Goal: Task Accomplishment & Management: Complete application form

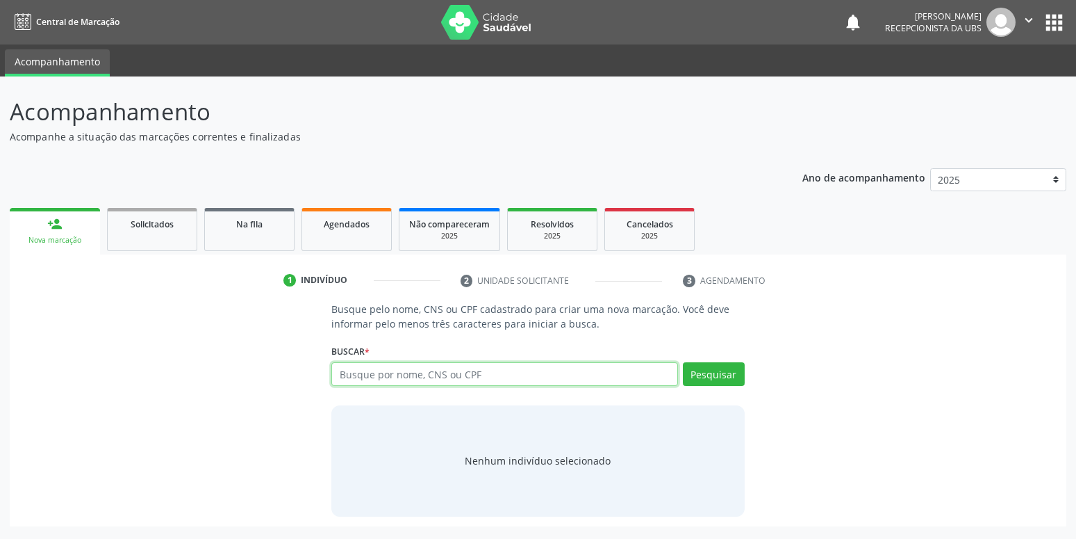
click at [441, 375] on input "text" at bounding box center [504, 374] width 346 height 24
type input "14635914461"
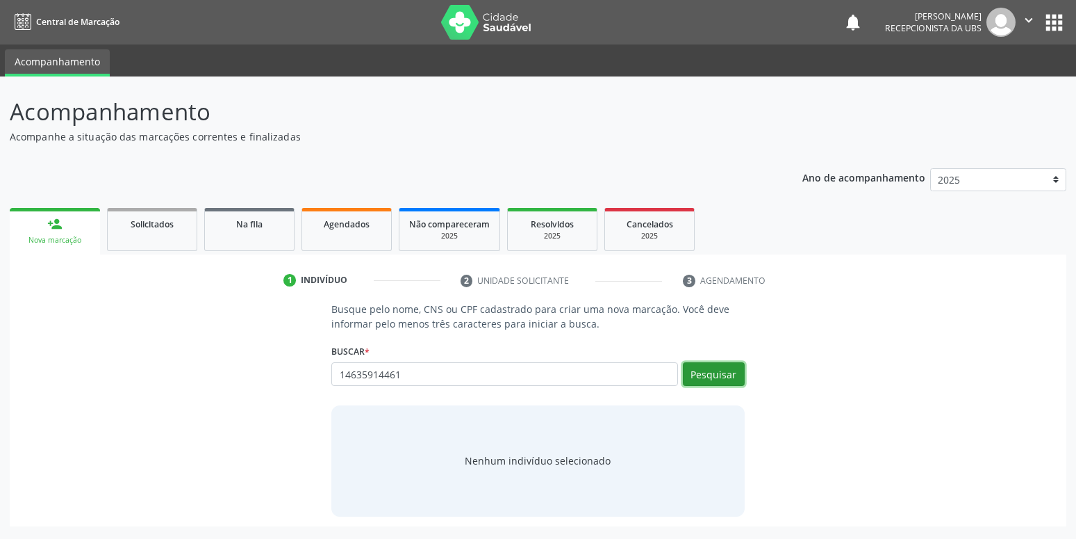
click at [718, 372] on button "Pesquisar" at bounding box center [714, 374] width 62 height 24
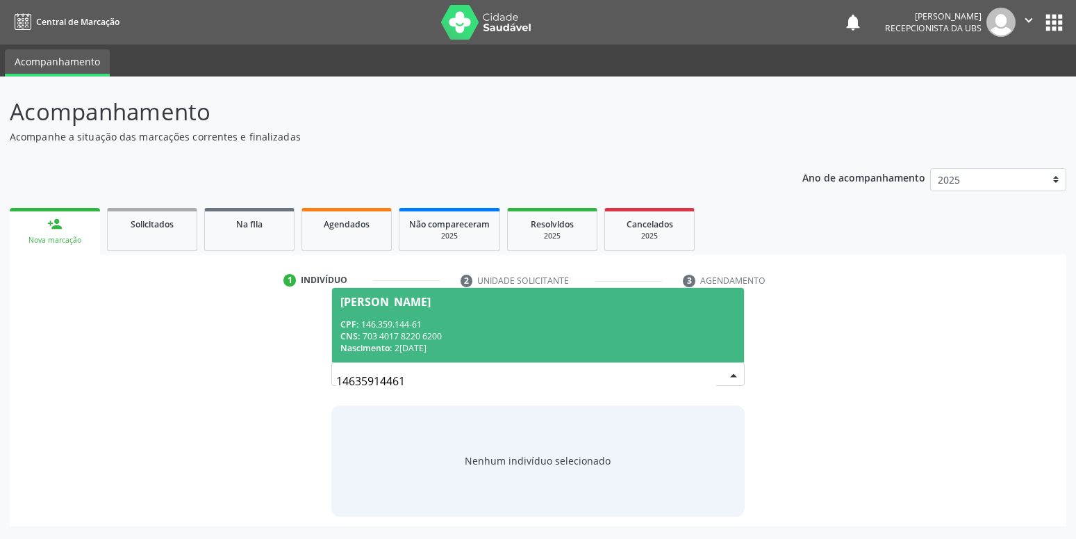
click at [394, 311] on span "Marcia Rejane Ferreira da Silva CPF: 146.359.144-61 CNS: 703 4017 8220 6200 Nas…" at bounding box center [537, 325] width 411 height 74
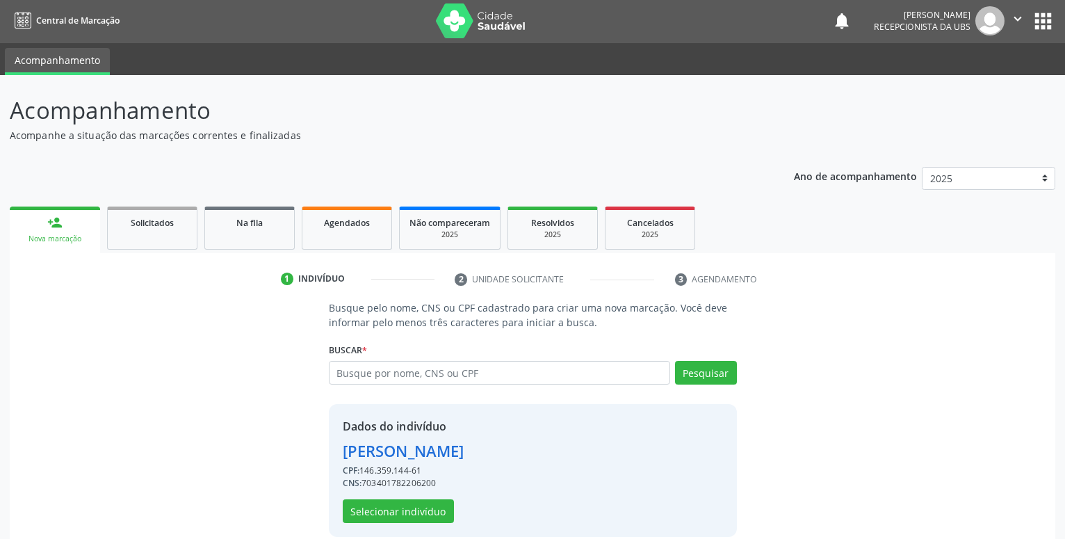
scroll to position [19, 0]
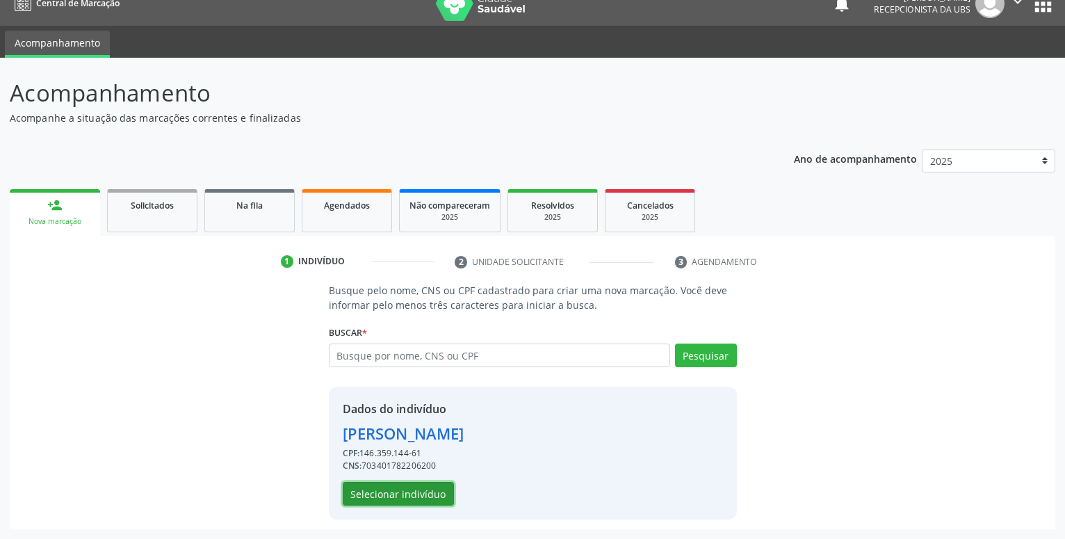
click at [408, 497] on button "Selecionar indivíduo" at bounding box center [398, 494] width 111 height 24
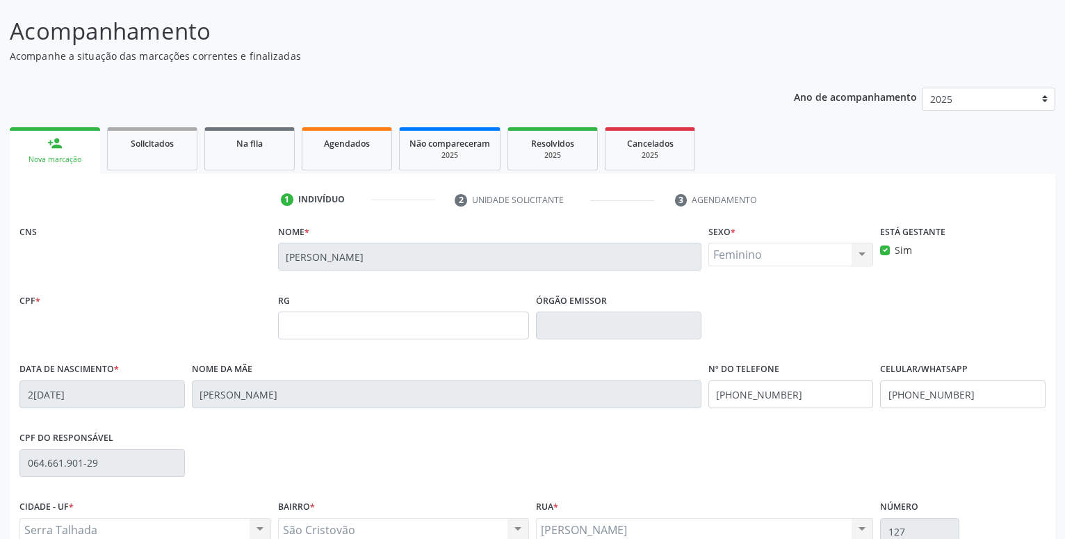
scroll to position [161, 0]
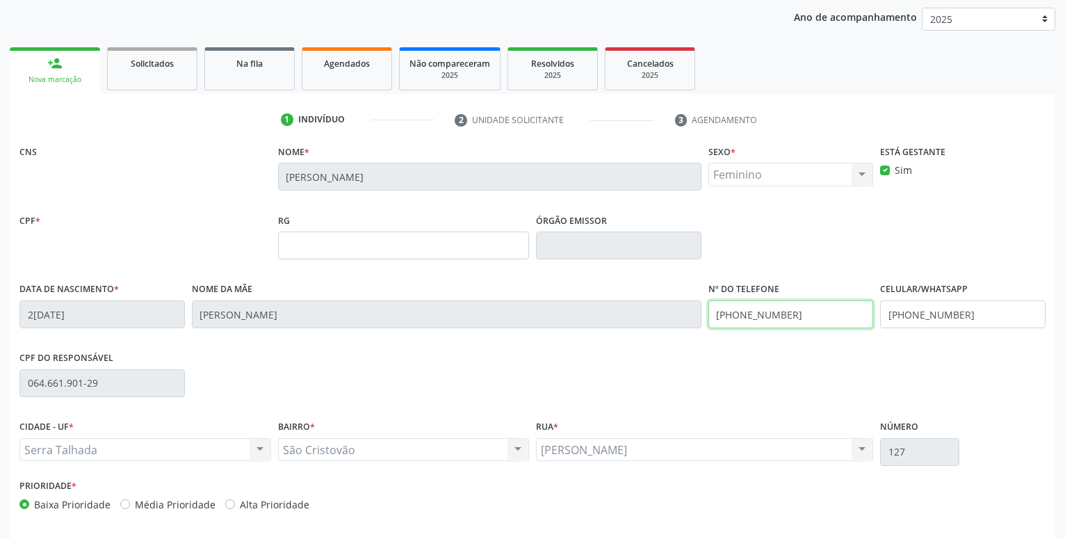
drag, startPoint x: 787, startPoint y: 323, endPoint x: 509, endPoint y: 320, distance: 278.0
click at [708, 320] on input "(87) 99903-2096" at bounding box center [790, 314] width 165 height 28
drag, startPoint x: 975, startPoint y: 313, endPoint x: 671, endPoint y: 313, distance: 304.4
click at [880, 313] on input "(87) 99951-8555" at bounding box center [962, 314] width 165 height 28
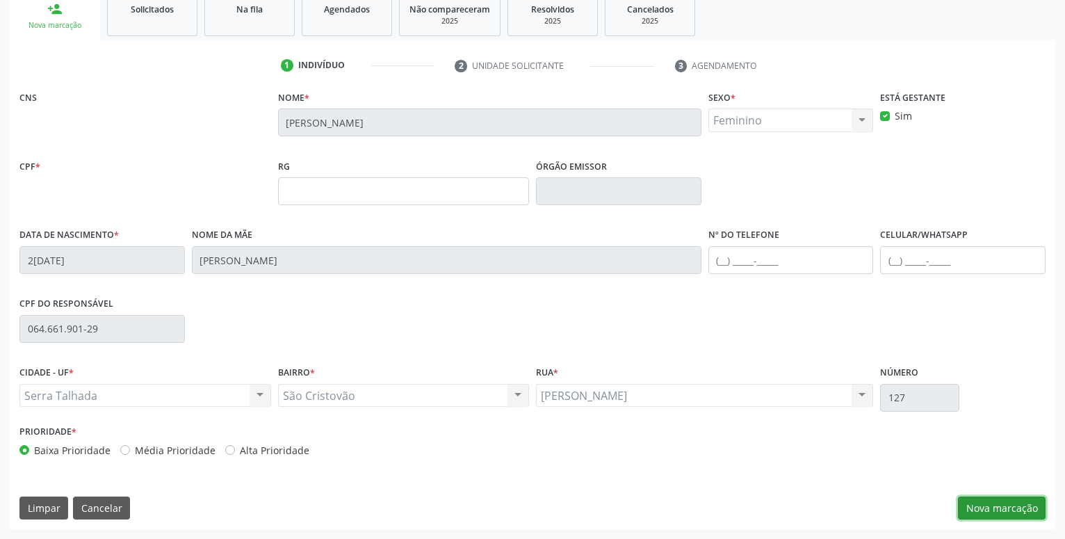
click at [1006, 516] on button "Nova marcação" at bounding box center [1002, 508] width 88 height 24
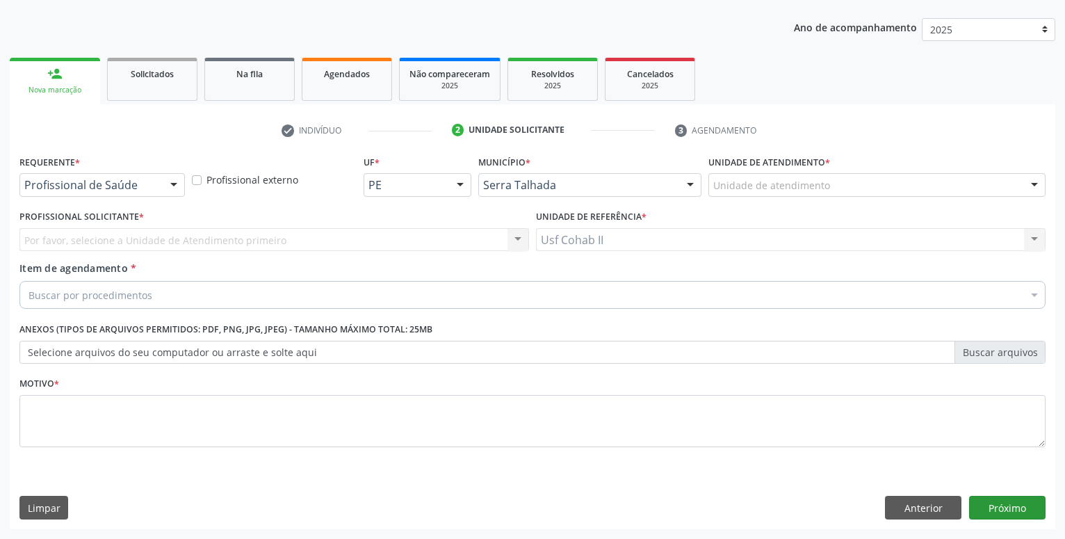
scroll to position [150, 0]
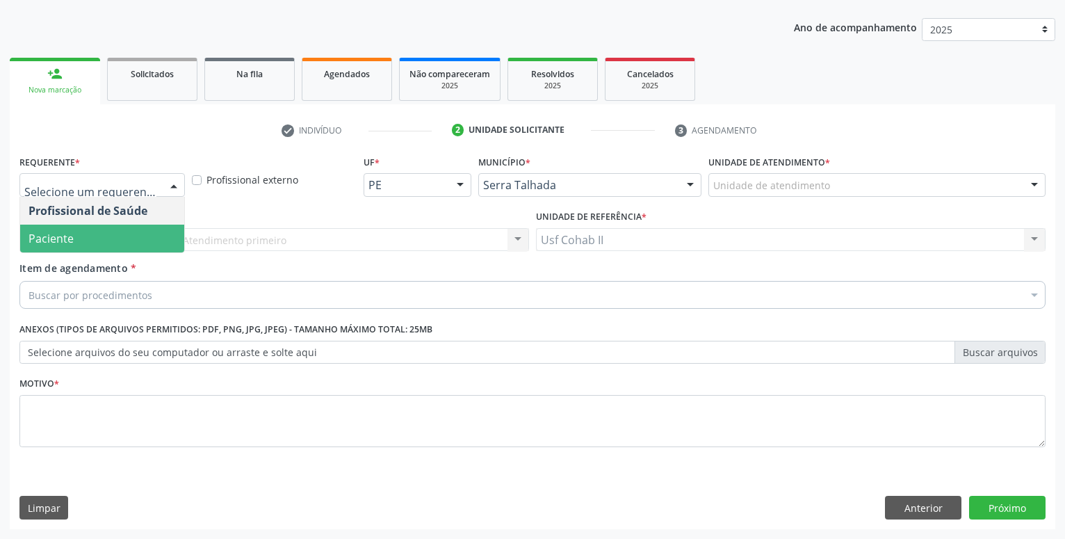
click at [99, 237] on span "Paciente" at bounding box center [102, 238] width 164 height 28
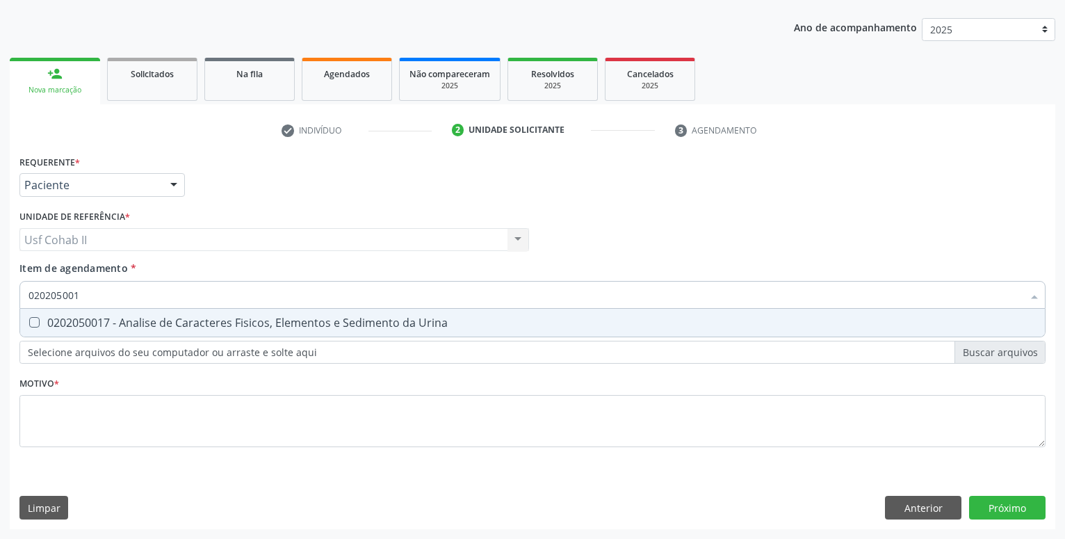
type input "0202050017"
click at [135, 317] on div "0202050017 - Analise de Caracteres Fisicos, Elementos e Sedimento da Urina" at bounding box center [532, 322] width 1008 height 11
checkbox Urina "true"
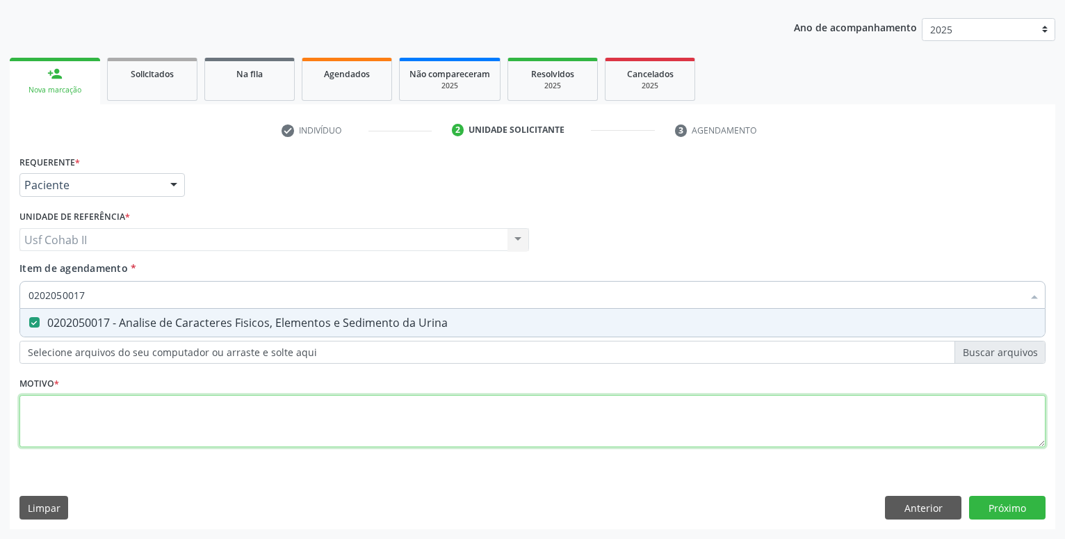
click at [98, 411] on textarea at bounding box center [532, 421] width 1026 height 53
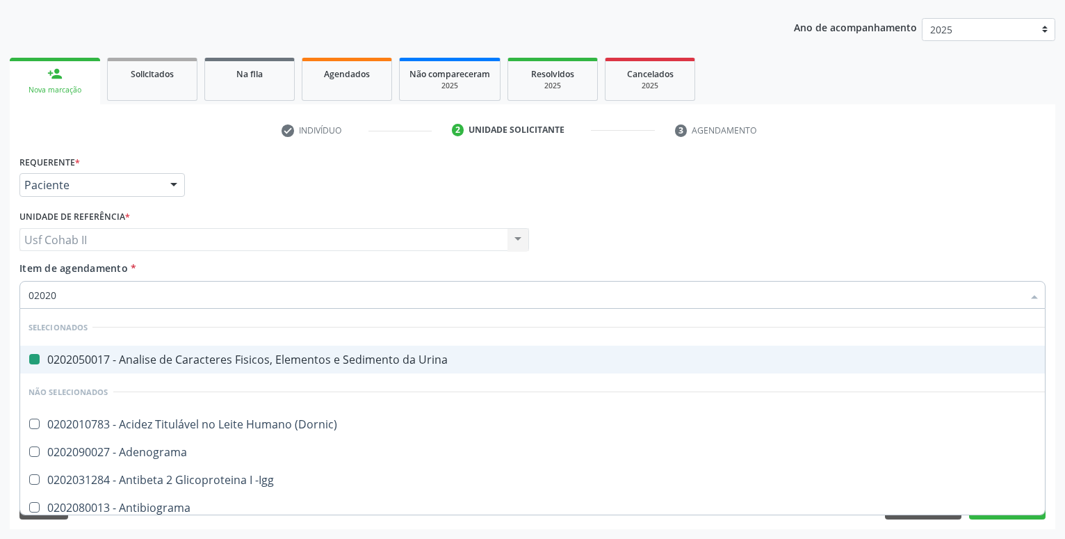
type input "020208"
checkbox Urina "false"
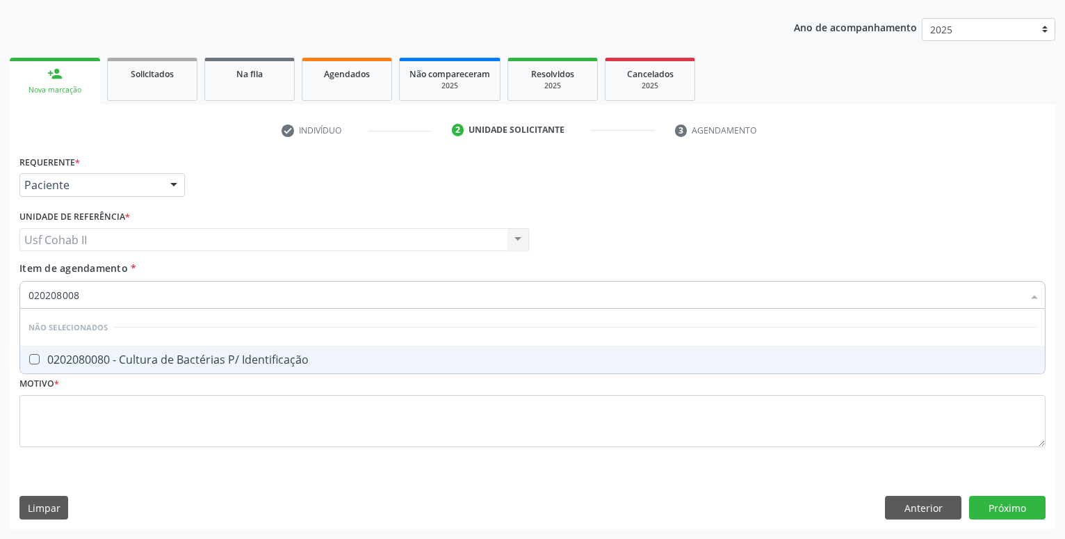
type input "0202080080"
click at [161, 362] on div "0202080080 - Cultura de Bactérias P/ Identificação" at bounding box center [532, 359] width 1008 height 11
checkbox Identificação "true"
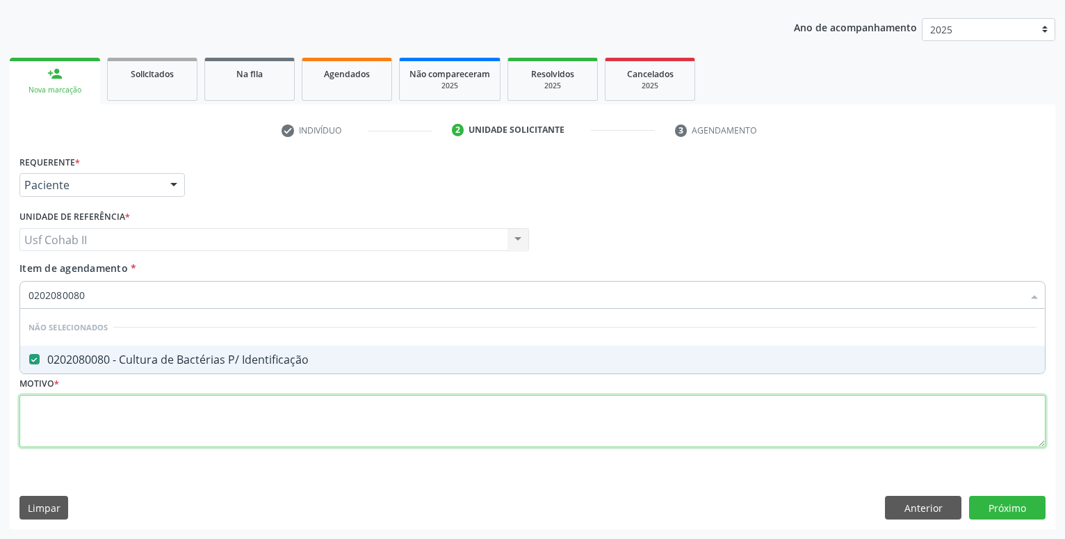
click at [138, 402] on textarea at bounding box center [532, 421] width 1026 height 53
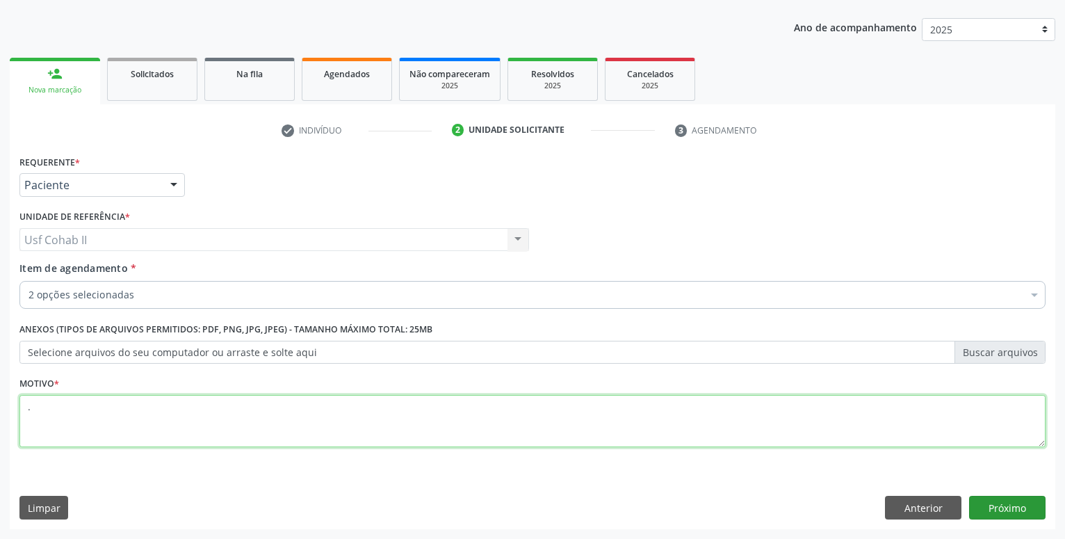
type textarea "."
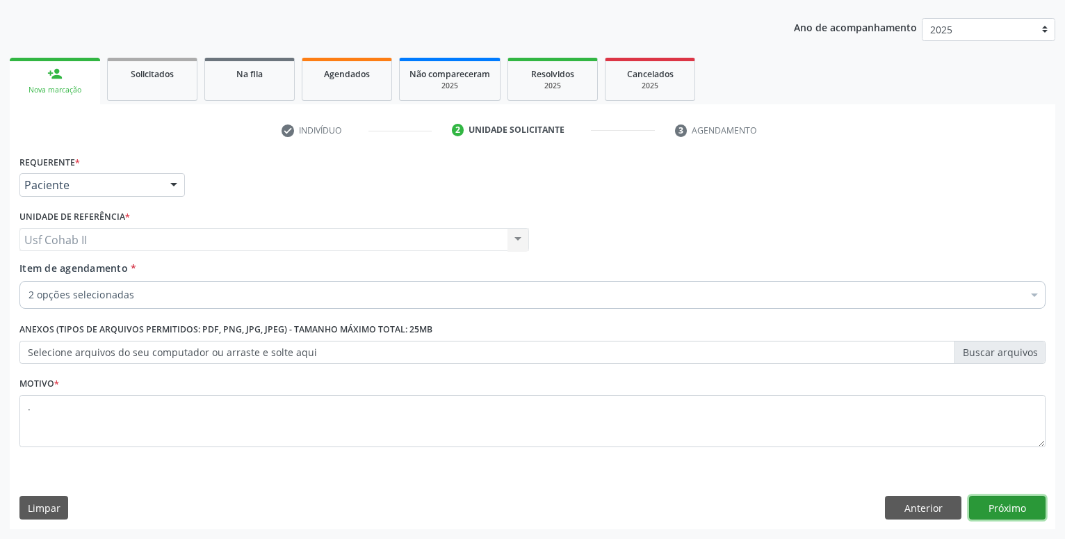
click at [999, 503] on button "Próximo" at bounding box center [1007, 507] width 76 height 24
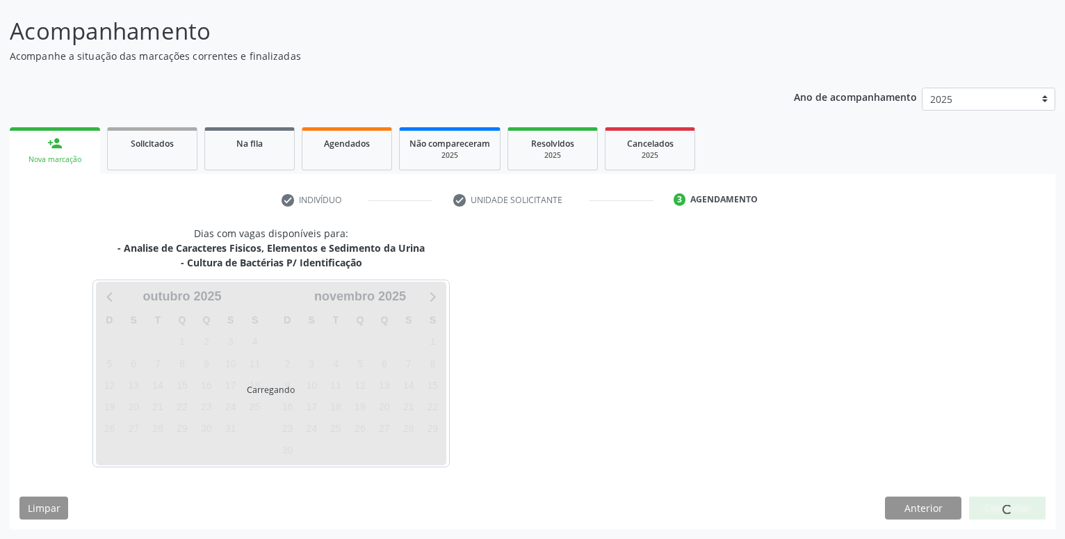
scroll to position [81, 0]
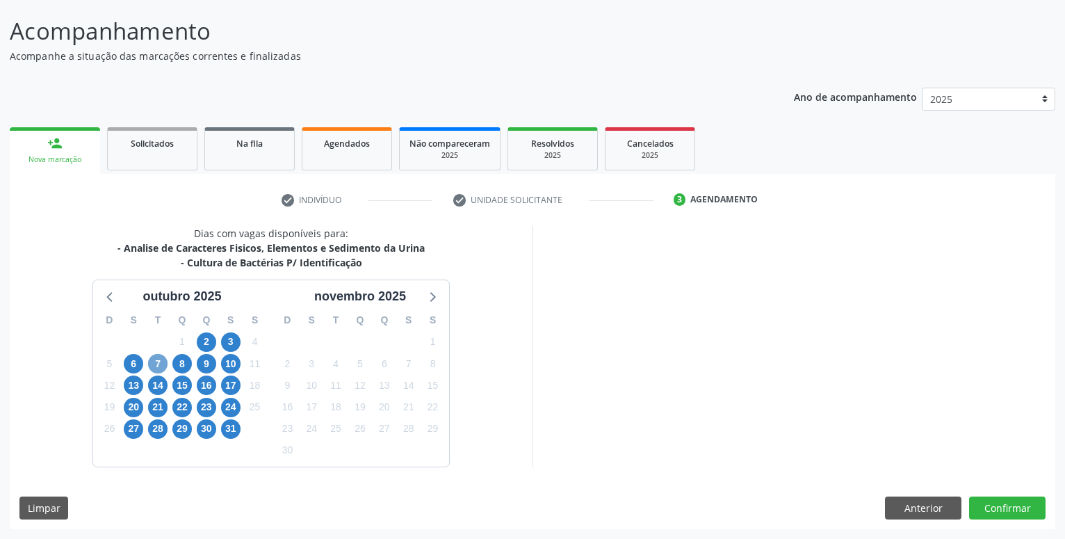
click at [153, 363] on span "7" at bounding box center [157, 363] width 19 height 19
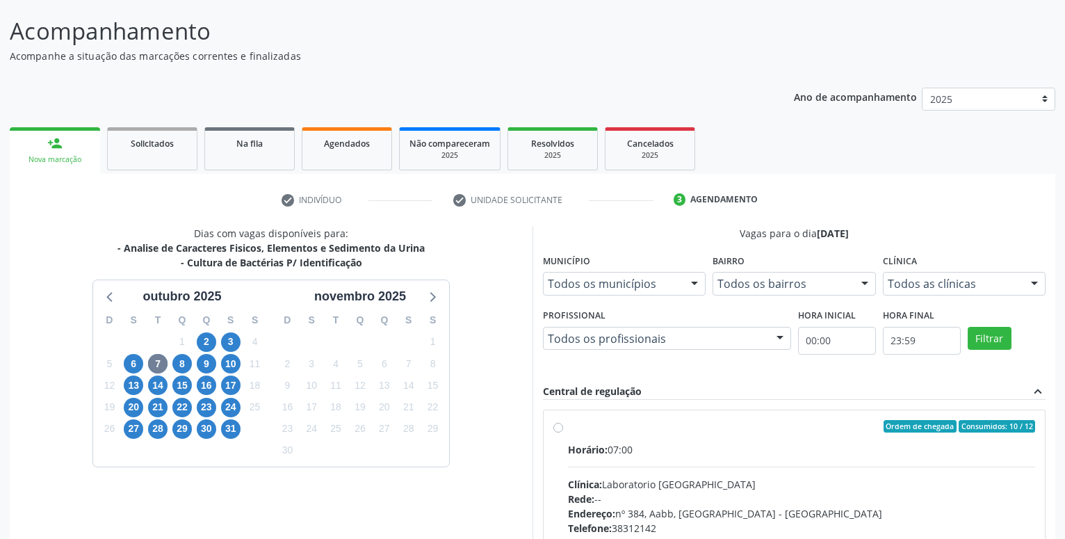
click at [568, 428] on label "Ordem de chegada Consumidos: 10 / 12 Horário: 07:00 Clínica: Laboratorio Sao Fr…" at bounding box center [801, 526] width 467 height 213
click at [561, 428] on input "Ordem de chegada Consumidos: 10 / 12 Horário: 07:00 Clínica: Laboratorio Sao Fr…" at bounding box center [558, 426] width 10 height 13
radio input "true"
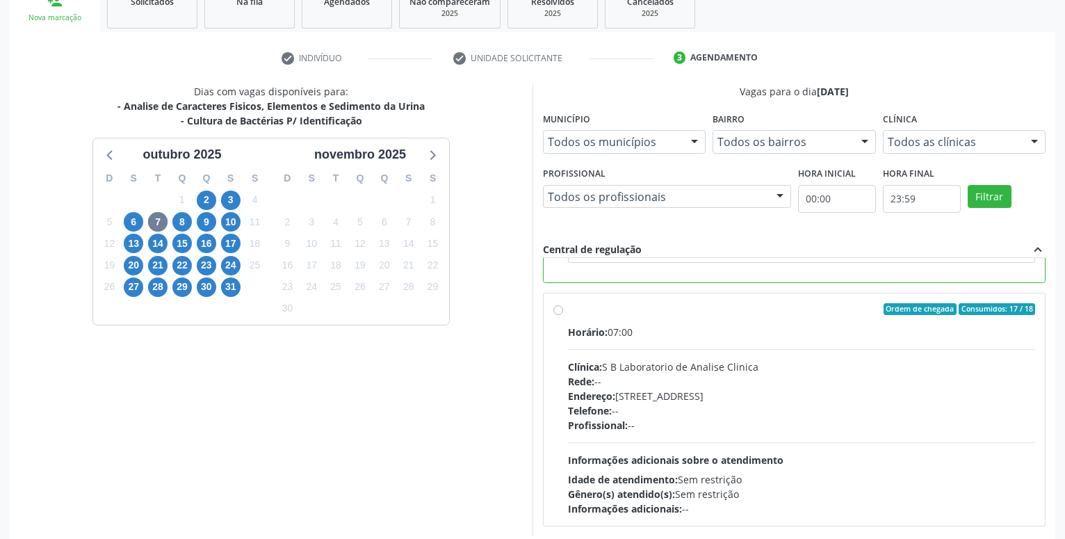
scroll to position [292, 0]
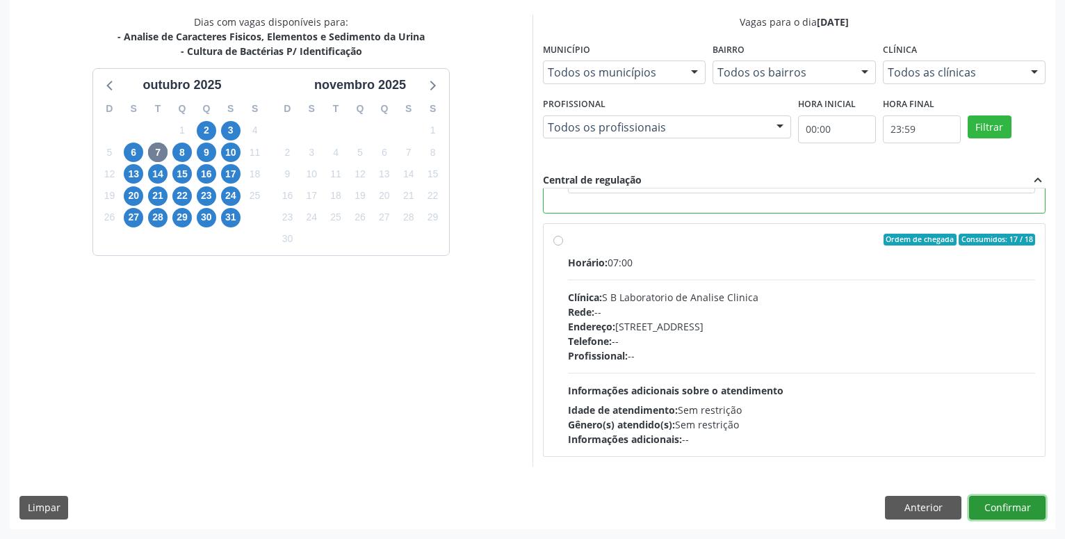
click at [1016, 514] on button "Confirmar" at bounding box center [1007, 507] width 76 height 24
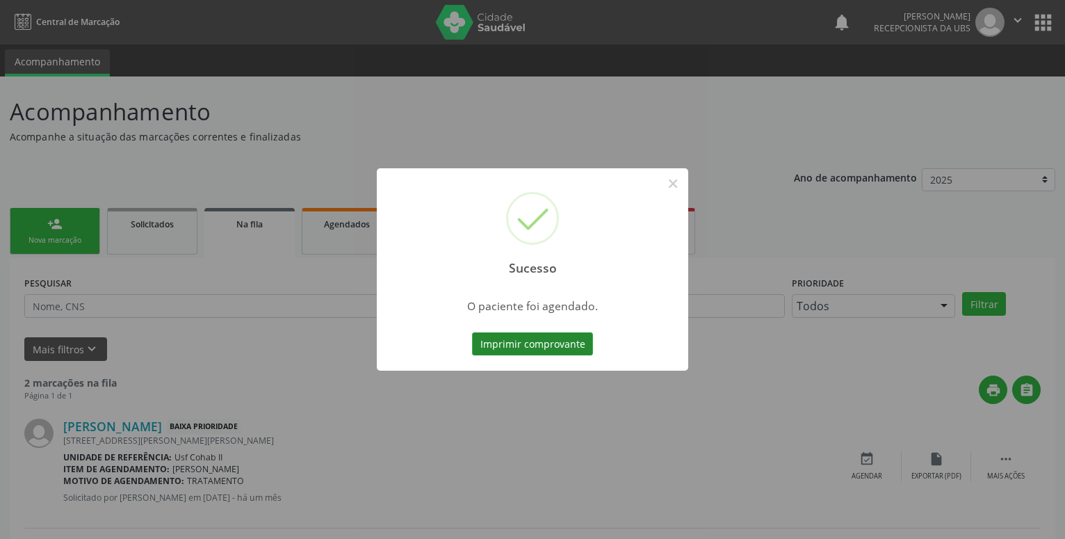
click at [520, 341] on button "Imprimir comprovante" at bounding box center [532, 344] width 121 height 24
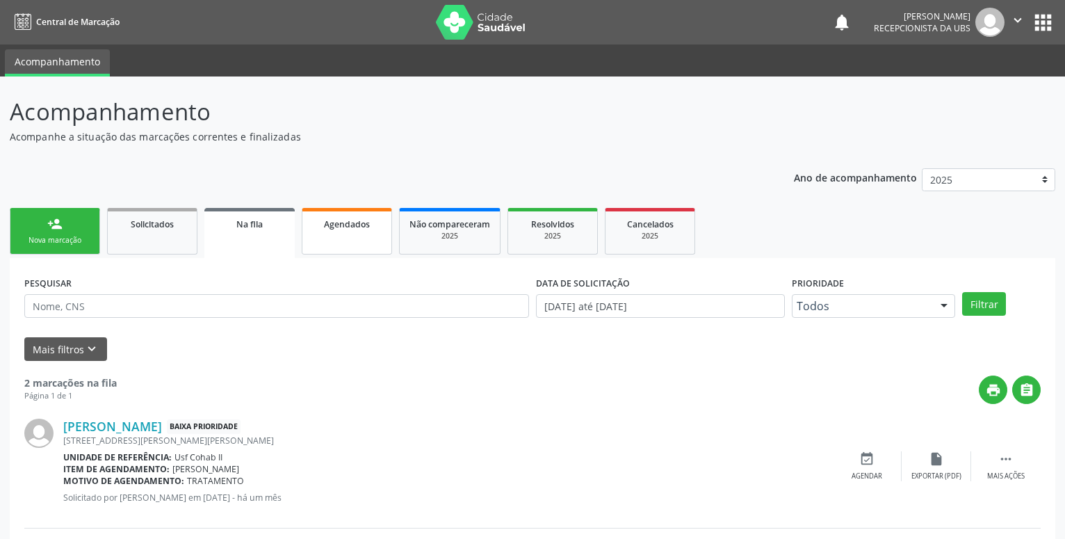
click at [350, 222] on span "Agendados" at bounding box center [347, 224] width 46 height 12
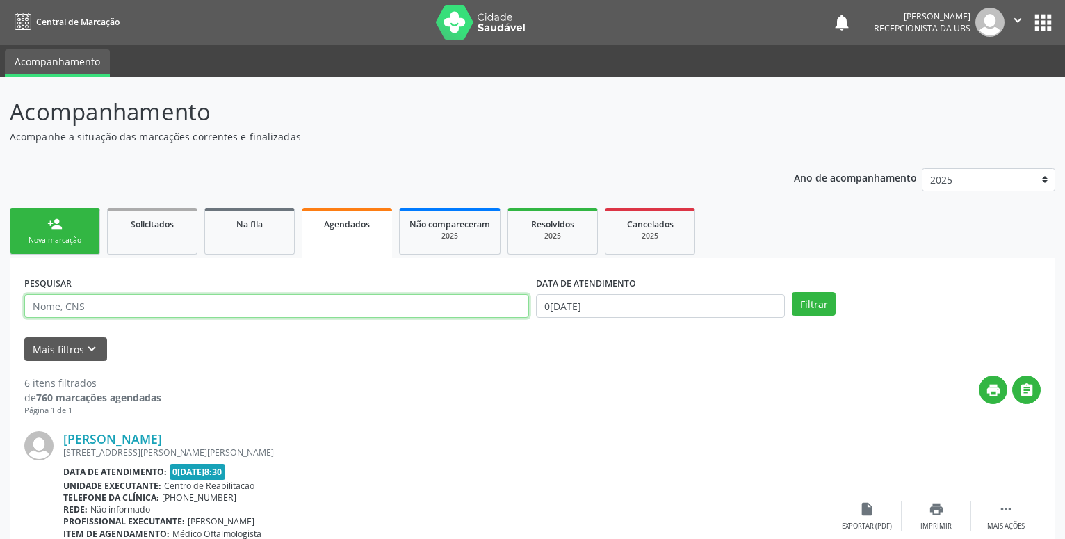
click at [288, 303] on input "text" at bounding box center [276, 306] width 504 height 24
paste input "703 4017 8220 6200"
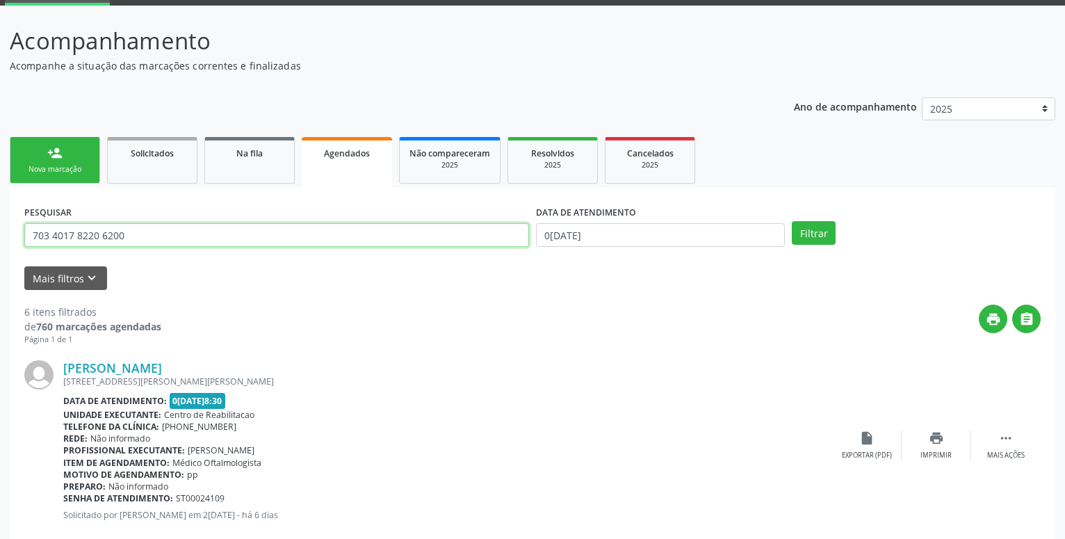
type input "703 4017 8220 6200"
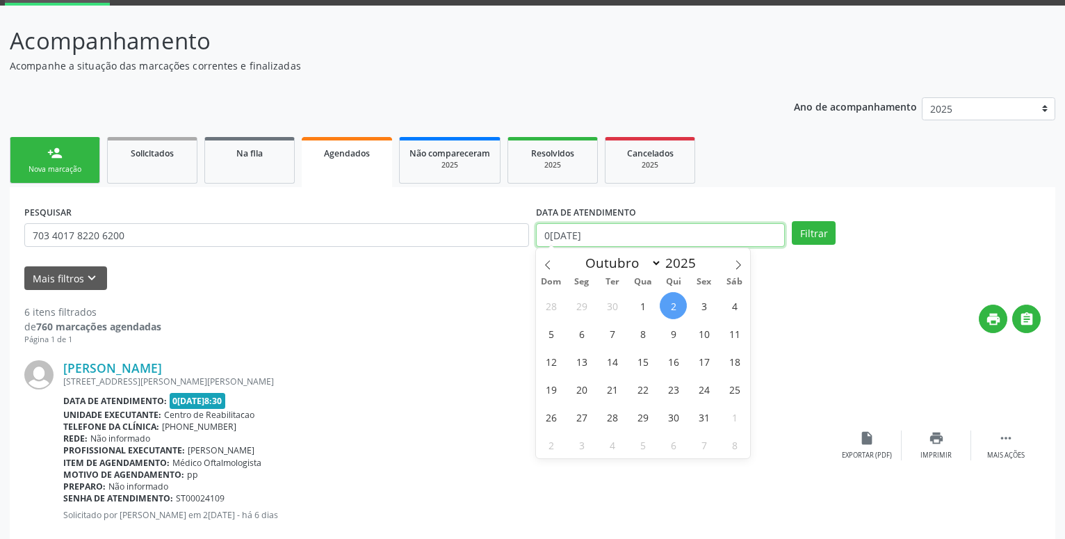
drag, startPoint x: 650, startPoint y: 238, endPoint x: 480, endPoint y: 242, distance: 170.3
click at [536, 242] on input "02/10/2025" at bounding box center [660, 235] width 249 height 24
click at [805, 229] on button "Filtrar" at bounding box center [813, 233] width 44 height 24
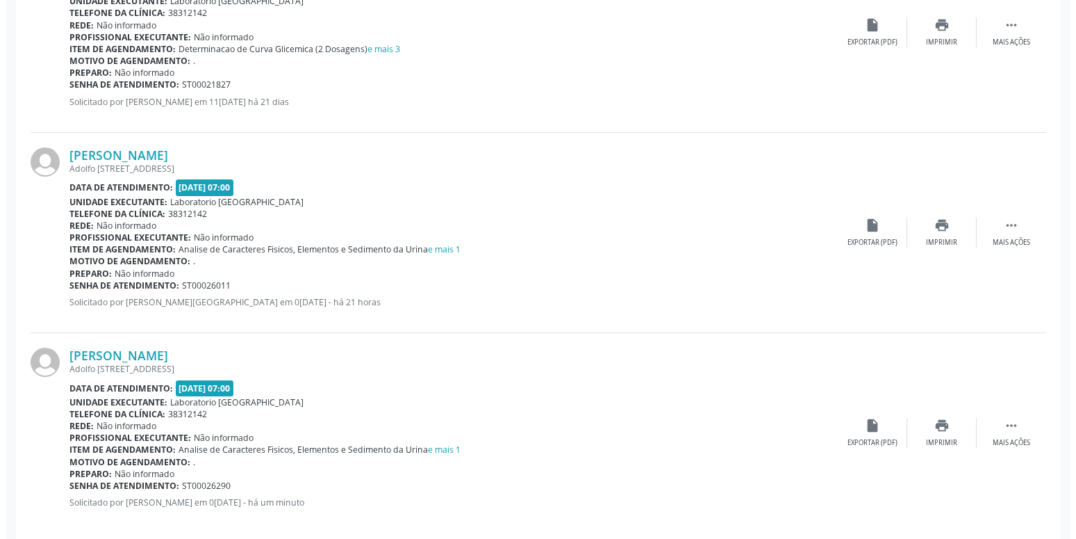
scroll to position [1516, 0]
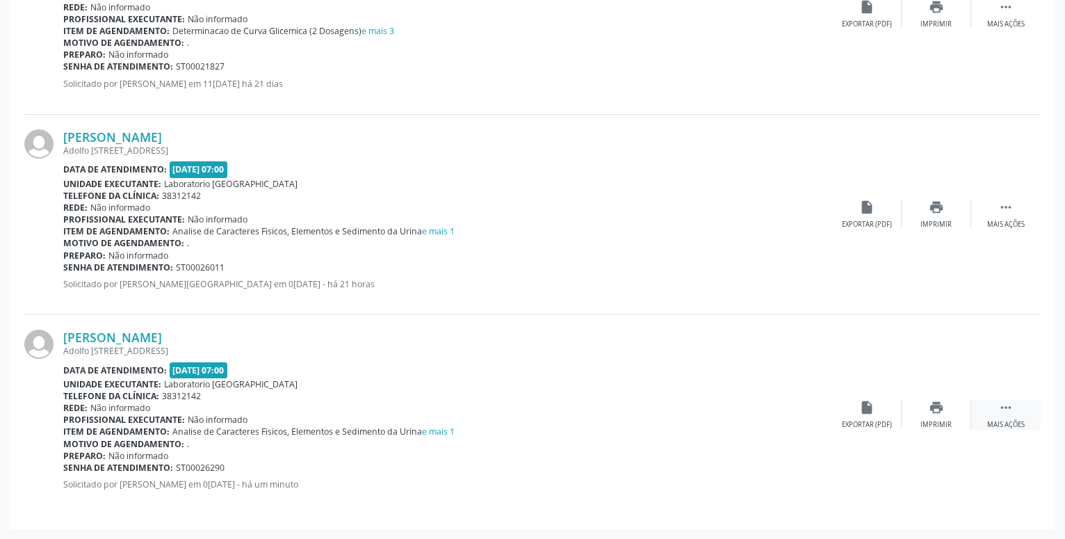
click at [1008, 409] on icon "" at bounding box center [1005, 407] width 15 height 15
click at [867, 408] on icon "cancel" at bounding box center [866, 407] width 15 height 15
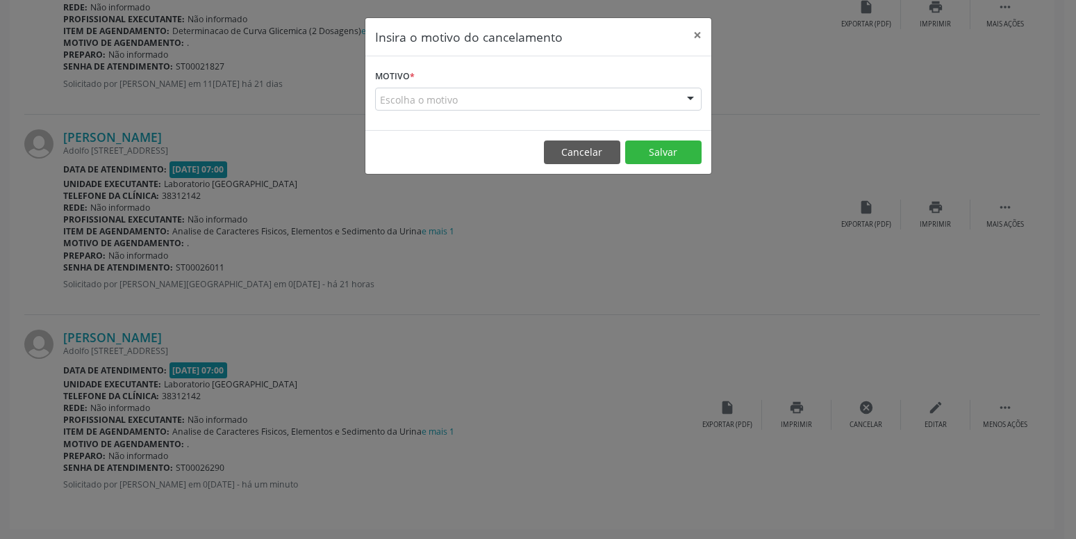
click at [516, 106] on div "Escolha o motivo" at bounding box center [538, 100] width 327 height 24
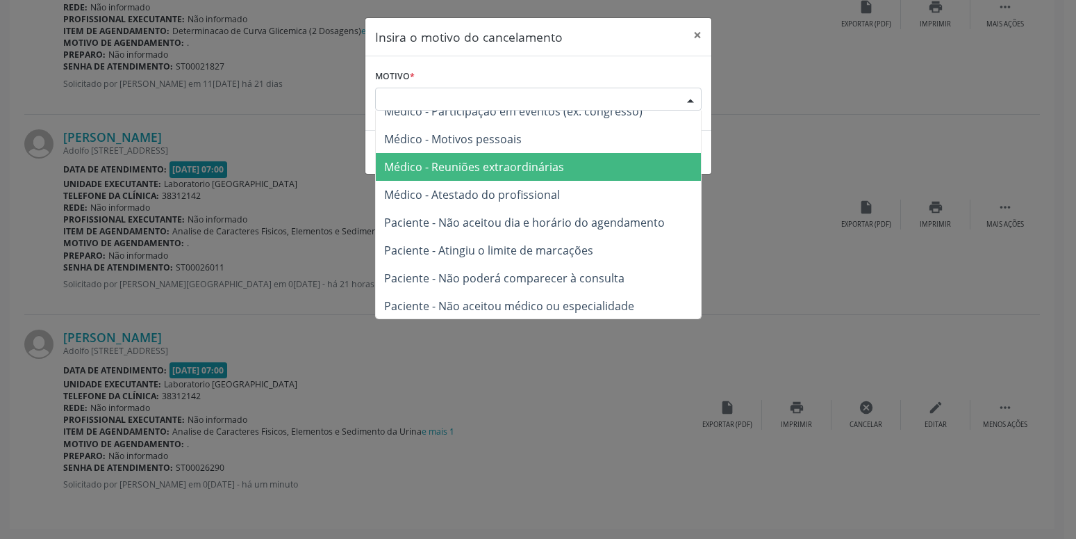
scroll to position [70, 0]
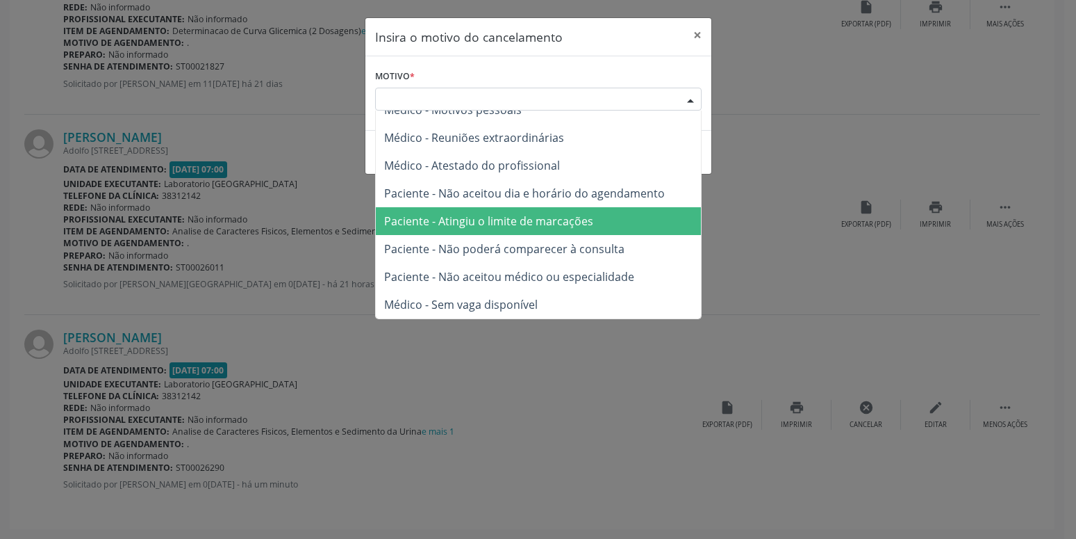
click at [484, 231] on span "Paciente - Atingiu o limite de marcações" at bounding box center [538, 221] width 325 height 28
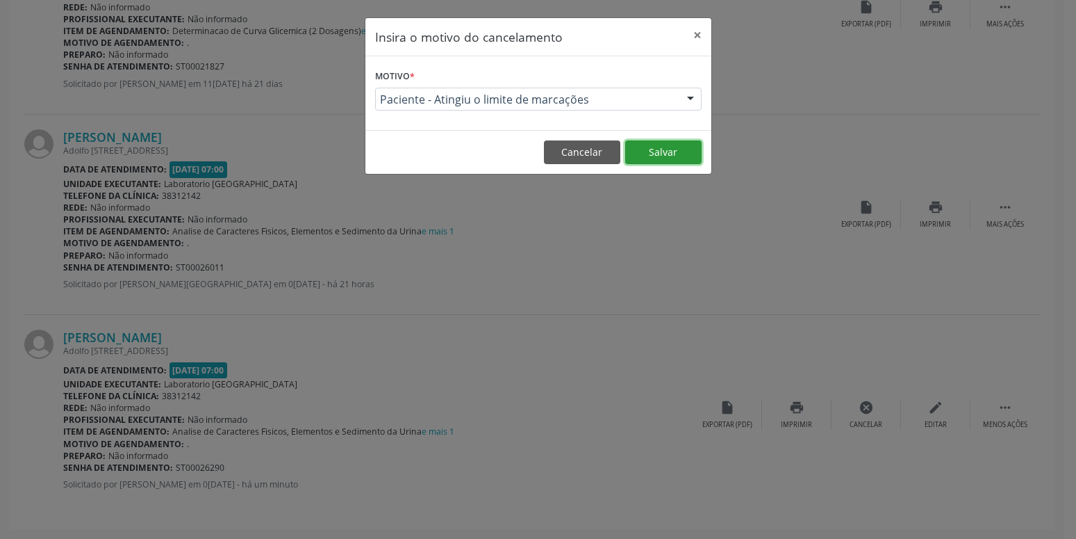
click at [673, 145] on button "Salvar" at bounding box center [663, 152] width 76 height 24
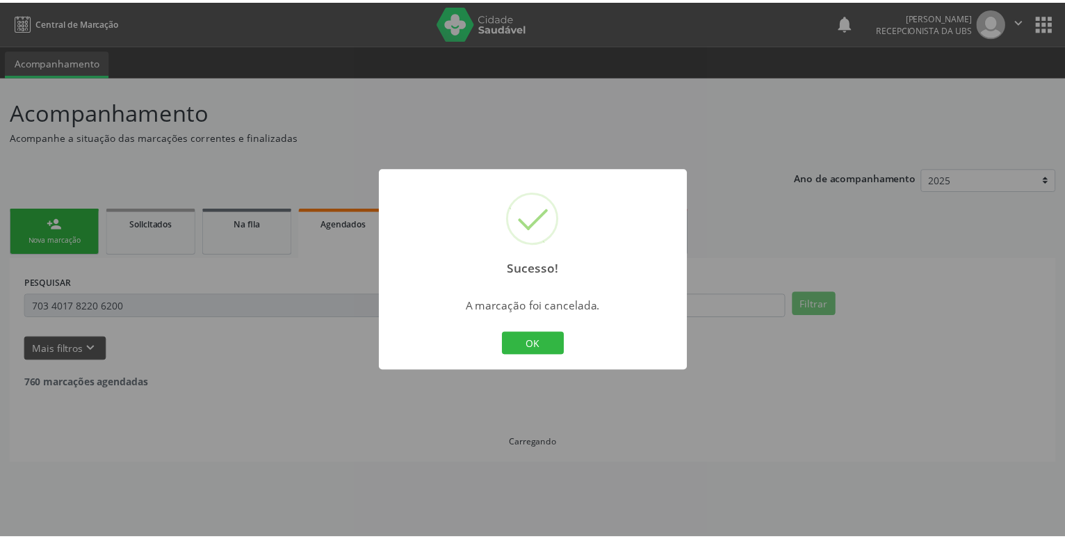
scroll to position [0, 0]
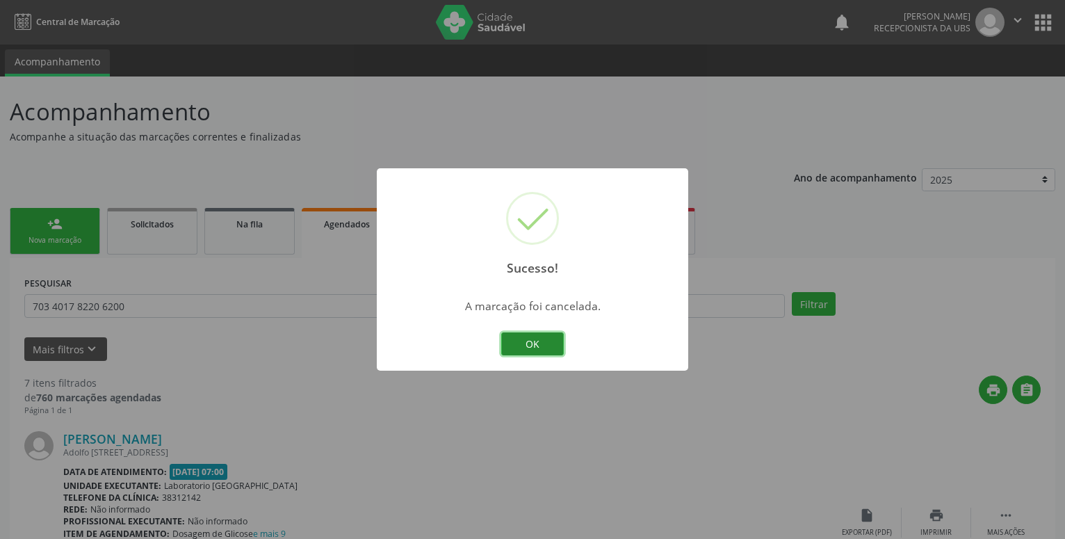
click at [537, 347] on button "OK" at bounding box center [532, 344] width 63 height 24
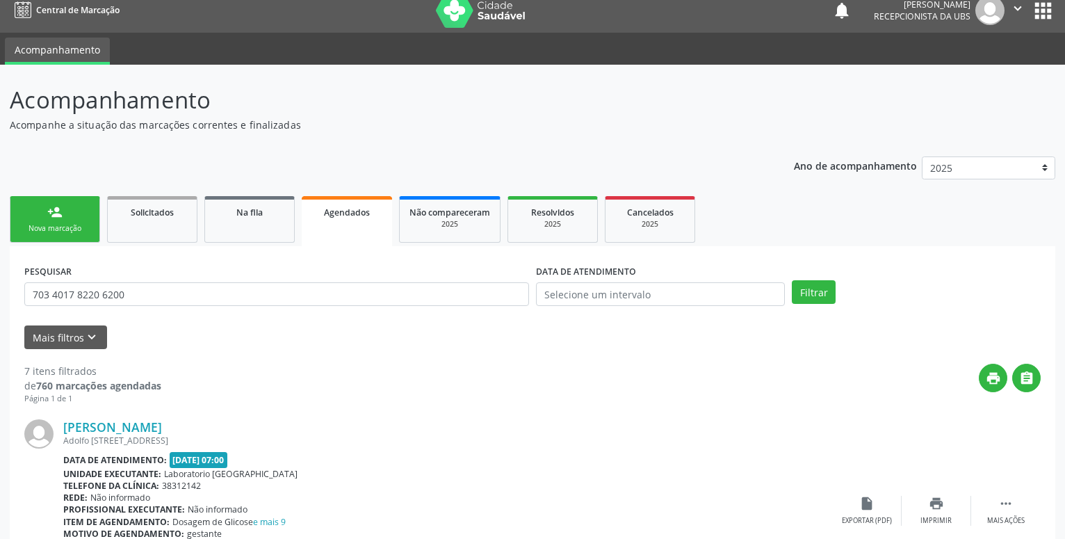
scroll to position [142, 0]
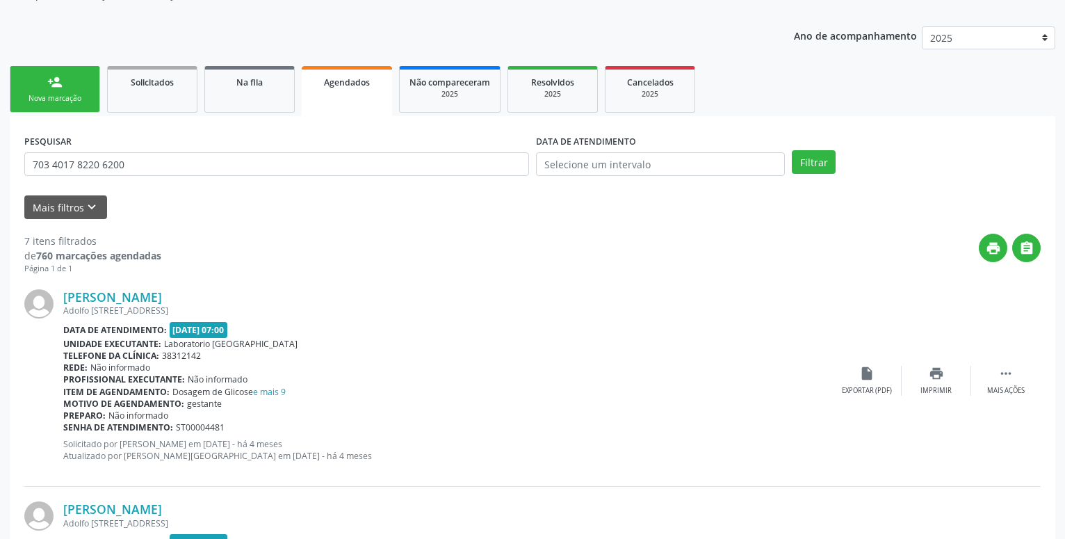
click at [58, 75] on div "person_add" at bounding box center [54, 81] width 15 height 15
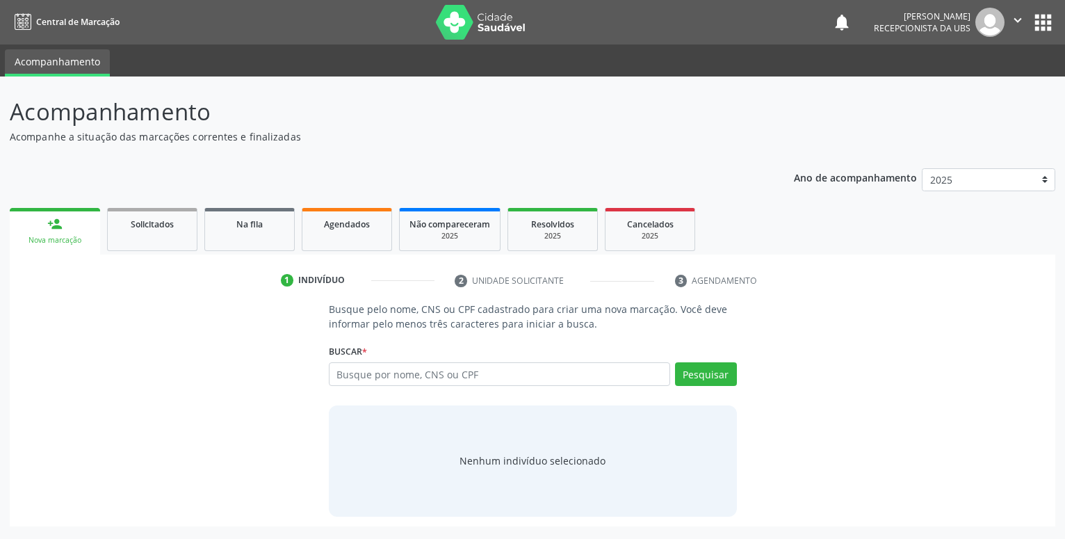
scroll to position [0, 0]
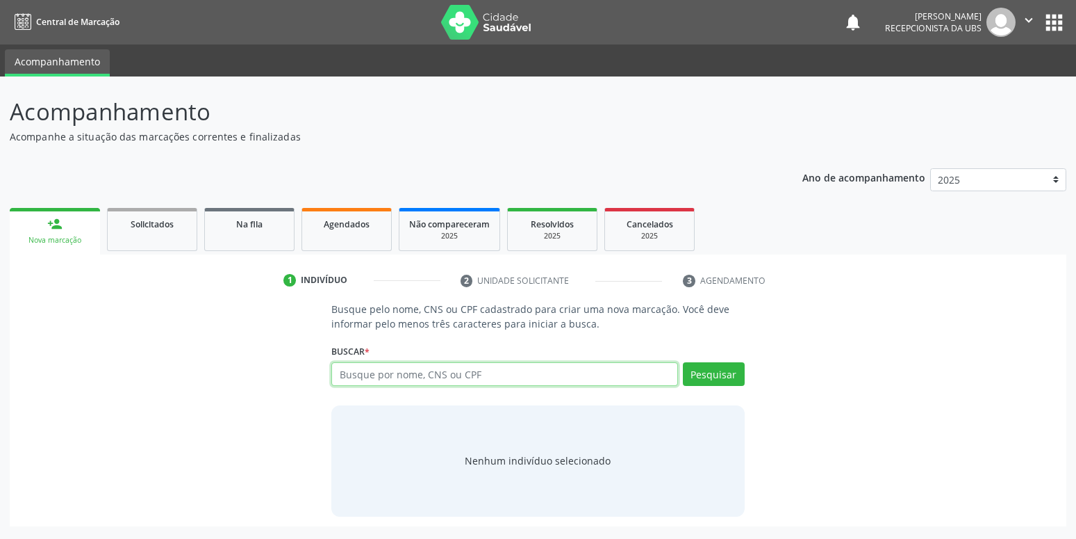
click at [368, 378] on input "text" at bounding box center [504, 374] width 346 height 24
type input "705004238945552"
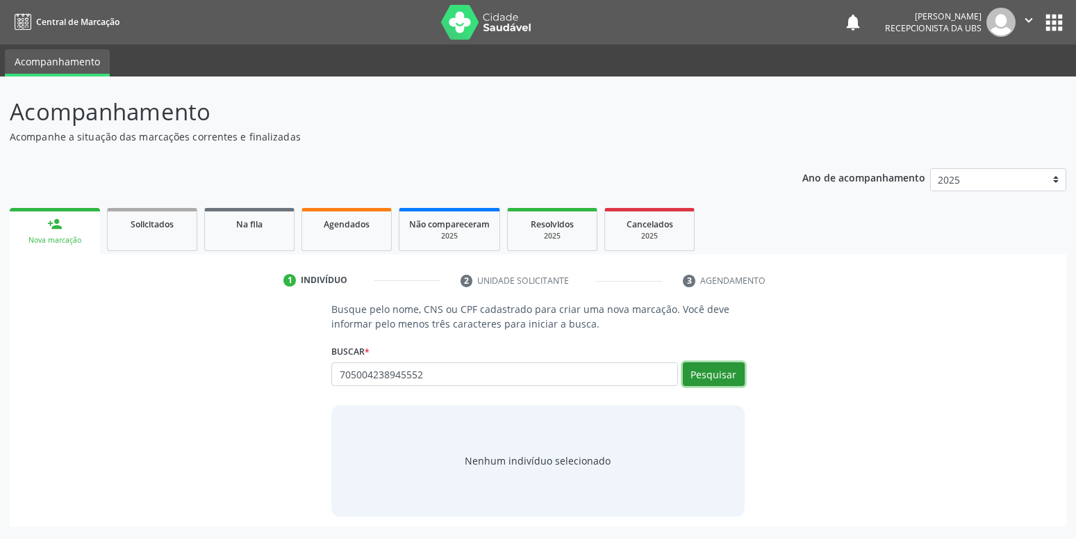
click at [737, 375] on button "Pesquisar" at bounding box center [714, 374] width 62 height 24
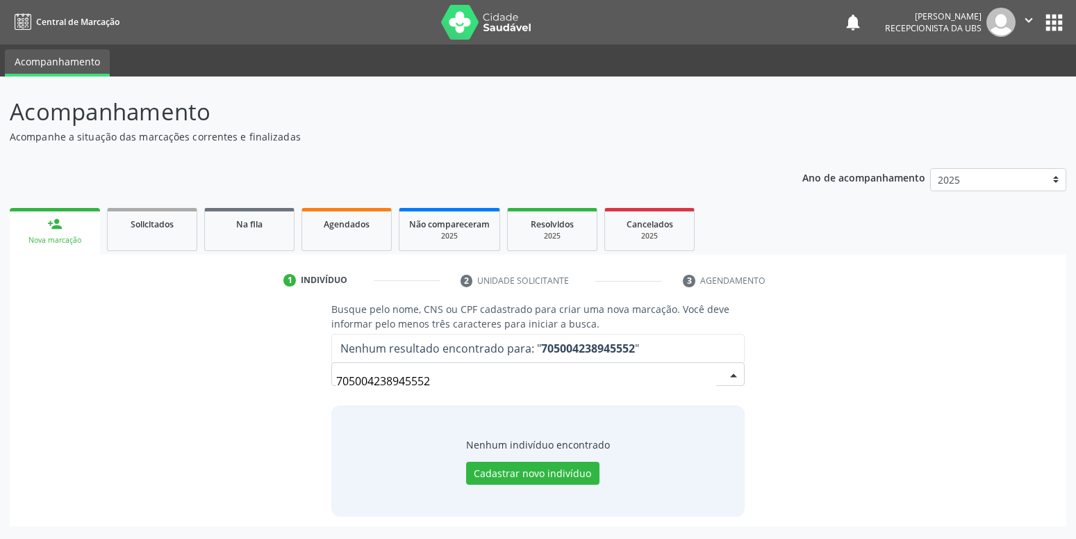
drag, startPoint x: 518, startPoint y: 388, endPoint x: 290, endPoint y: 385, distance: 227.3
click at [336, 385] on input "705004238945552" at bounding box center [525, 381] width 379 height 28
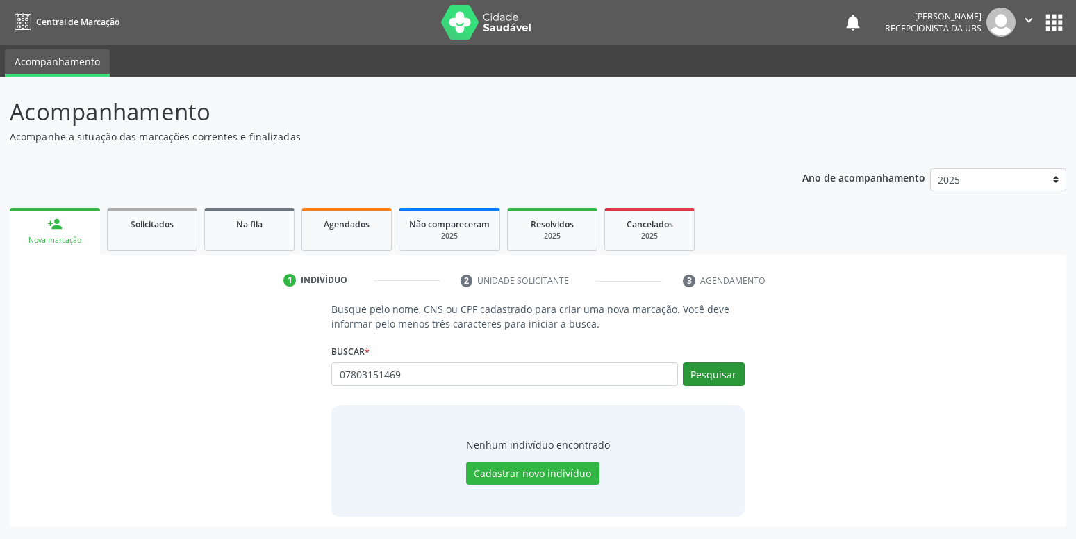
type input "07803151469"
click at [696, 376] on button "Pesquisar" at bounding box center [714, 374] width 62 height 24
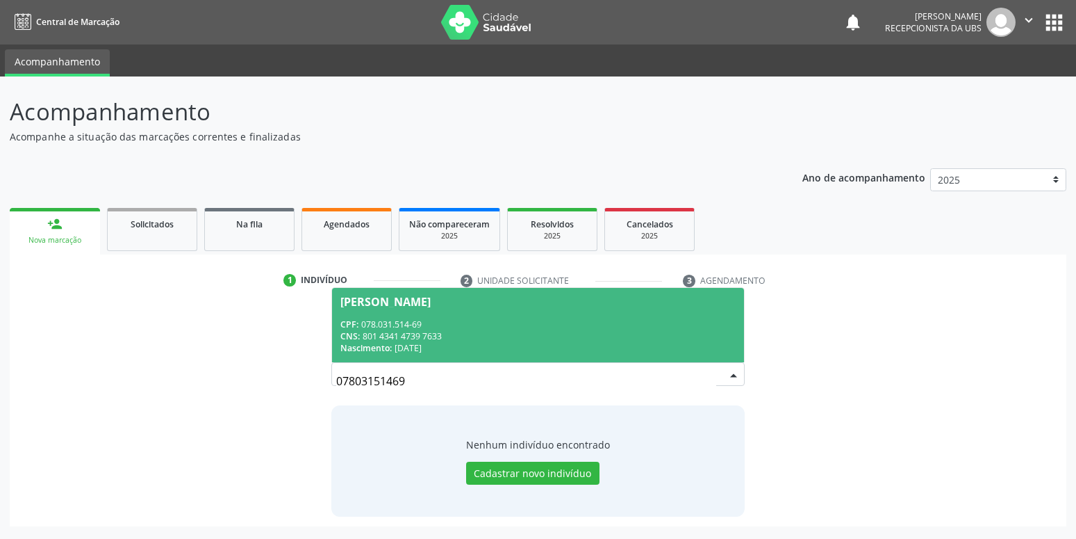
click at [573, 342] on div "CNS: 801 4341 4739 7633" at bounding box center [537, 336] width 395 height 12
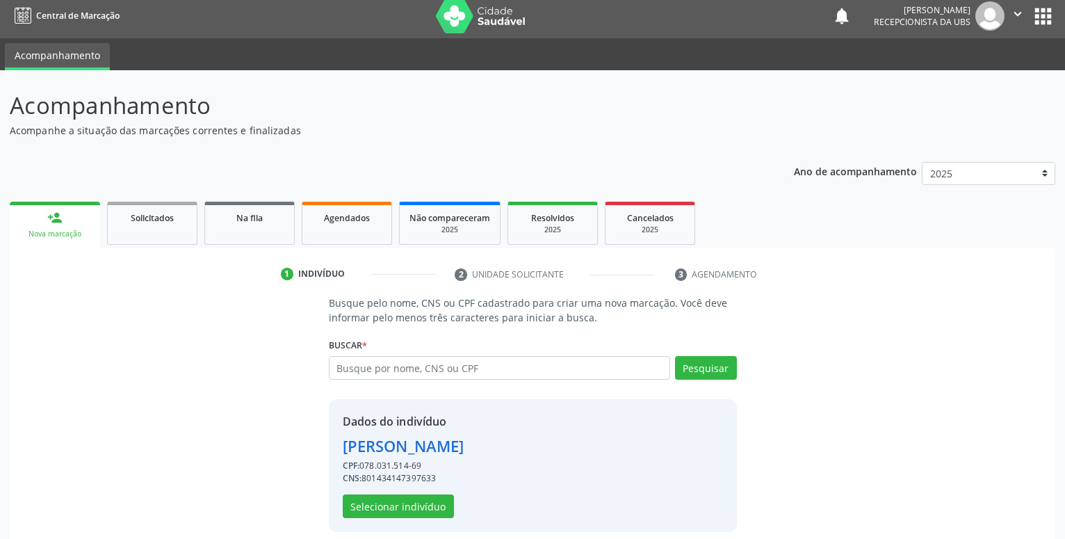
scroll to position [19, 0]
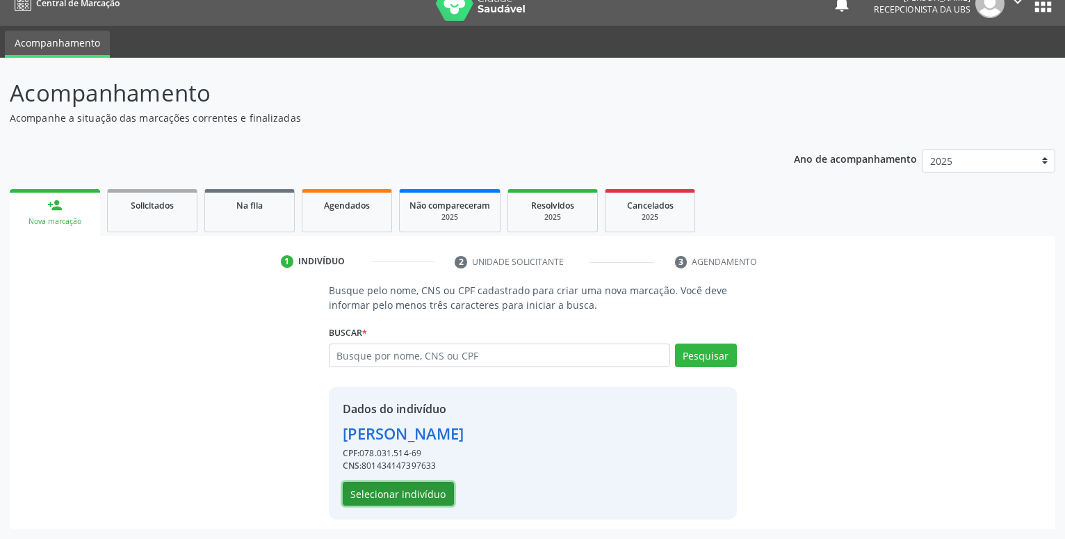
click at [381, 488] on button "Selecionar indivíduo" at bounding box center [398, 494] width 111 height 24
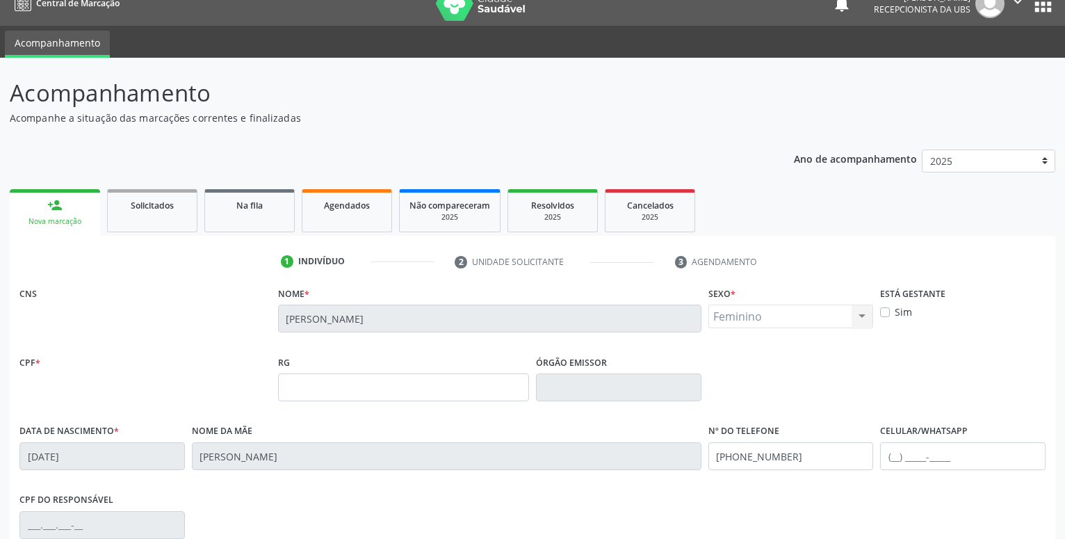
scroll to position [161, 0]
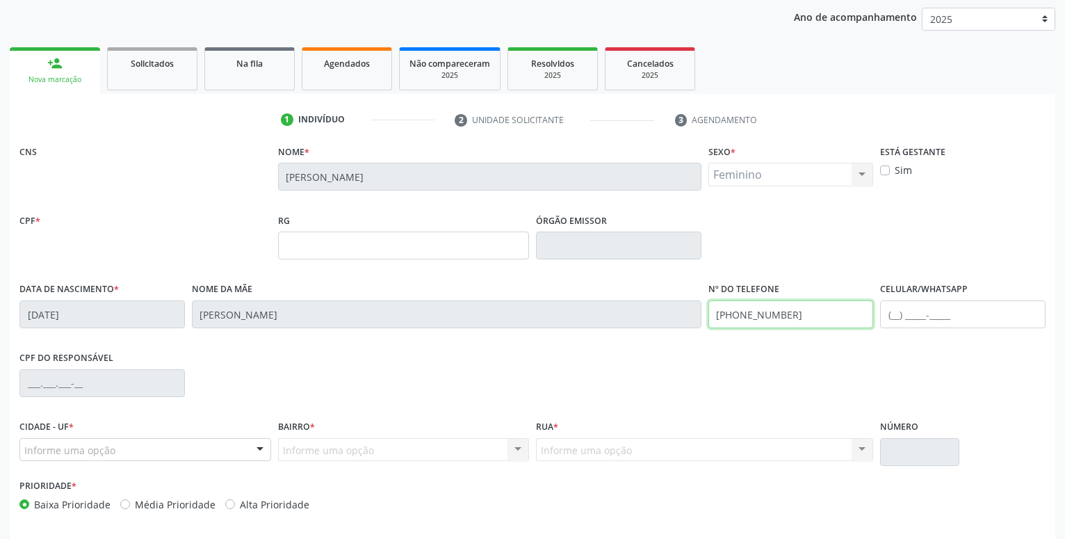
drag, startPoint x: 798, startPoint y: 307, endPoint x: 528, endPoint y: 324, distance: 270.1
click at [708, 324] on input "(87) 99950-9880" at bounding box center [790, 314] width 165 height 28
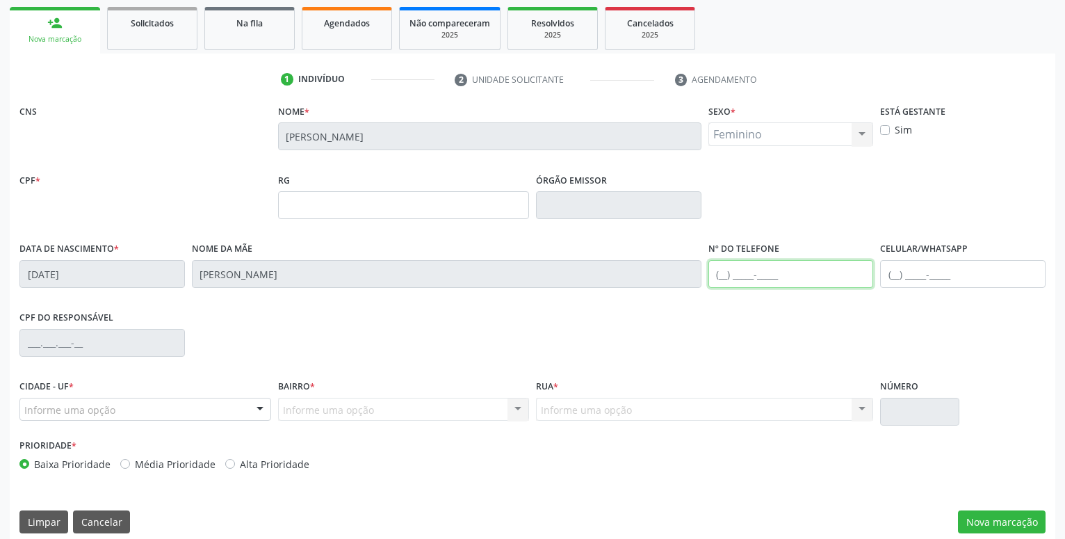
scroll to position [215, 0]
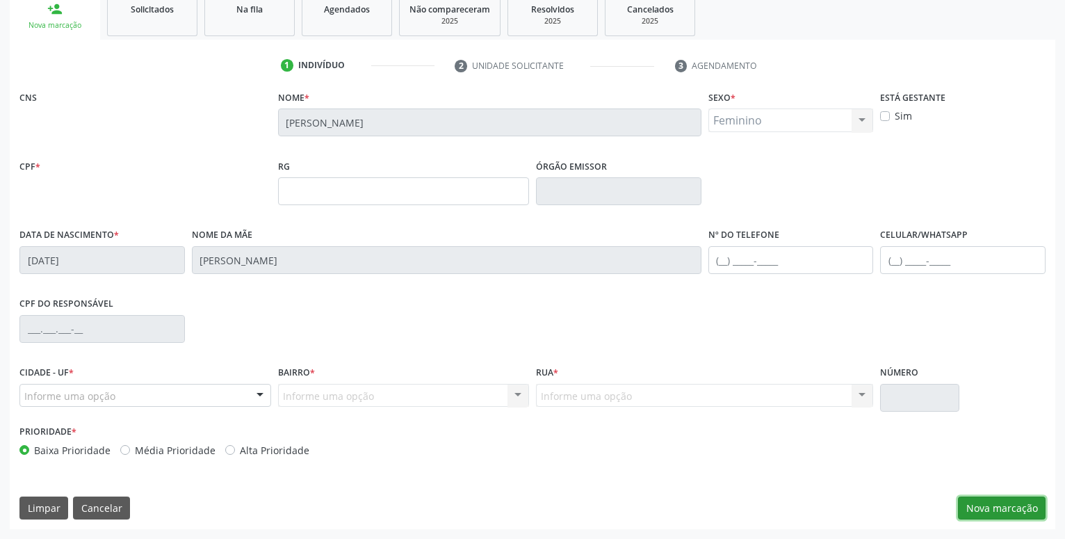
click at [1001, 507] on button "Nova marcação" at bounding box center [1002, 508] width 88 height 24
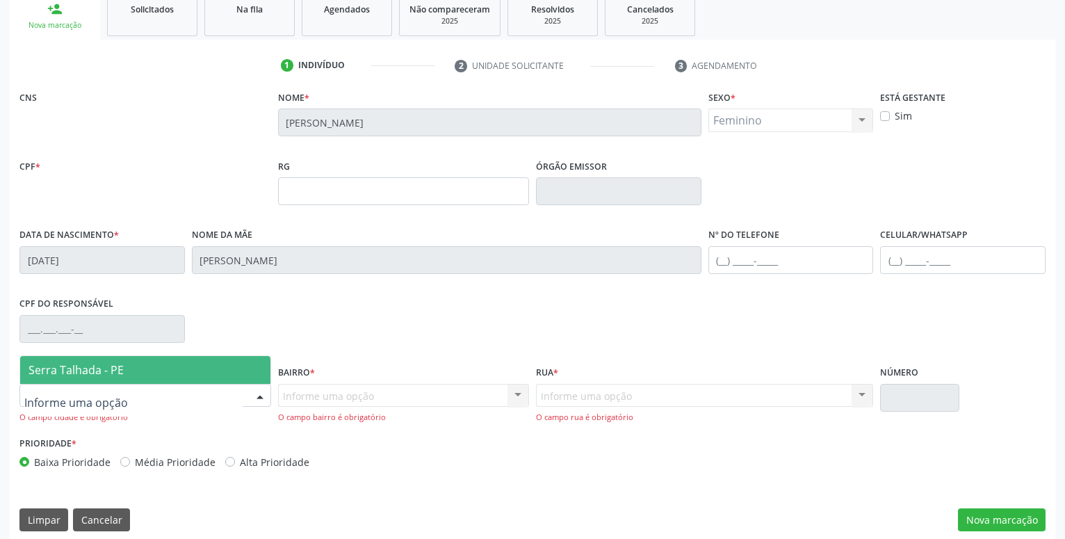
click at [183, 396] on div at bounding box center [145, 396] width 252 height 24
click at [173, 366] on span "Serra Talhada - PE" at bounding box center [145, 370] width 250 height 28
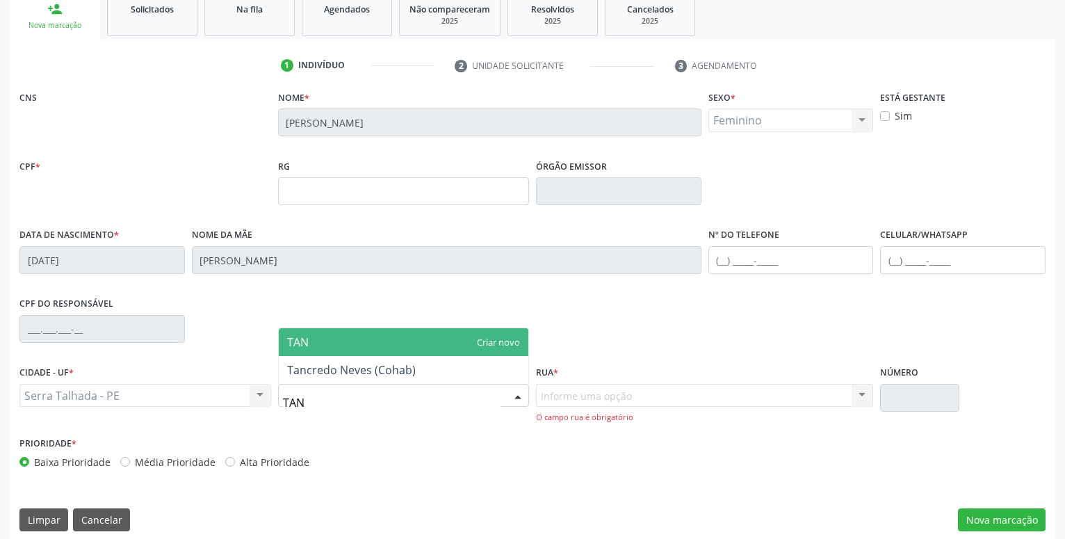
type input "TANC"
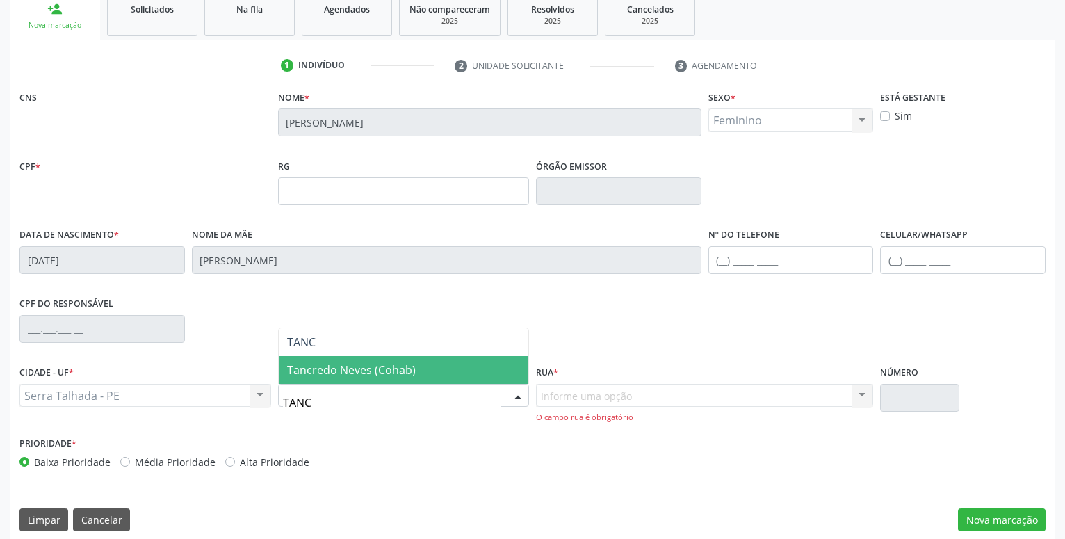
click at [309, 376] on span "Tancredo Neves (Cohab)" at bounding box center [351, 369] width 129 height 15
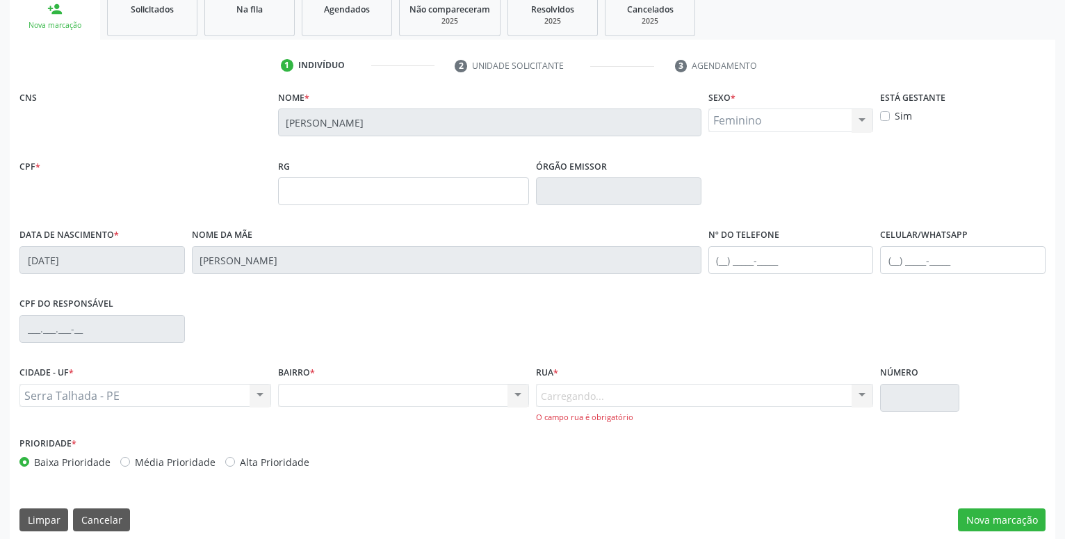
click at [347, 476] on div "CNS Nome * Naedja Pereira Magalhaes Sexo * Feminino Masculino Feminino Nenhum r…" at bounding box center [532, 314] width 1045 height 454
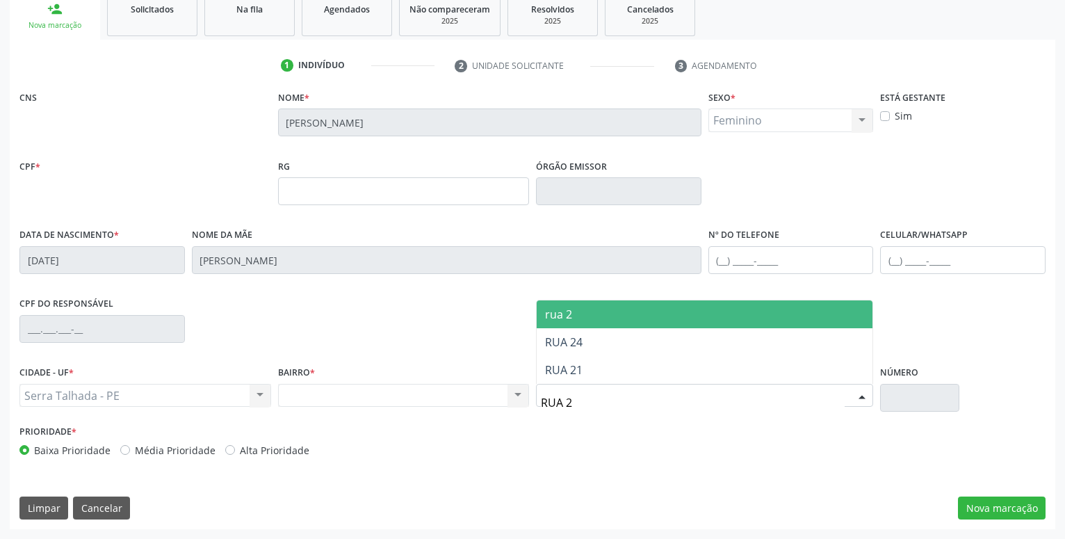
type input "RUA 24"
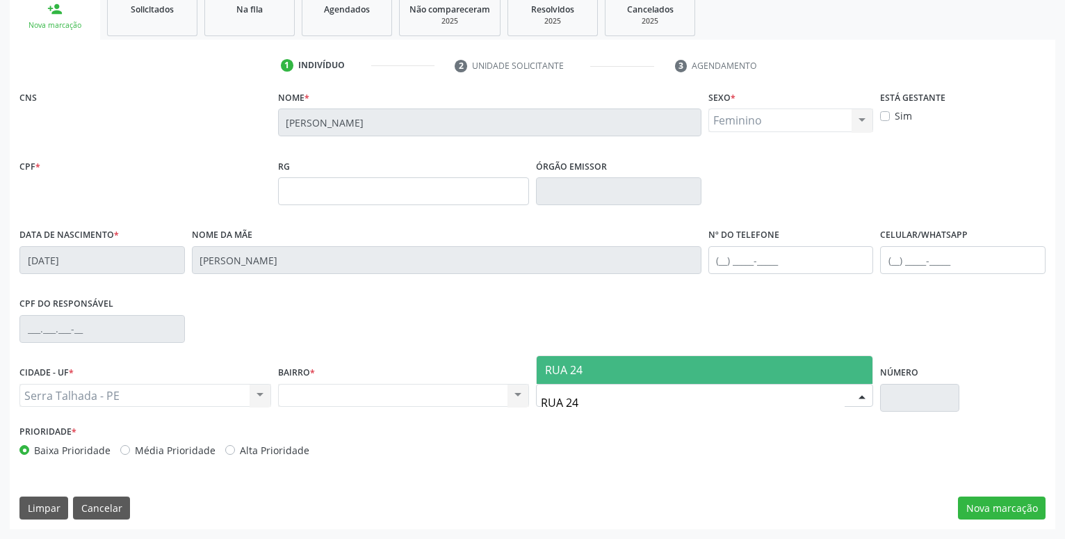
click at [590, 361] on span "RUA 24" at bounding box center [704, 370] width 336 height 28
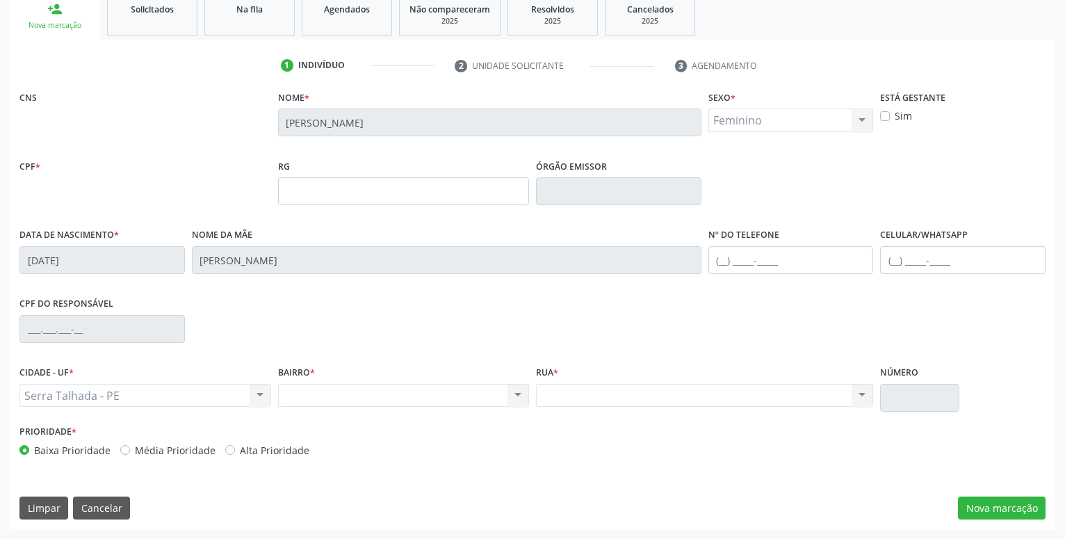
click at [593, 444] on div "Prioridade * Baixa Prioridade Média Prioridade Alta Prioridade" at bounding box center [532, 444] width 1033 height 46
click at [981, 501] on button "Nova marcação" at bounding box center [1002, 508] width 88 height 24
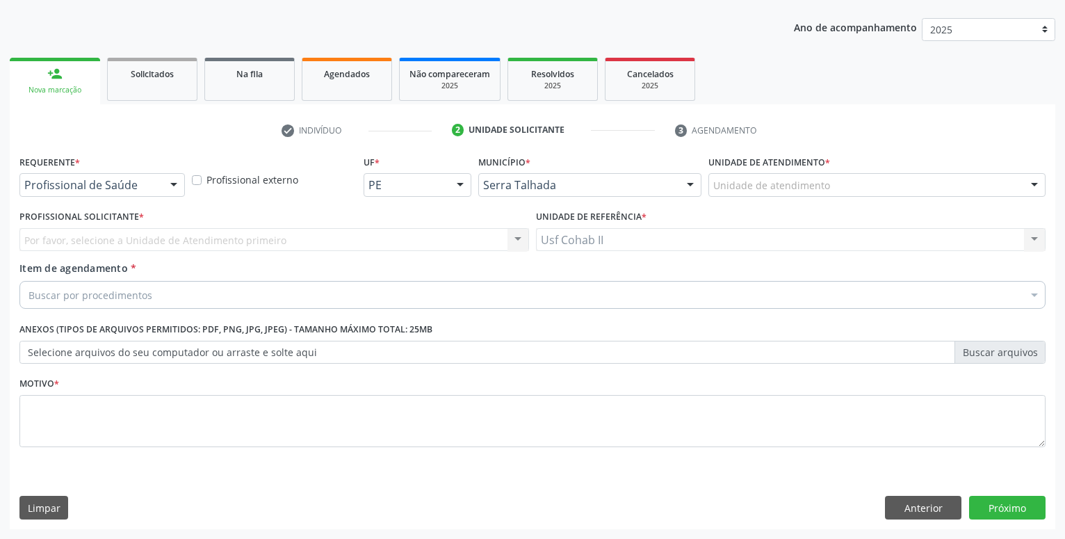
scroll to position [150, 0]
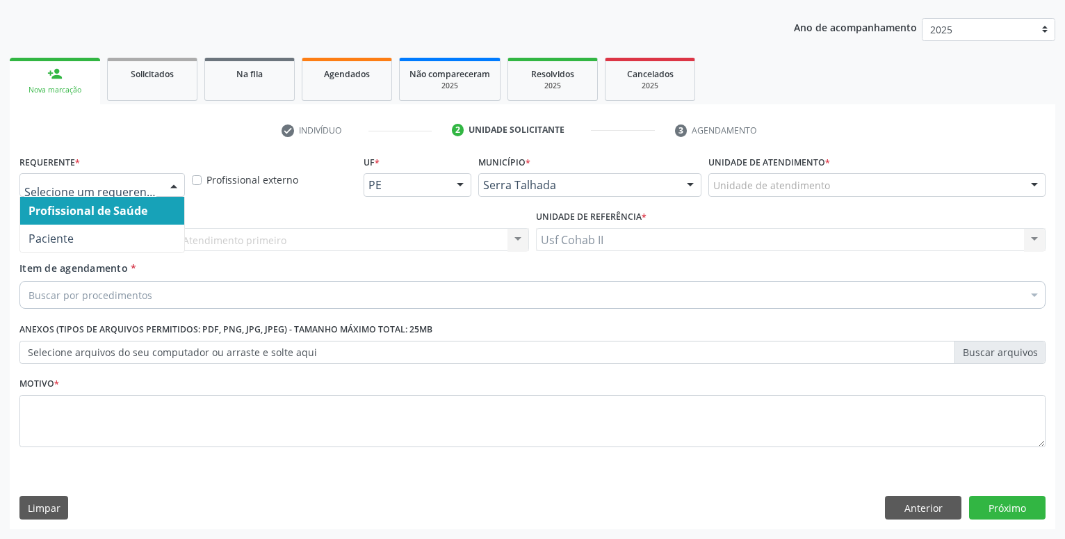
click at [161, 181] on div "Profissional de Saúde Paciente Nenhum resultado encontrado para: " " Não há nen…" at bounding box center [101, 185] width 165 height 24
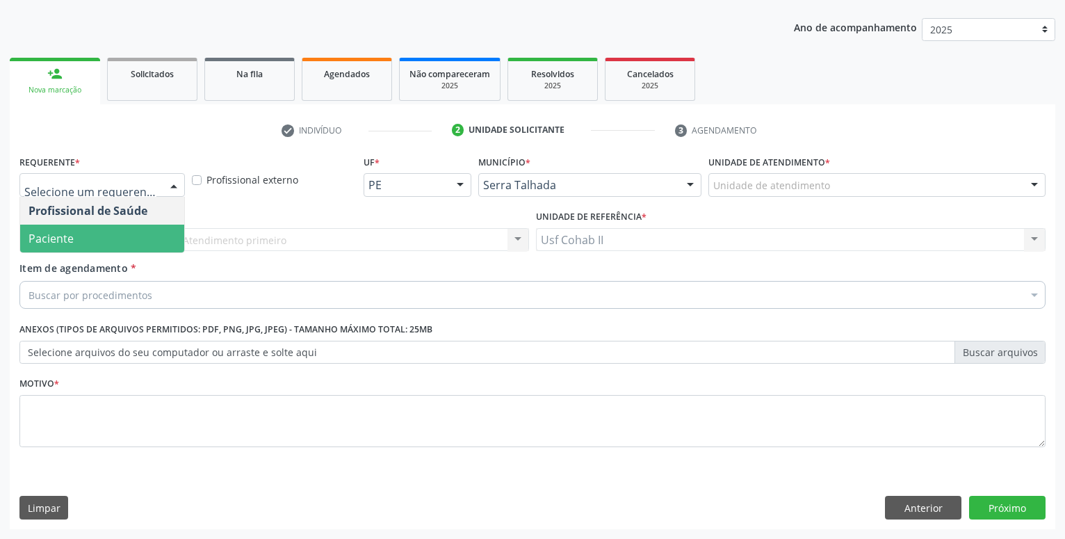
click at [123, 231] on span "Paciente" at bounding box center [102, 238] width 164 height 28
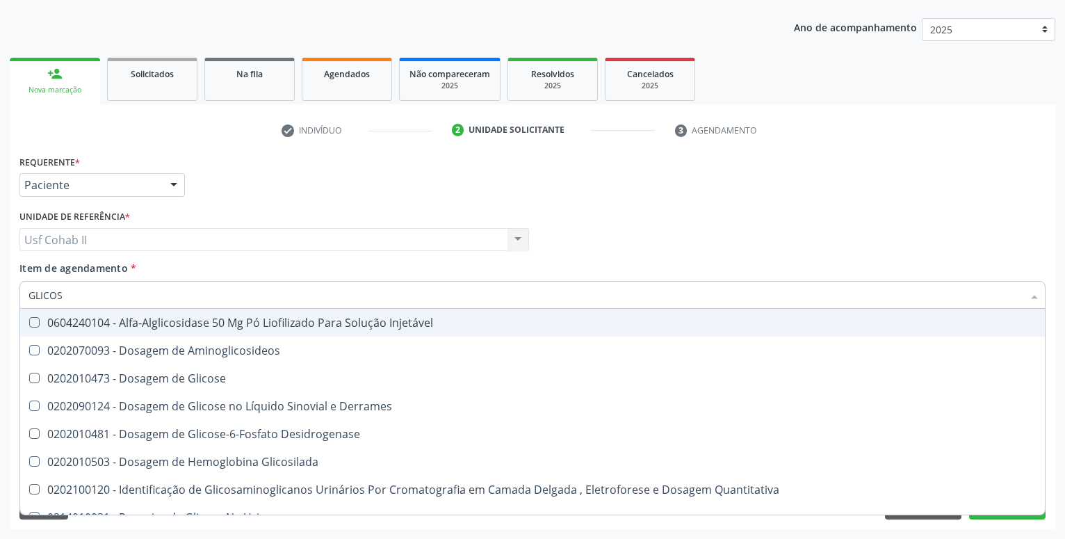
type input "GLICOSE"
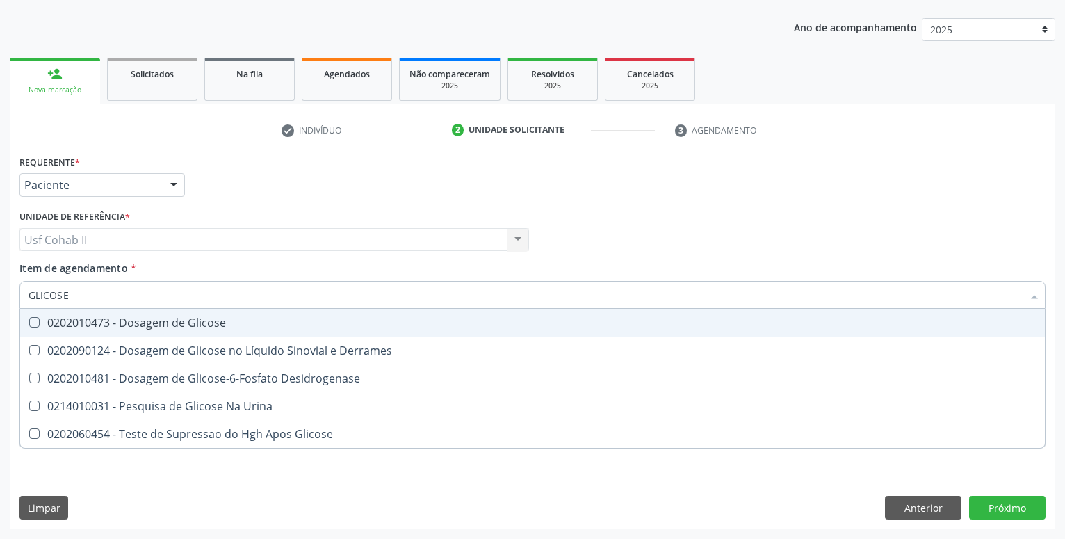
click at [175, 318] on div "0202010473 - Dosagem de Glicose" at bounding box center [532, 322] width 1008 height 11
checkbox Glicose "true"
type input "GLICOSE"
click at [232, 197] on div "Requerente * Paciente Profissional de Saúde Paciente Nenhum resultado encontrad…" at bounding box center [532, 178] width 1033 height 54
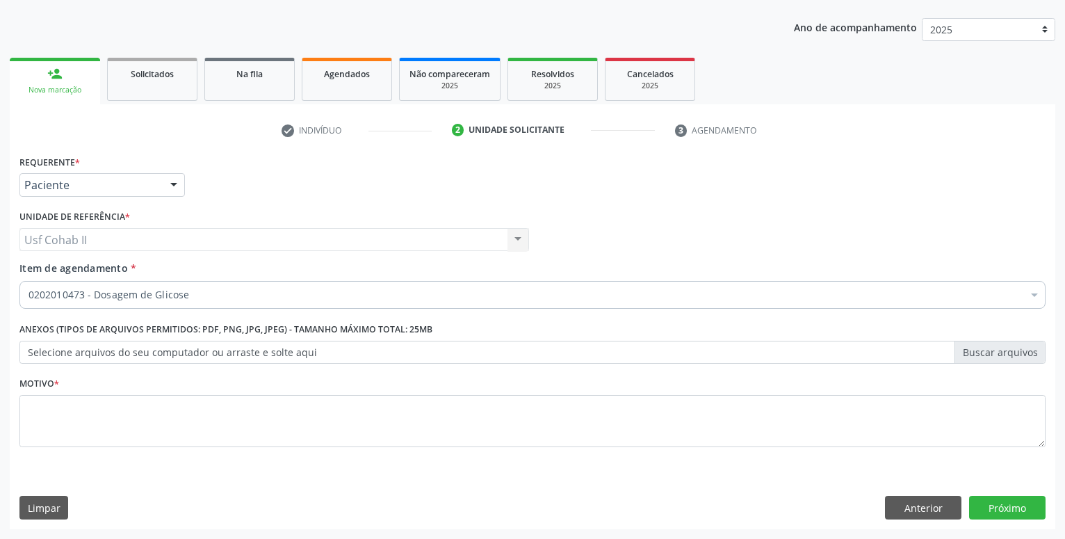
checkbox Glicose "true"
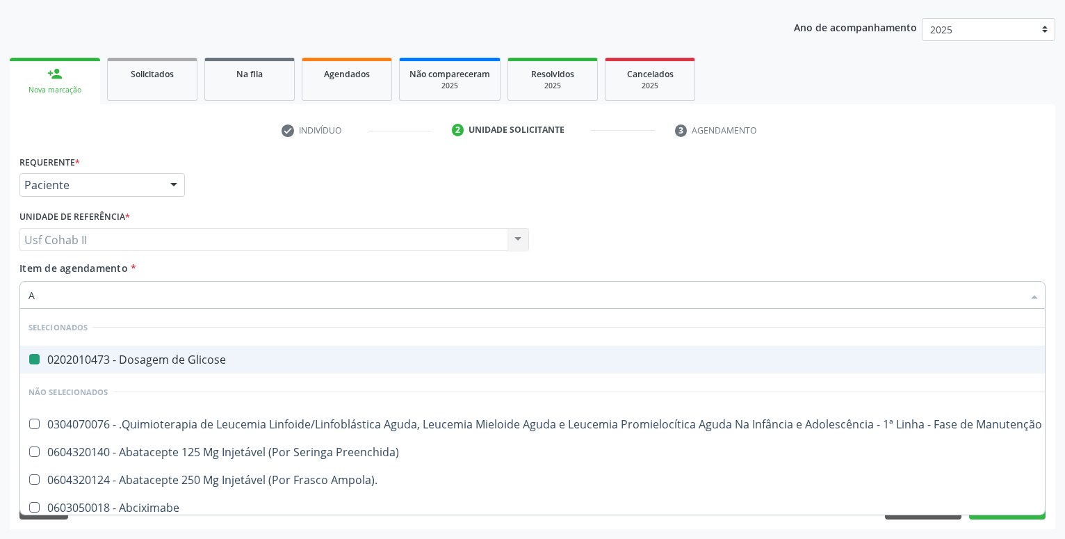
type input "AC"
checkbox Glicose "false"
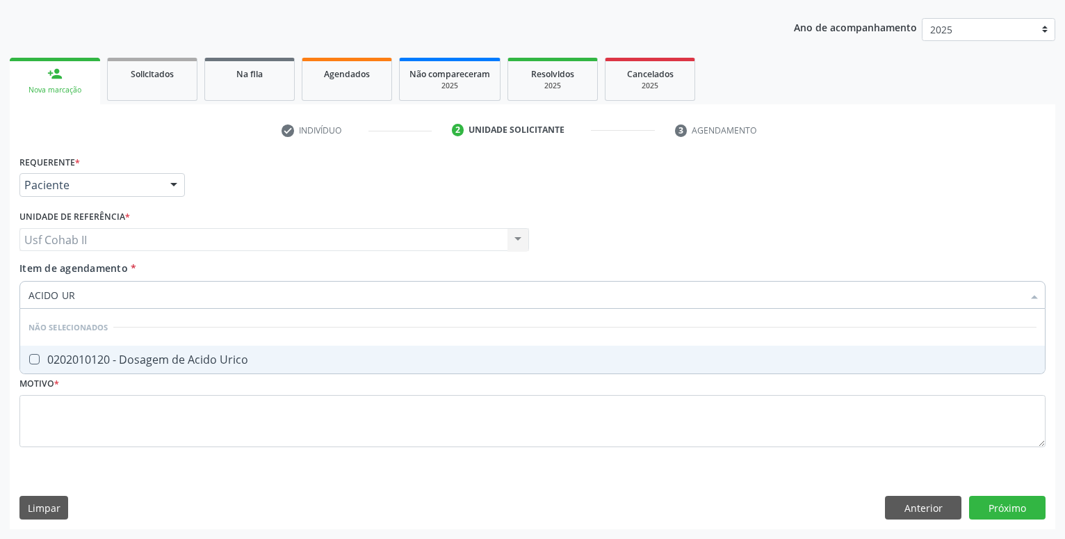
type input "ACIDO URI"
click at [163, 361] on div "0202010120 - Dosagem de Acido Urico" at bounding box center [532, 359] width 1008 height 11
checkbox Urico "true"
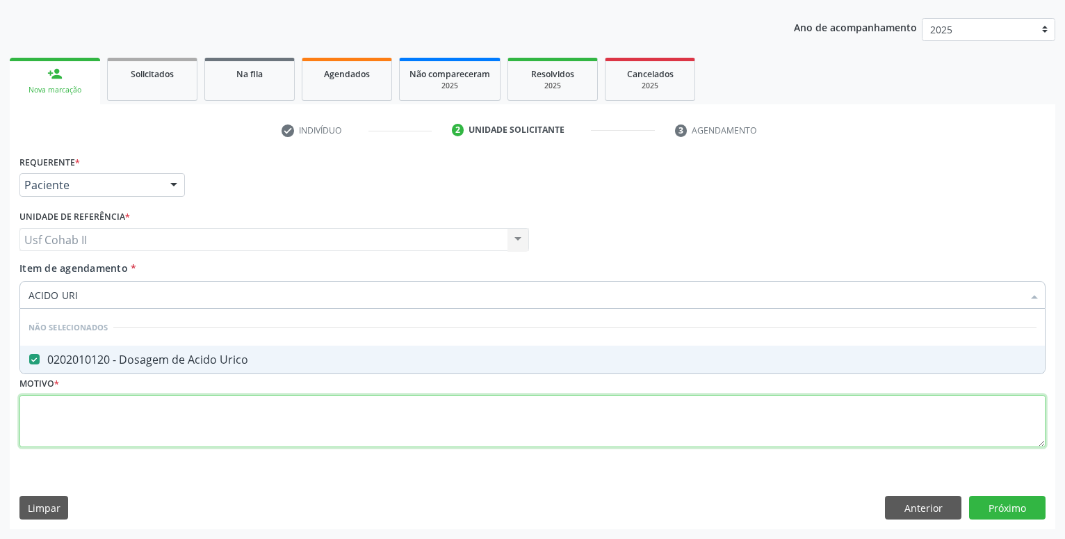
click at [64, 432] on textarea at bounding box center [532, 421] width 1026 height 53
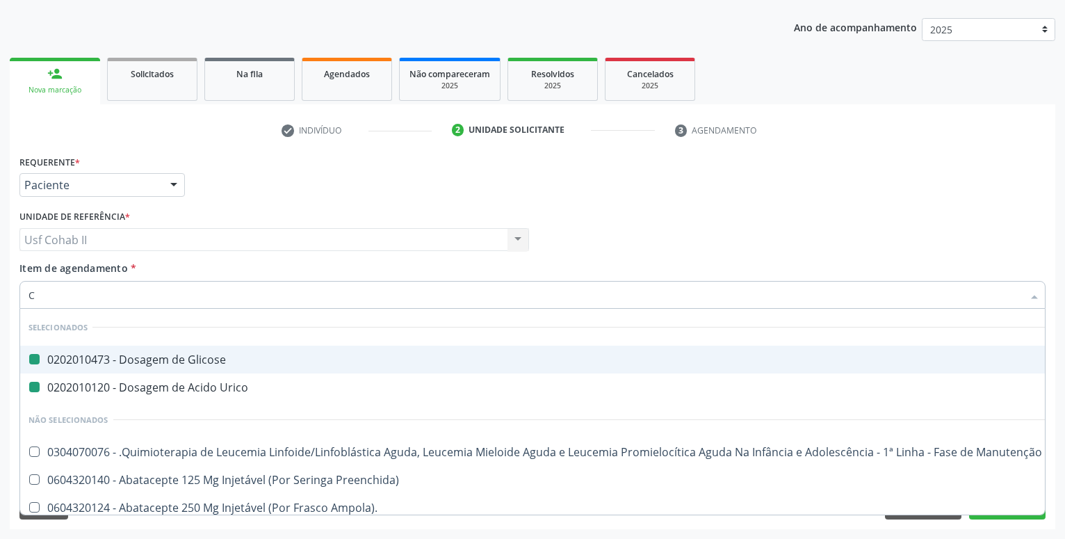
type input "CR"
checkbox Glicose "false"
checkbox Urico "false"
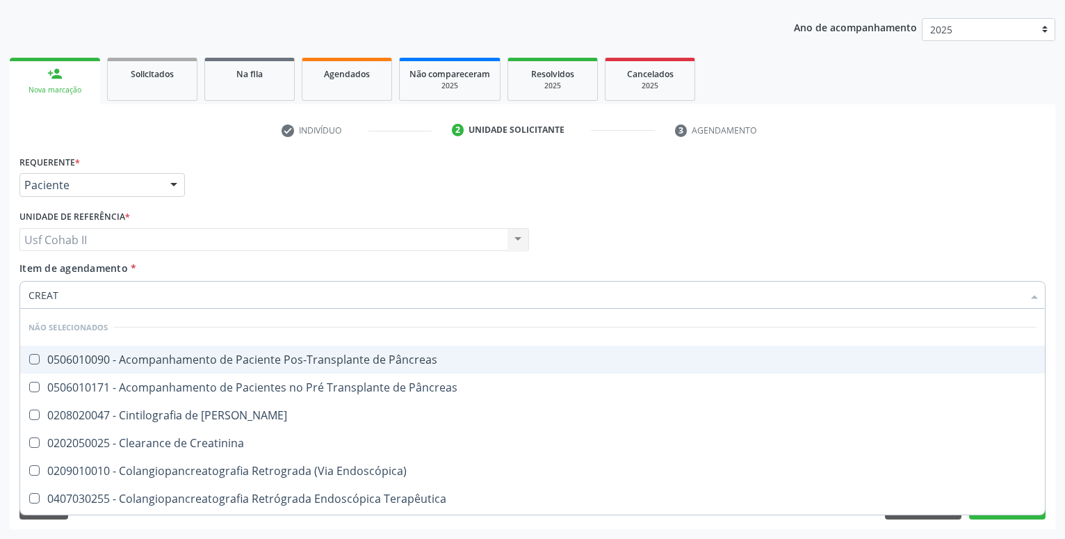
type input "CREATI"
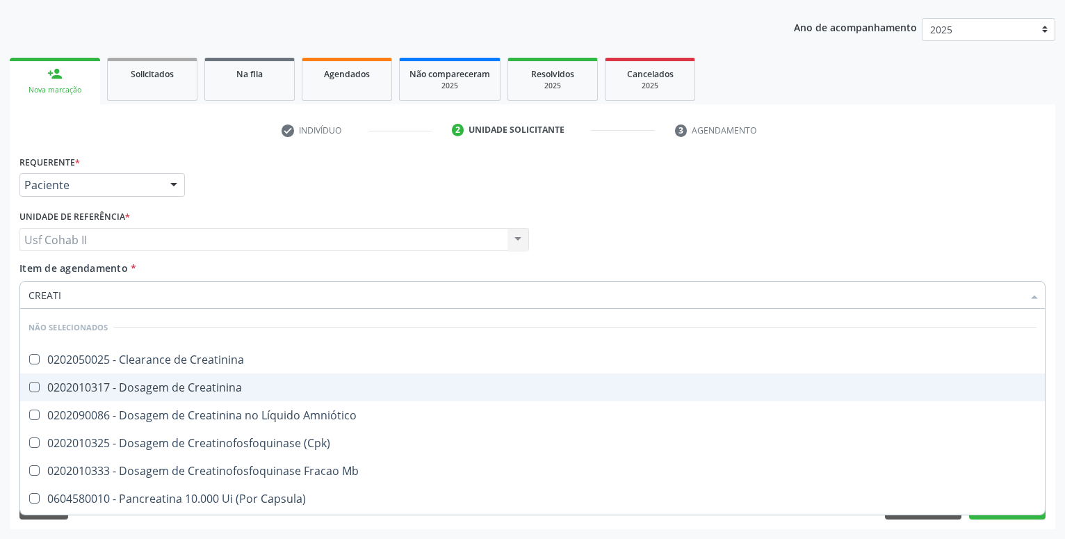
click at [158, 391] on div "0202010317 - Dosagem de Creatinina" at bounding box center [532, 386] width 1008 height 11
checkbox Creatinina "true"
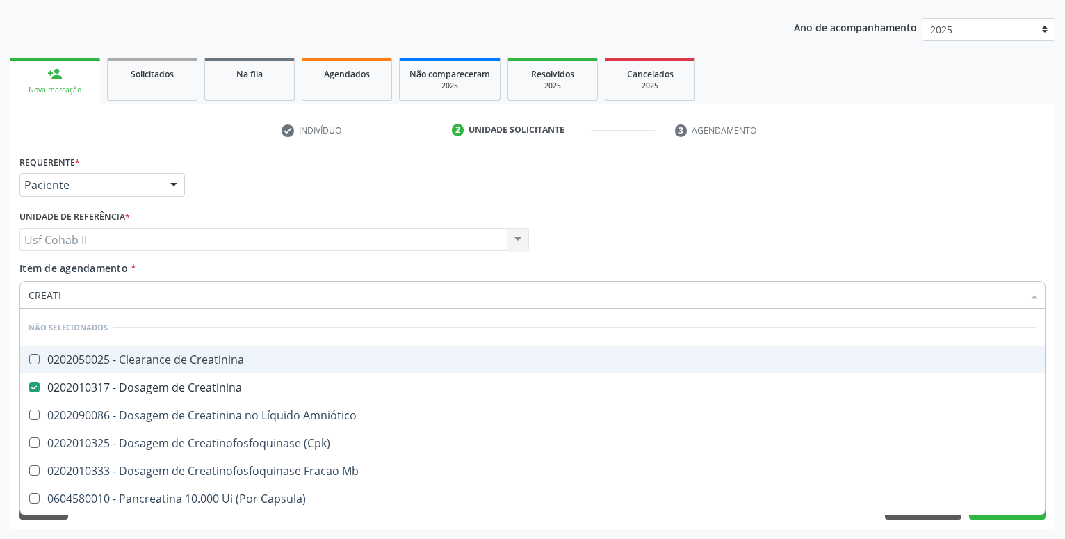
type input "CREATI"
click at [252, 178] on div "Requerente * Paciente Profissional de Saúde Paciente Nenhum resultado encontrad…" at bounding box center [532, 178] width 1033 height 54
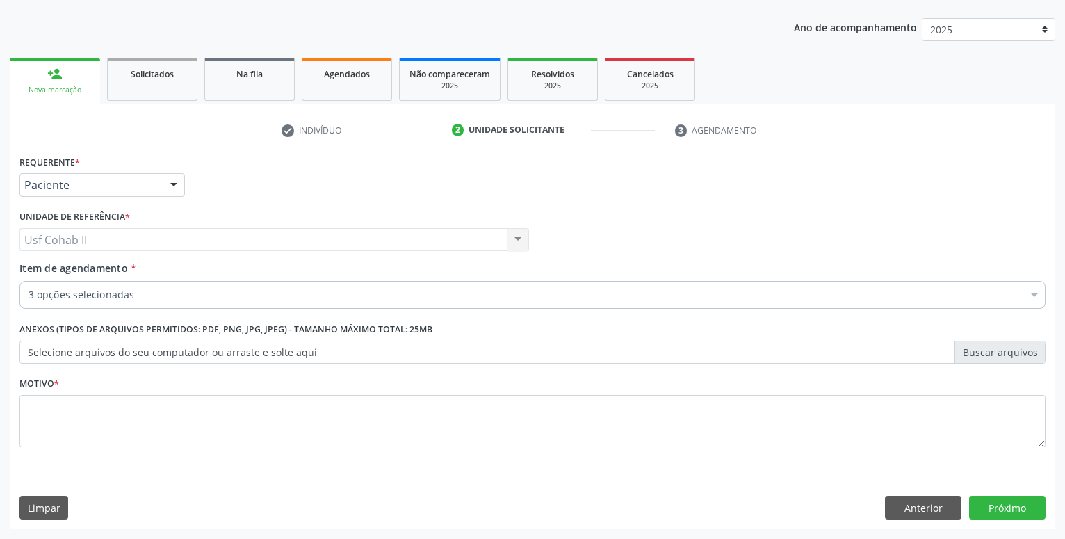
checkbox Glicose "true"
checkbox Creatinina "true"
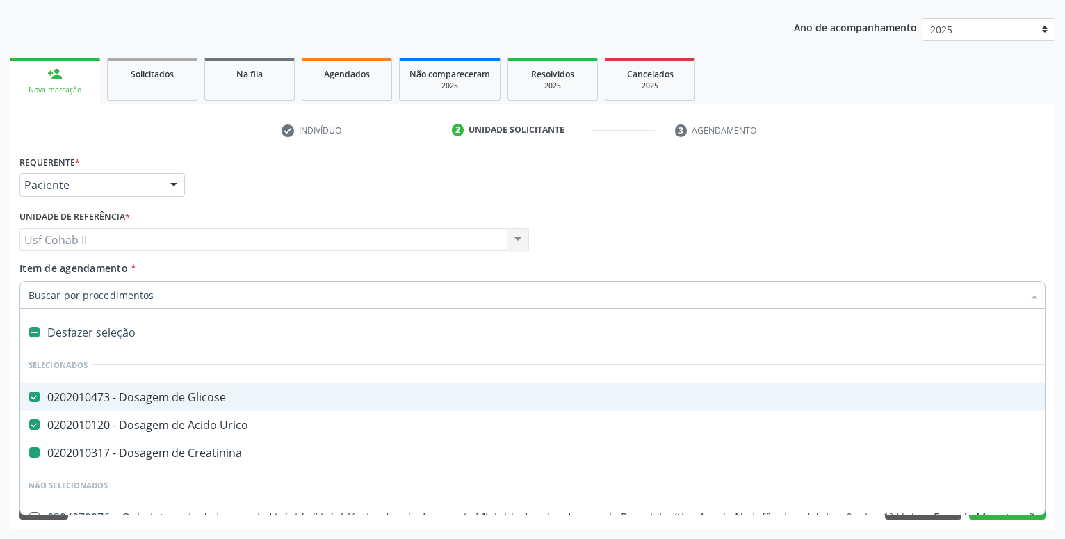
type input "U"
checkbox Creatinina "false"
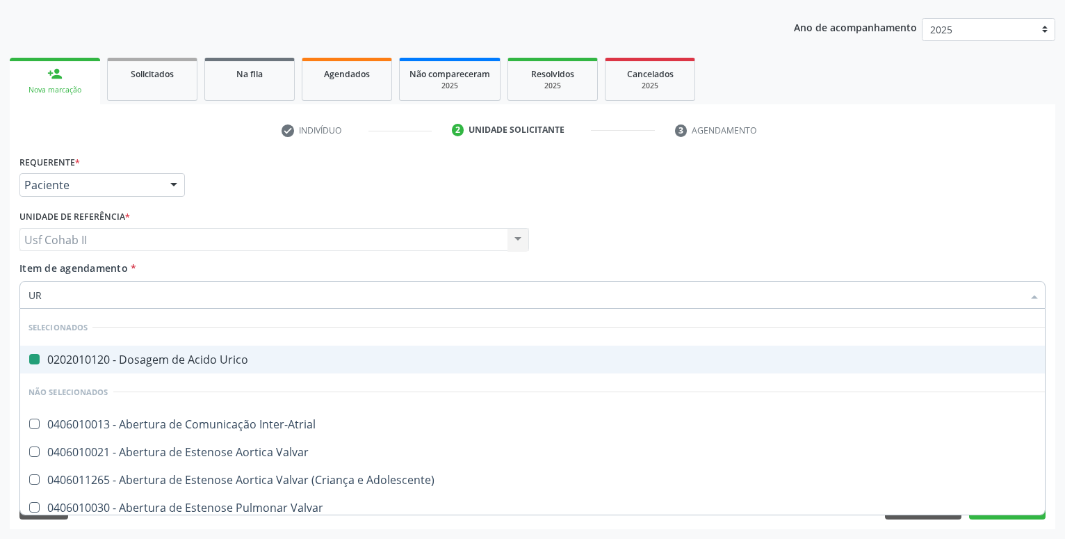
type input "URE"
checkbox Urico "false"
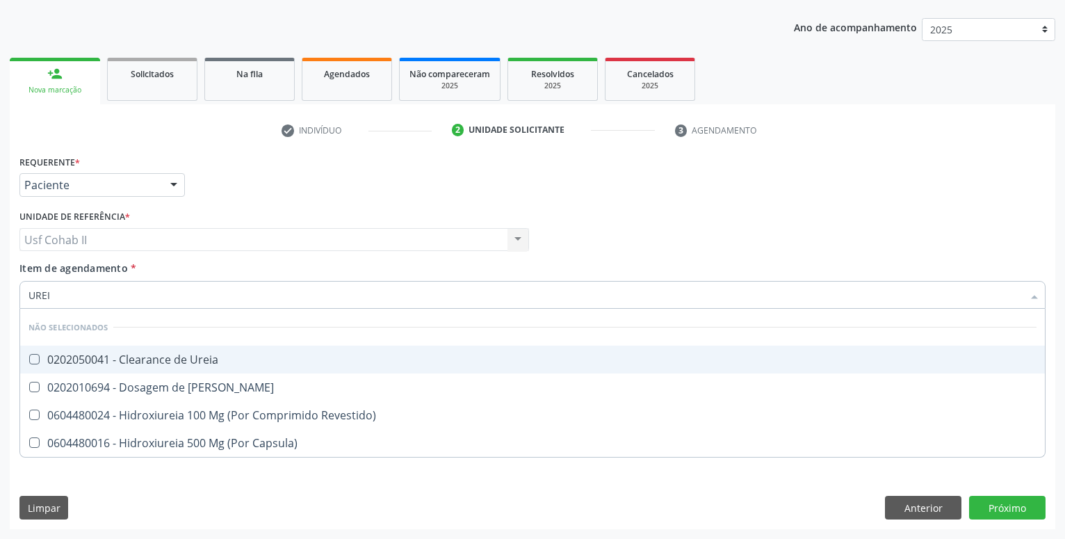
type input "UREIA"
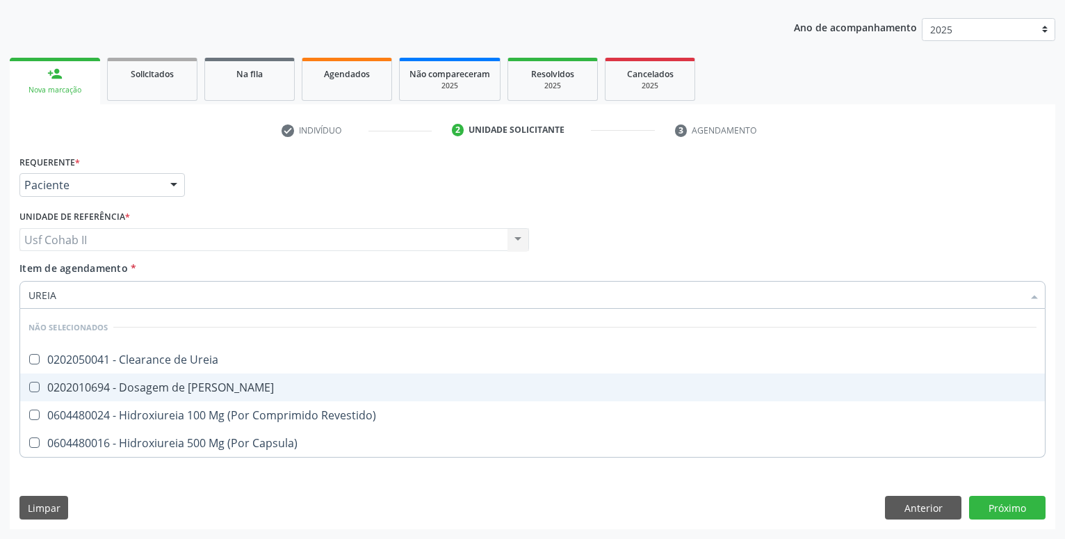
click at [160, 387] on div "0202010694 - Dosagem de [PERSON_NAME]" at bounding box center [532, 386] width 1008 height 11
checkbox Ureia "true"
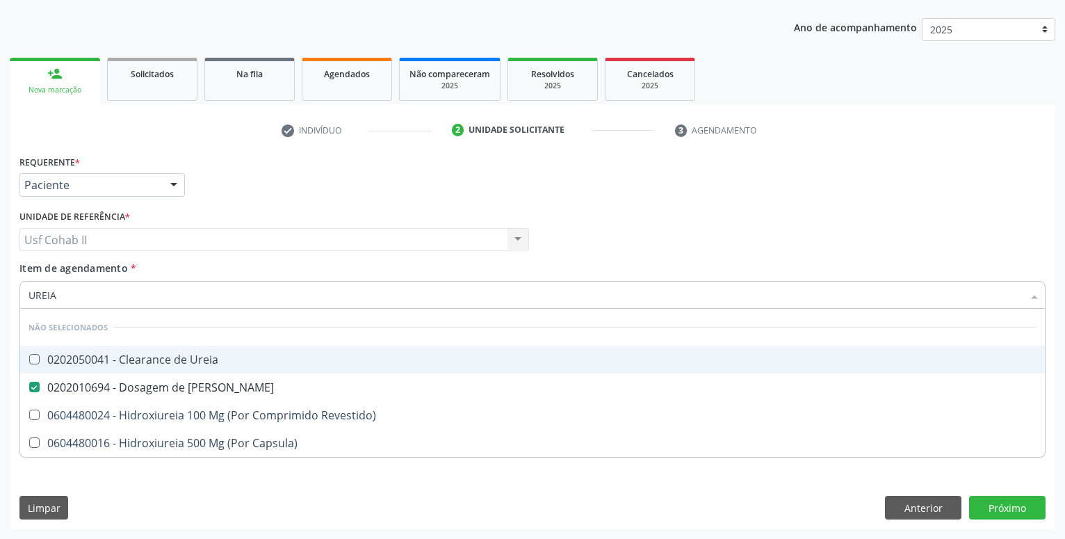
click at [218, 189] on div "Requerente * Paciente Profissional de Saúde Paciente Nenhum resultado encontrad…" at bounding box center [532, 178] width 1033 height 54
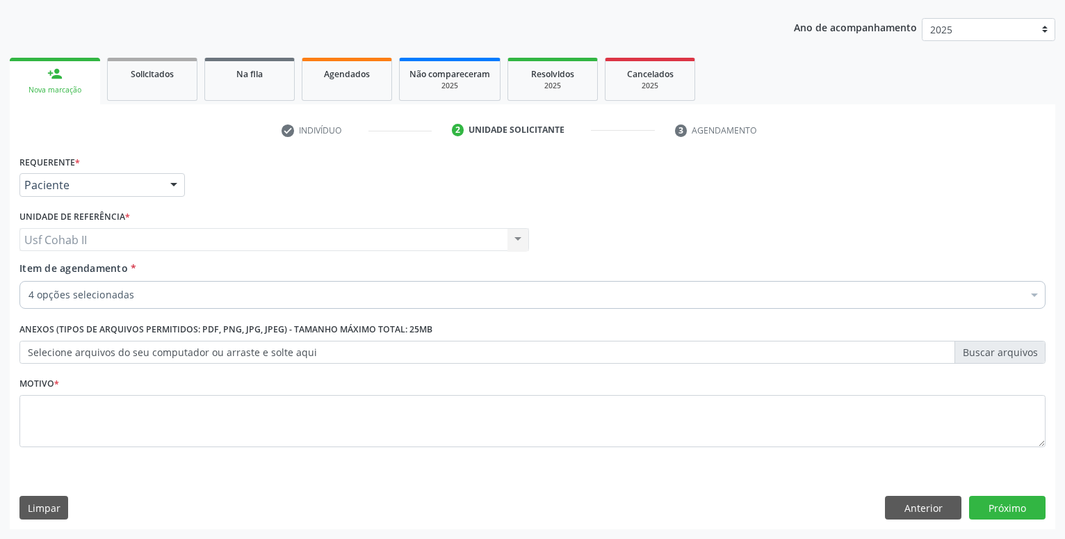
checkbox Glicose "true"
checkbox Creatinina "true"
checkbox Ureia "true"
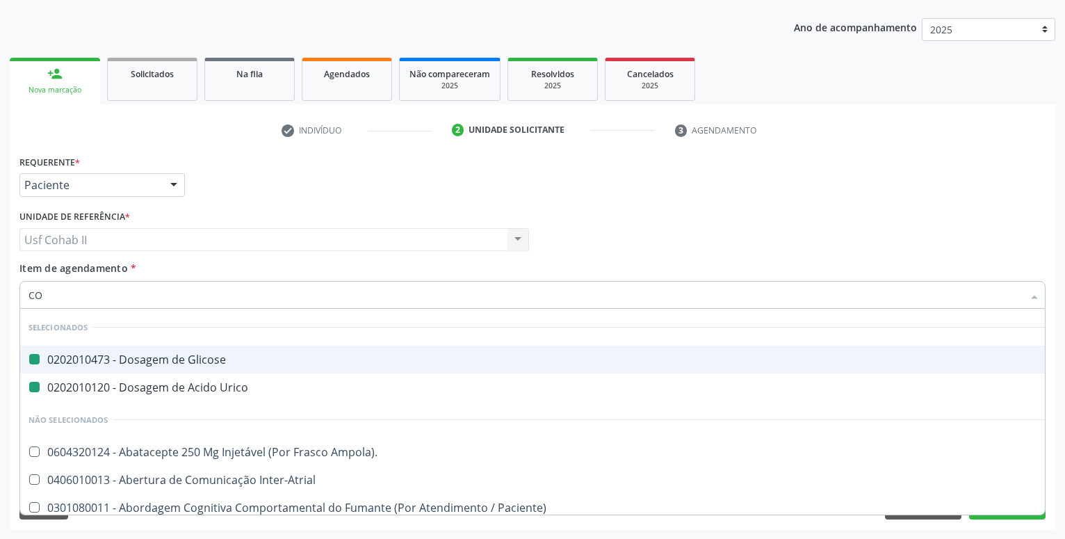
type input "COL"
checkbox Glicose "false"
checkbox Urico "false"
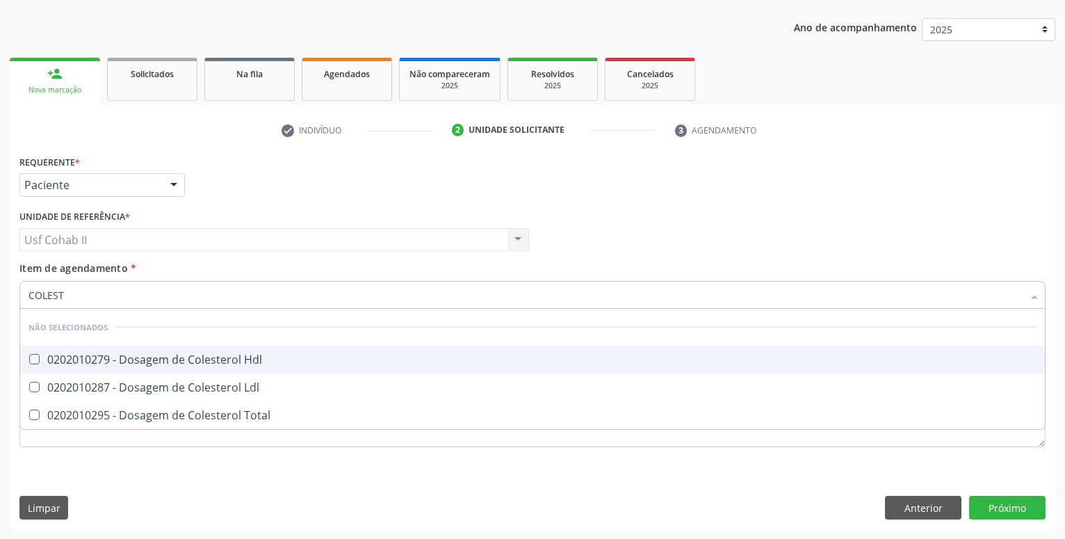
type input "COLESTE"
click at [126, 357] on div "0202010279 - Dosagem de Colesterol Hdl" at bounding box center [532, 359] width 1008 height 11
checkbox Hdl "true"
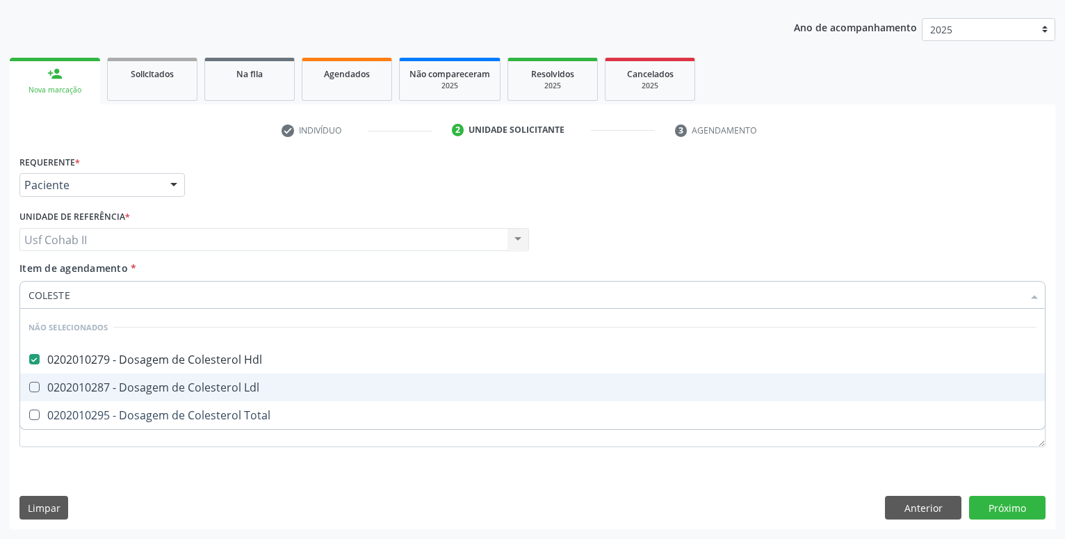
click at [124, 390] on div "0202010287 - Dosagem de Colesterol Ldl" at bounding box center [532, 386] width 1008 height 11
checkbox Ldl "true"
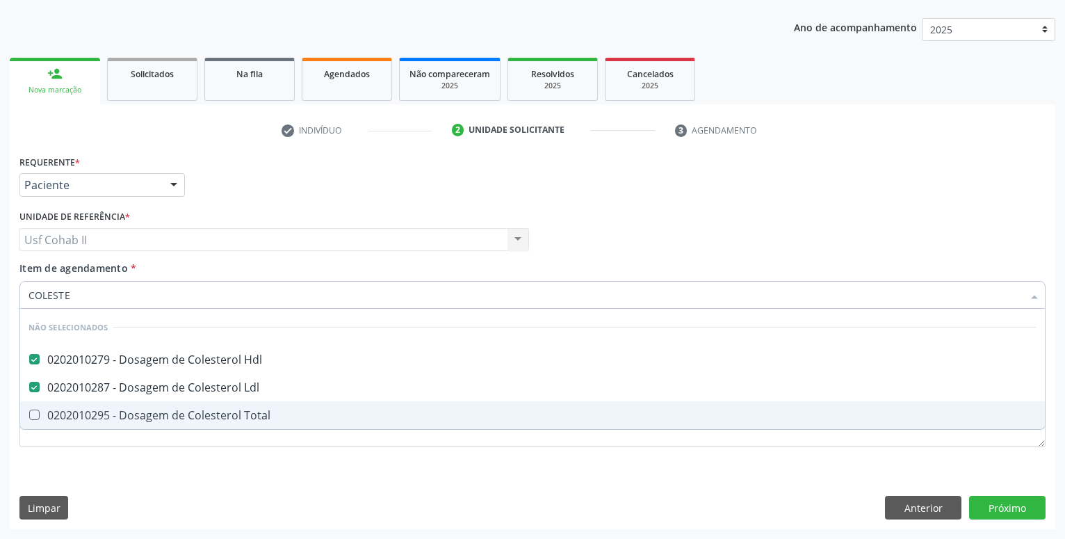
click at [118, 407] on span "0202010295 - Dosagem de Colesterol Total" at bounding box center [532, 415] width 1024 height 28
checkbox Total "true"
click at [92, 469] on div "Requerente * Paciente Profissional de Saúde Paciente Nenhum resultado encontrad…" at bounding box center [532, 339] width 1045 height 377
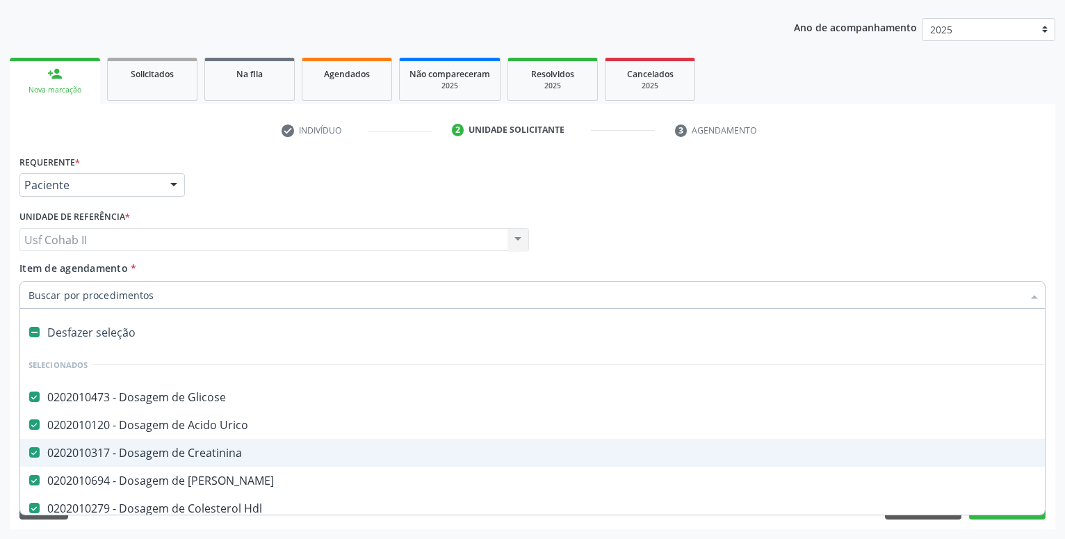
type input "T"
checkbox Ldl "false"
checkbox Total "false"
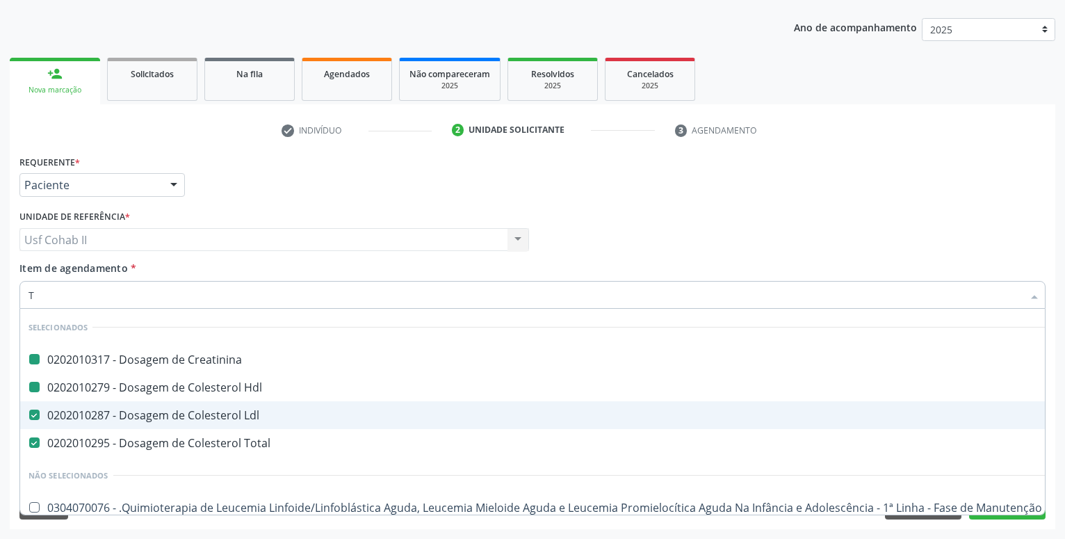
type input "TG"
checkbox Creatinina "false"
checkbox Hdl "false"
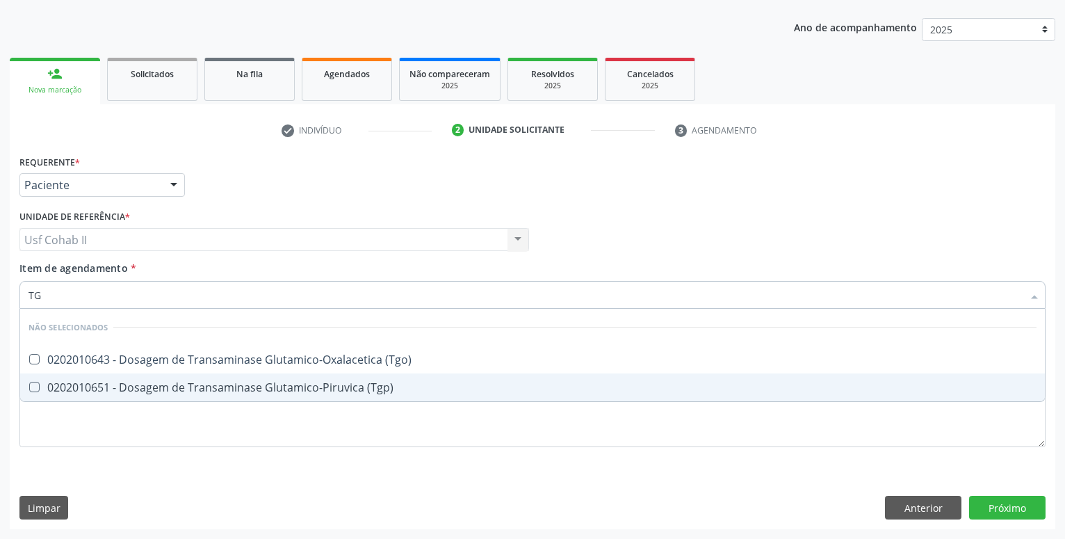
type input "TGO"
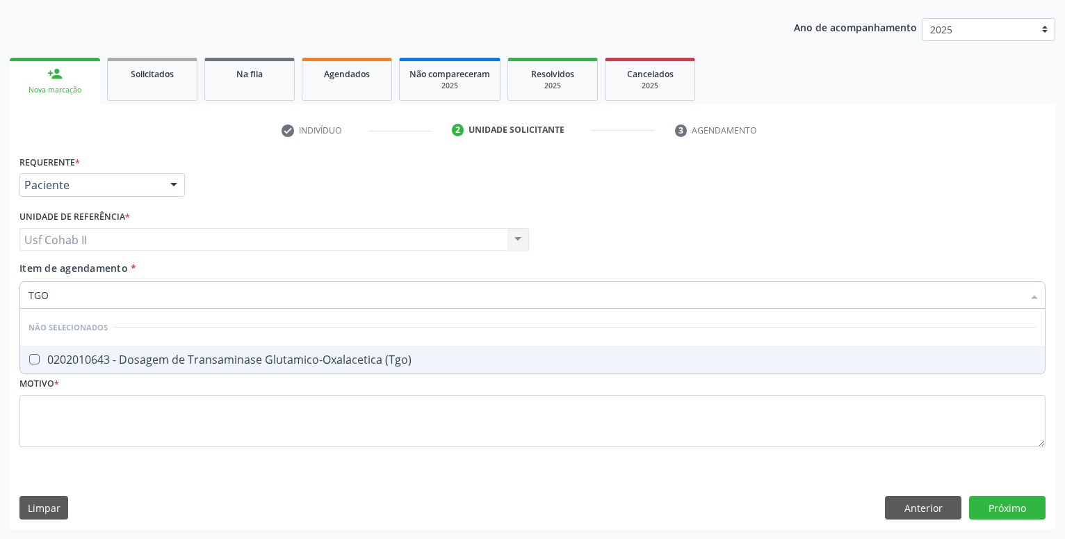
click at [177, 354] on div "0202010643 - Dosagem de Transaminase Glutamico-Oxalacetica (Tgo)" at bounding box center [532, 359] width 1008 height 11
checkbox \(Tgo\) "true"
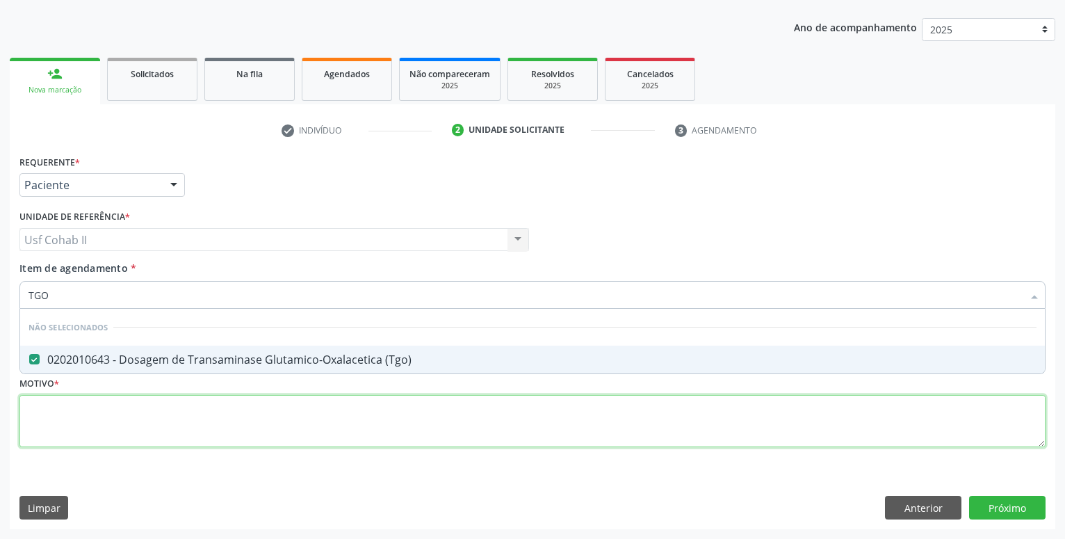
click at [130, 420] on textarea at bounding box center [532, 421] width 1026 height 53
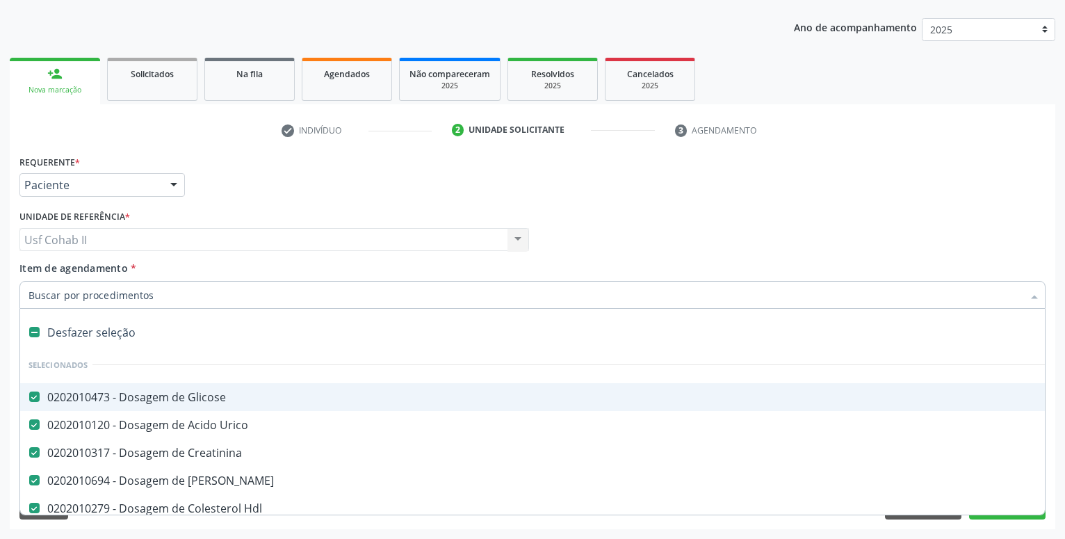
type input "T"
checkbox Total "false"
checkbox \(Tgo\) "false"
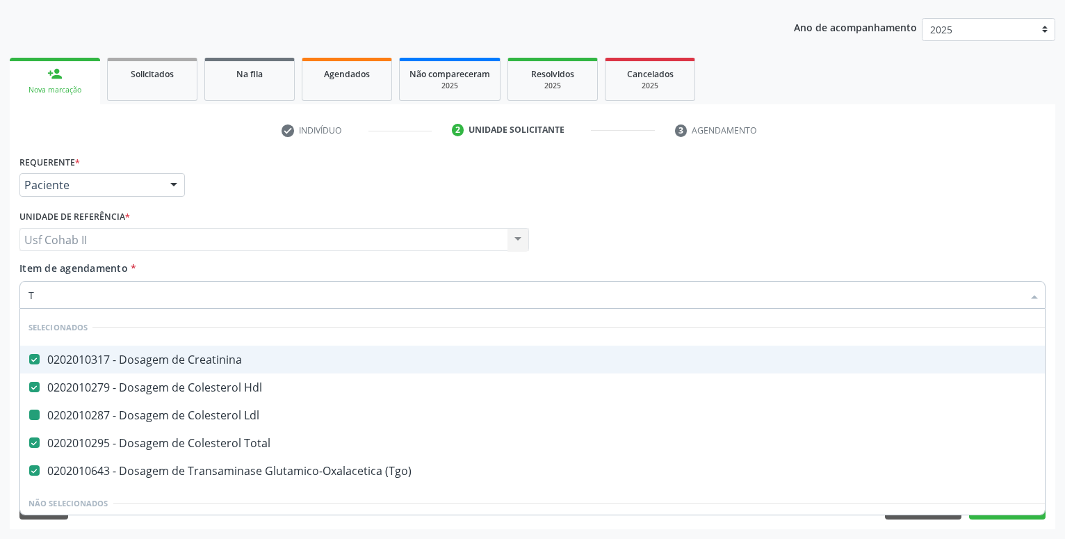
type input "TG"
checkbox Ldl "false"
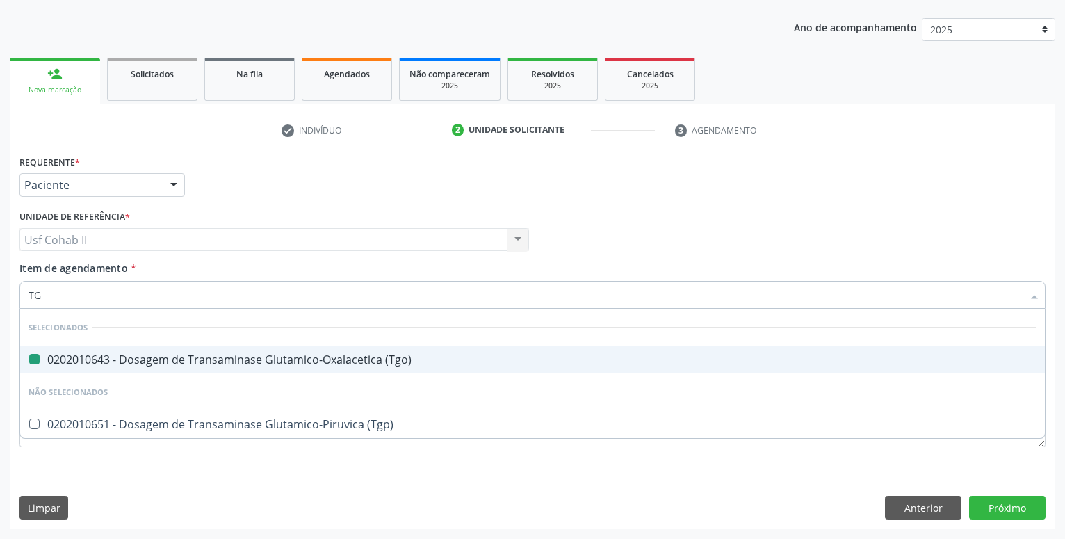
type input "TGP"
click at [172, 361] on div "0202010651 - Dosagem de Transaminase Glutamico-Piruvica (Tgp)" at bounding box center [532, 359] width 1008 height 11
checkbox \(Tgp\) "true"
click at [128, 414] on textarea at bounding box center [532, 421] width 1026 height 53
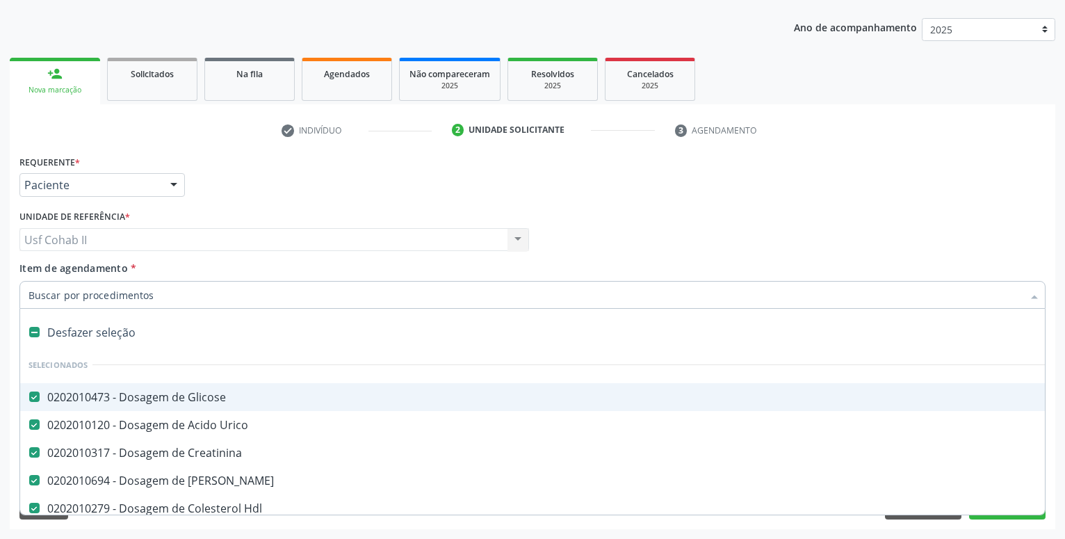
type input "T"
checkbox \(Tgo\) "false"
checkbox \(Tgp\) "false"
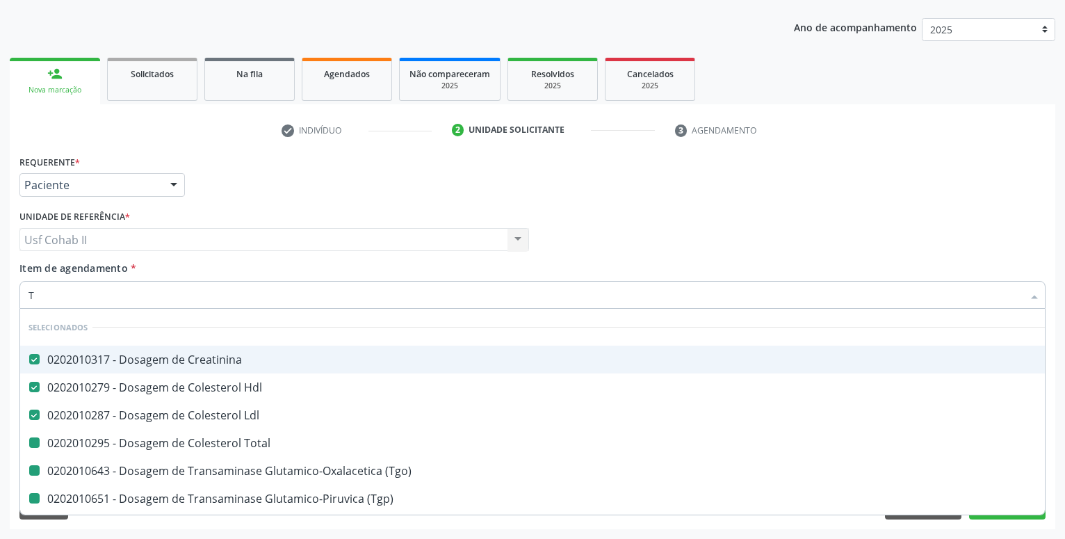
type input "TR"
checkbox Total "false"
checkbox \(Tgo\) "false"
checkbox \(Tgp\) "false"
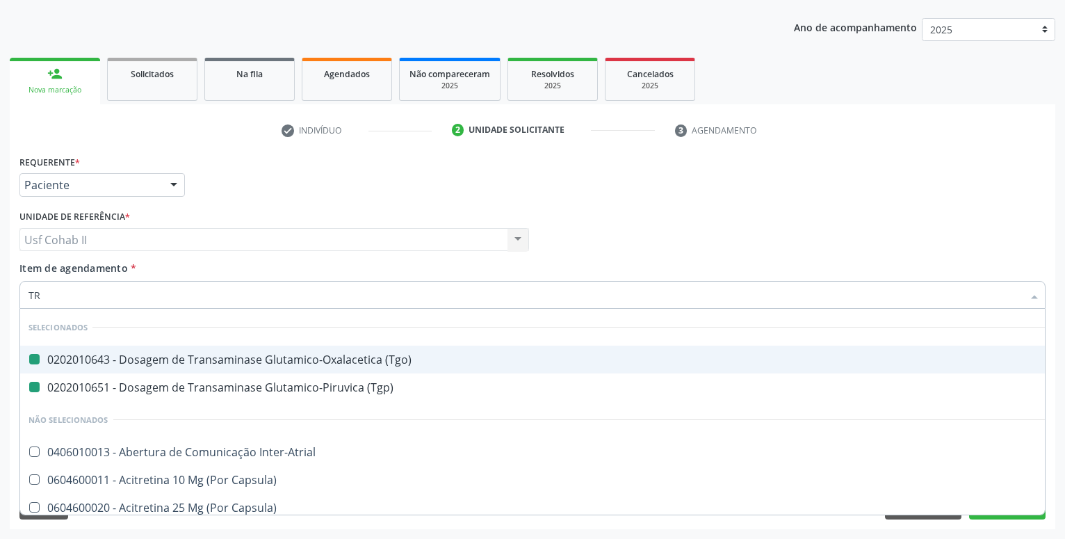
type input "TRI"
checkbox \(Tgo\) "false"
checkbox \(Tgp\) "false"
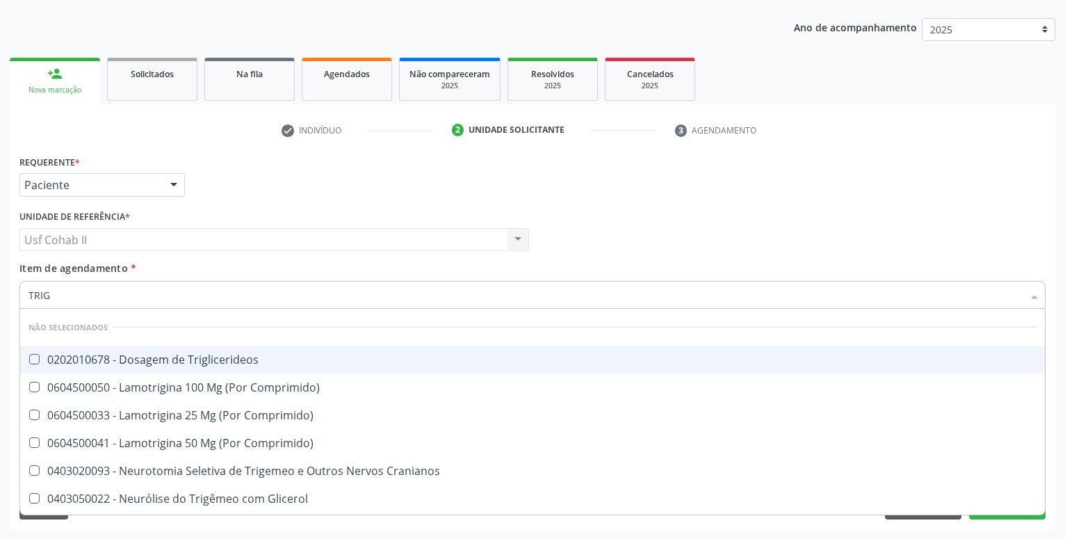
type input "TRIGL"
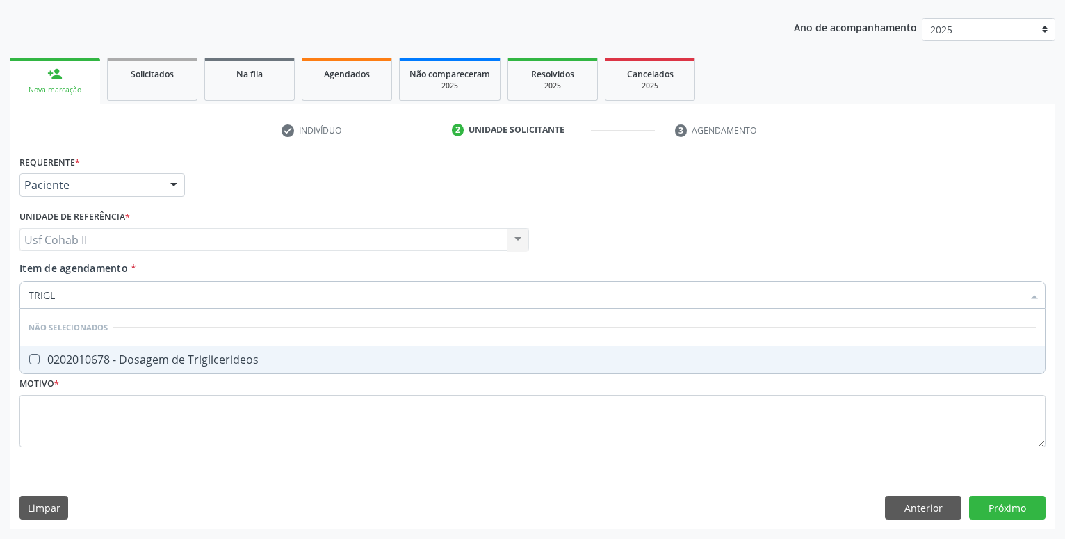
click at [183, 356] on div "0202010678 - Dosagem de Triglicerideos" at bounding box center [532, 359] width 1008 height 11
checkbox Triglicerideos "true"
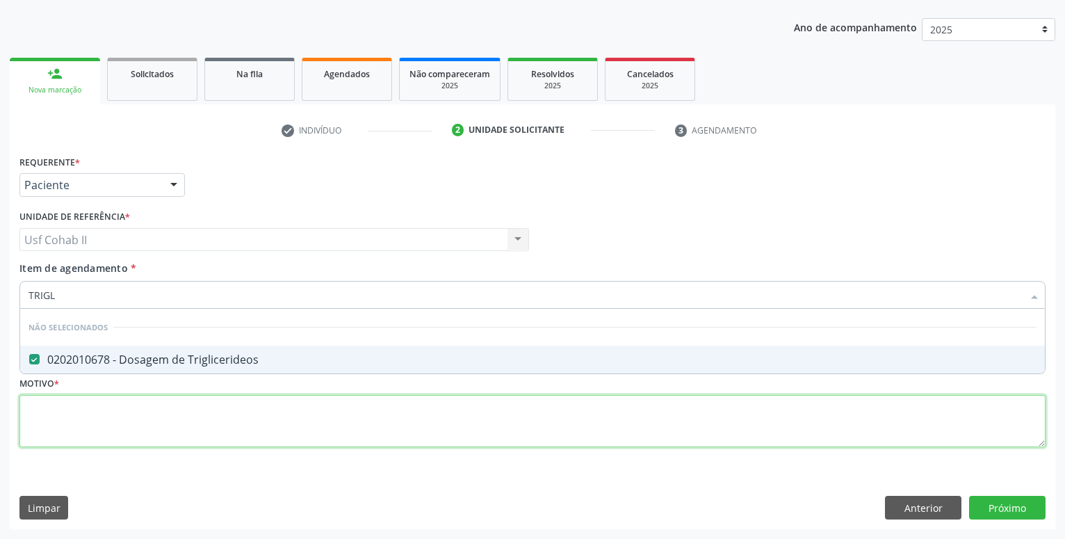
click at [120, 416] on textarea at bounding box center [532, 421] width 1026 height 53
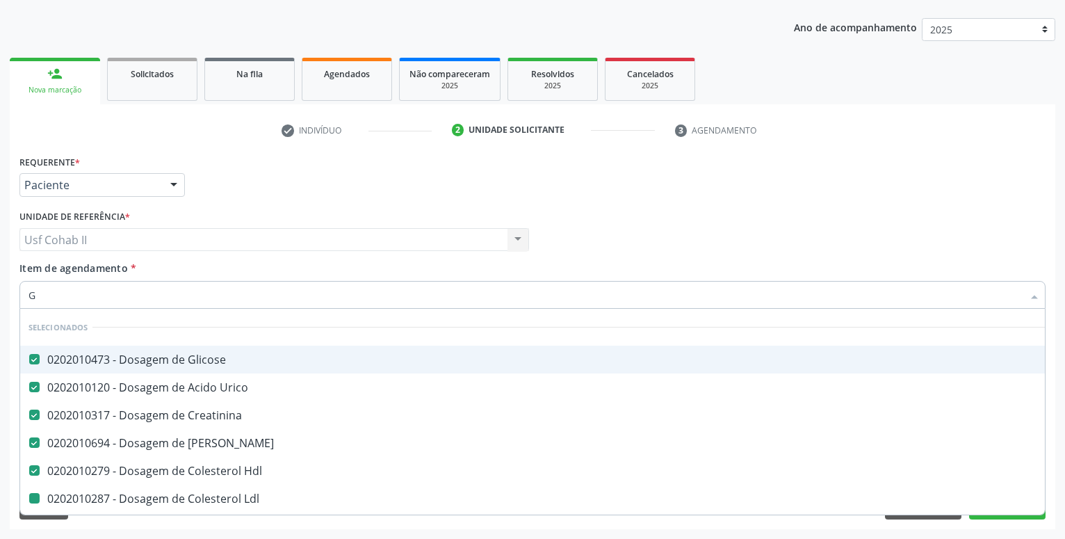
type input "GL"
checkbox Ldl "false"
checkbox Total "false"
checkbox \(Tgo\) "false"
checkbox \(Tgp\) "false"
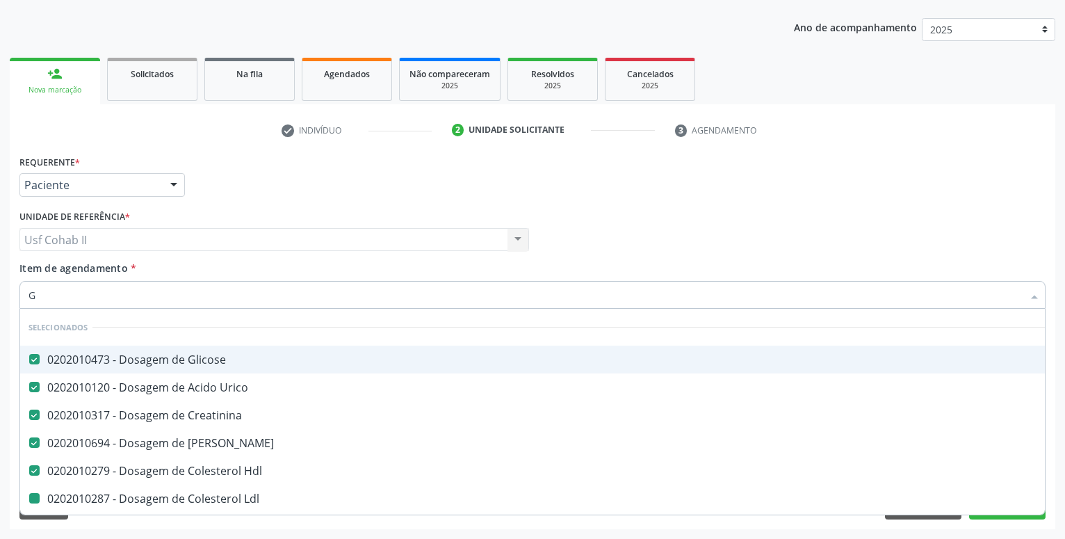
checkbox Triglicerideos "false"
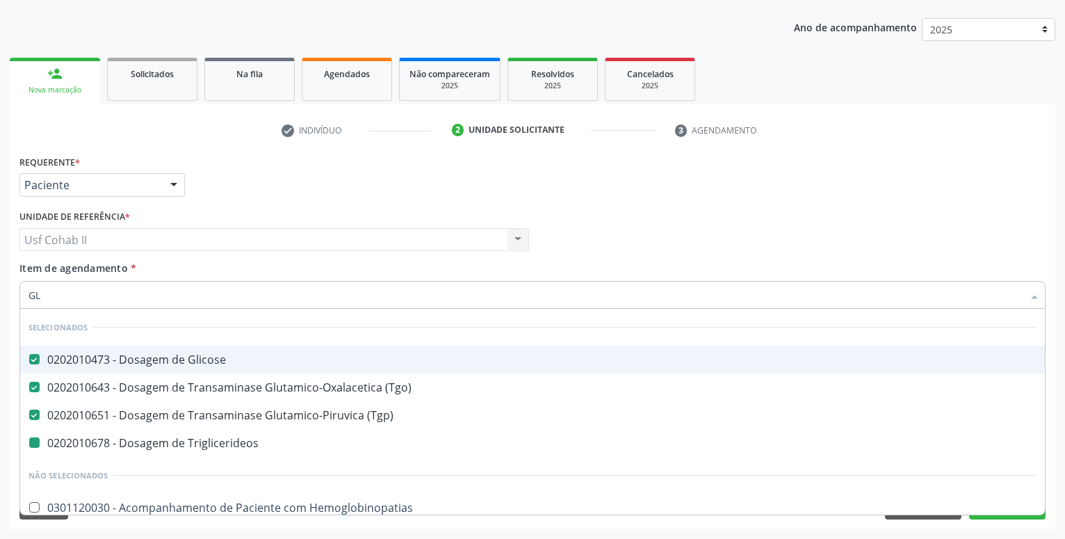
type input "GLI"
checkbox Triglicerideos "false"
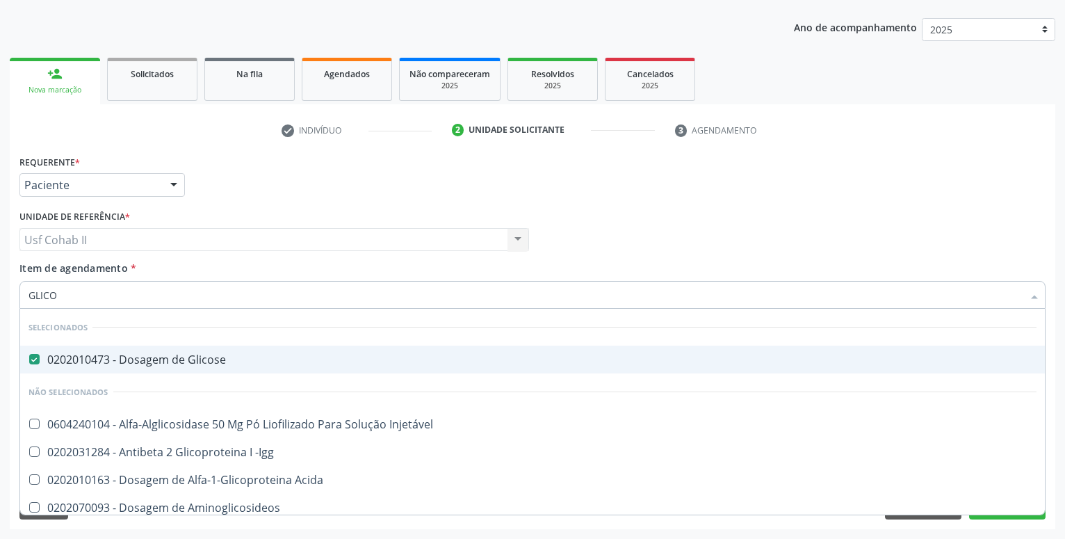
type input "GLICOS"
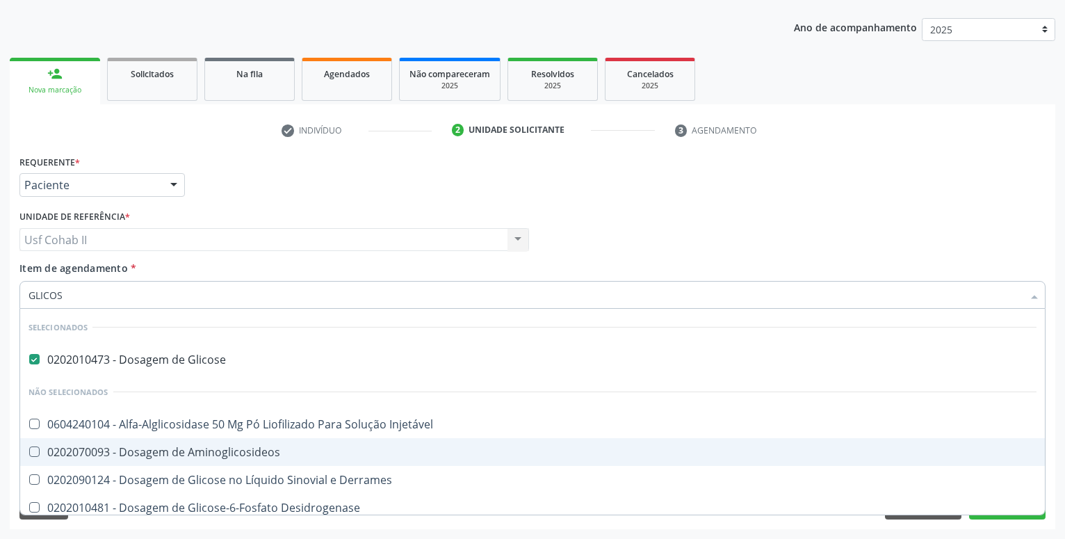
scroll to position [92, 0]
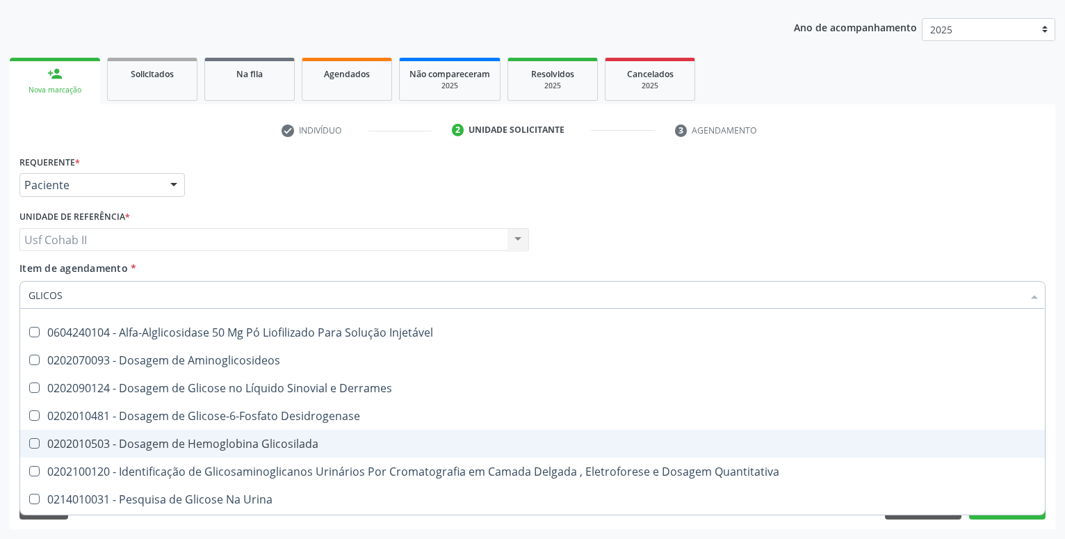
click at [204, 441] on div "0202010503 - Dosagem de Hemoglobina Glicosilada" at bounding box center [532, 443] width 1008 height 11
checkbox Glicosilada "true"
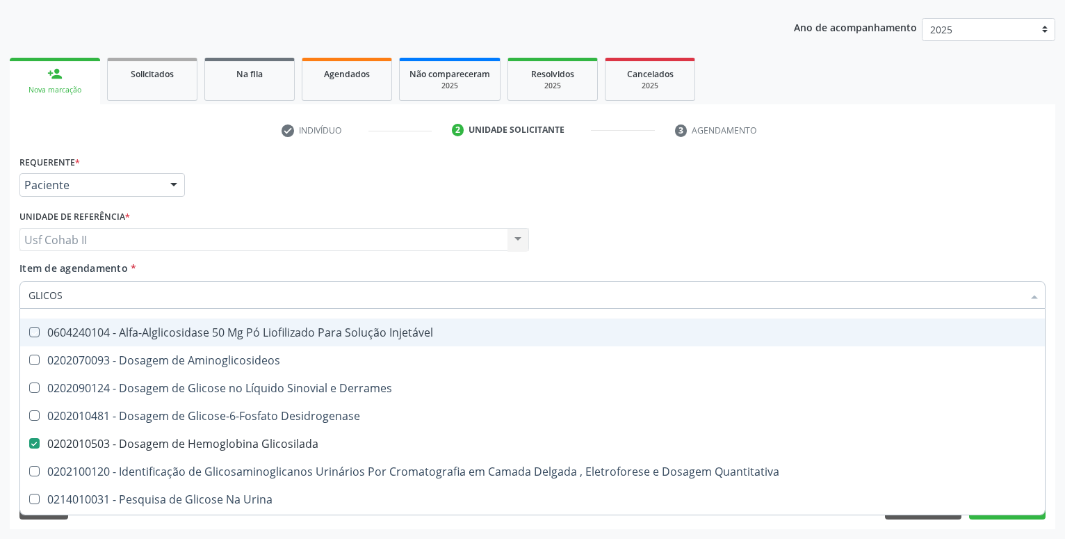
click at [241, 188] on div "Requerente * Paciente Profissional de Saúde Paciente Nenhum resultado encontrad…" at bounding box center [532, 178] width 1033 height 54
checkbox Injetável "true"
checkbox Aminoglicosideos "true"
checkbox Derrames "true"
checkbox Desidrogenase "true"
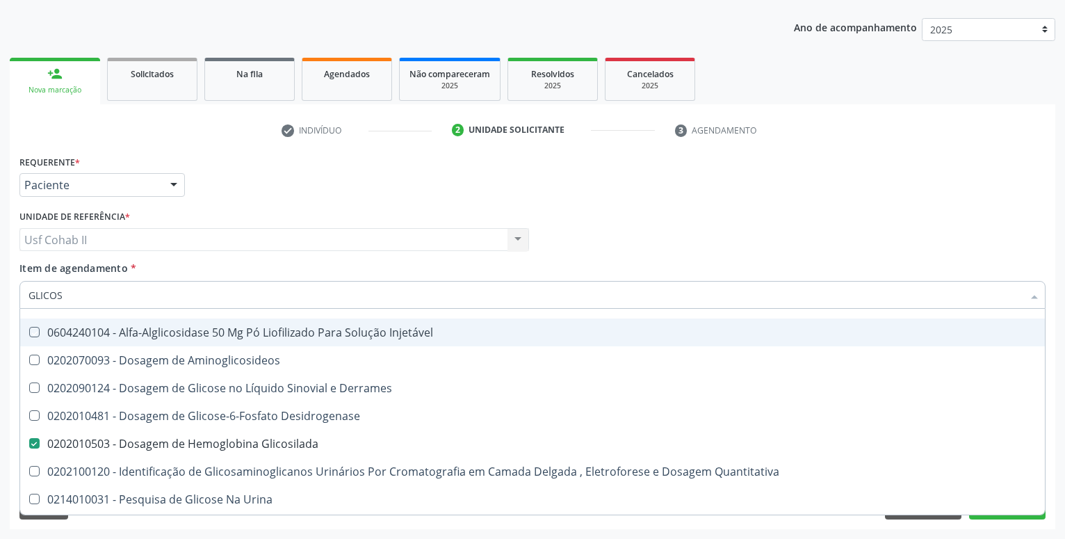
checkbox Quantitativa "true"
checkbox Urina "true"
checkbox Glicose "true"
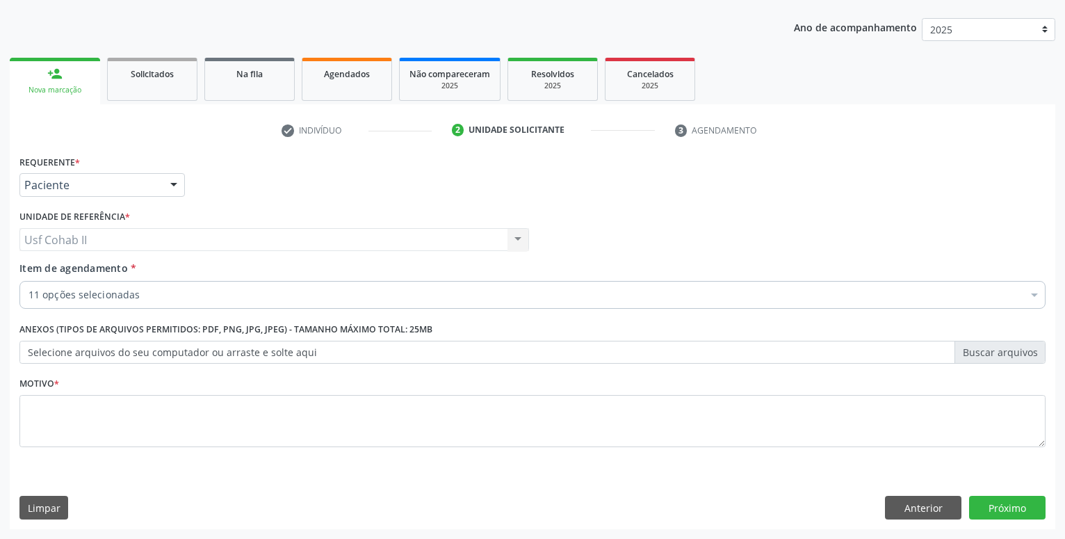
scroll to position [0, 0]
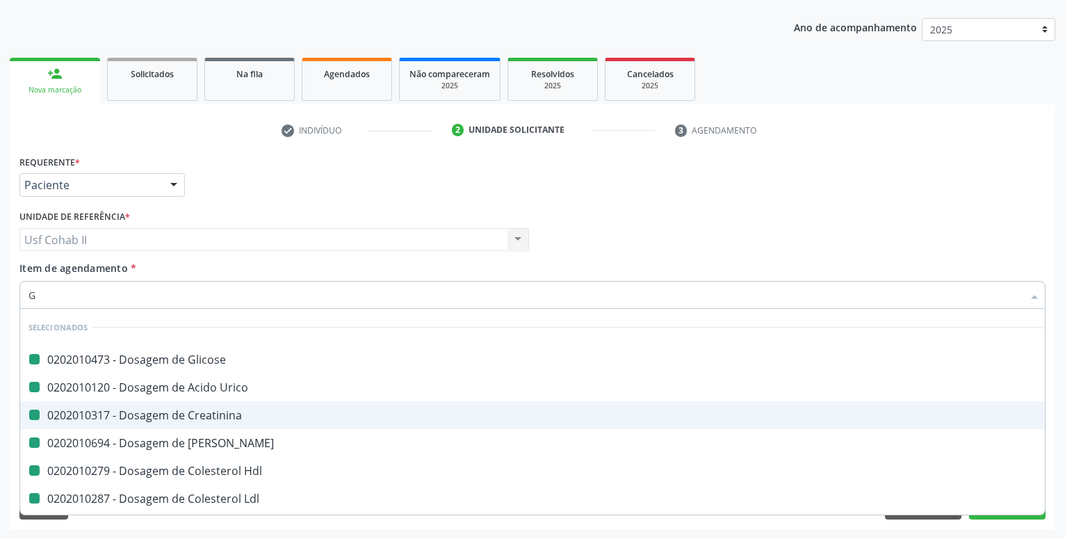
type input "GA"
checkbox Glicose "false"
checkbox Creatinina "false"
checkbox Ureia "false"
checkbox Hdl "false"
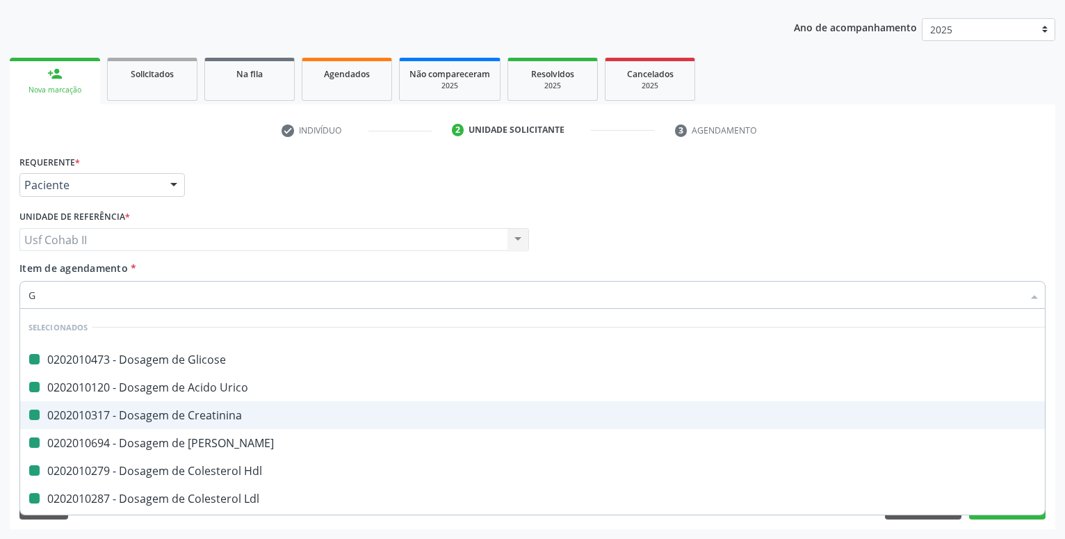
checkbox Ldl "false"
checkbox Total "false"
checkbox \(Tgo\) "false"
checkbox \(Tgp\) "false"
checkbox Triglicerideos "false"
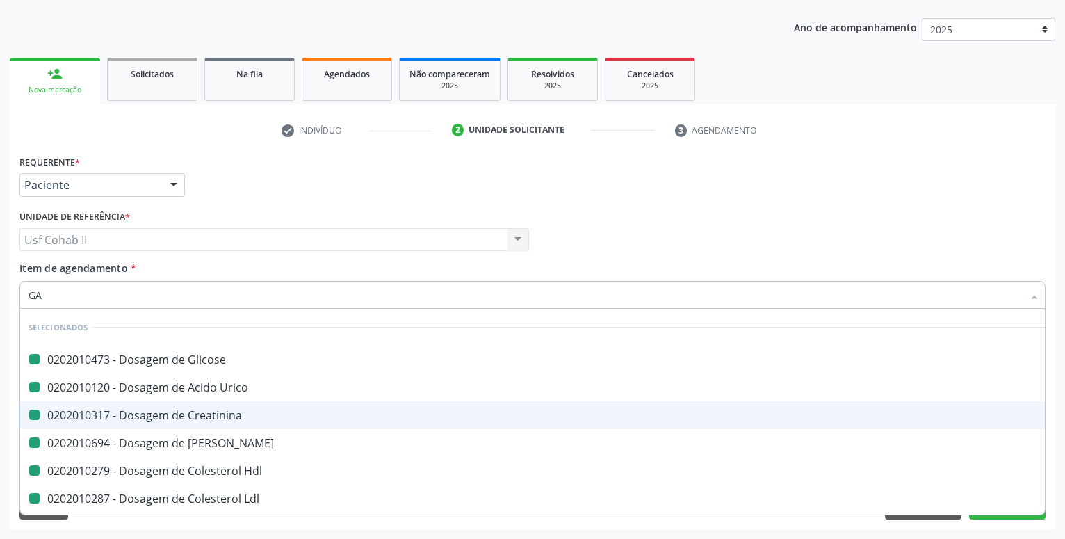
checkbox Glicosilada "false"
checkbox Urico "false"
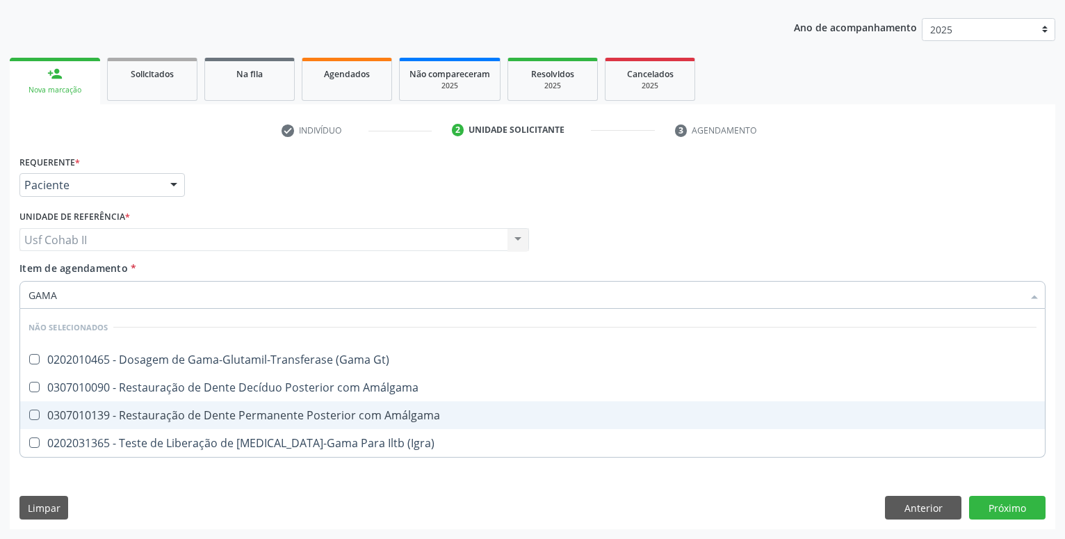
type input "GAMA G"
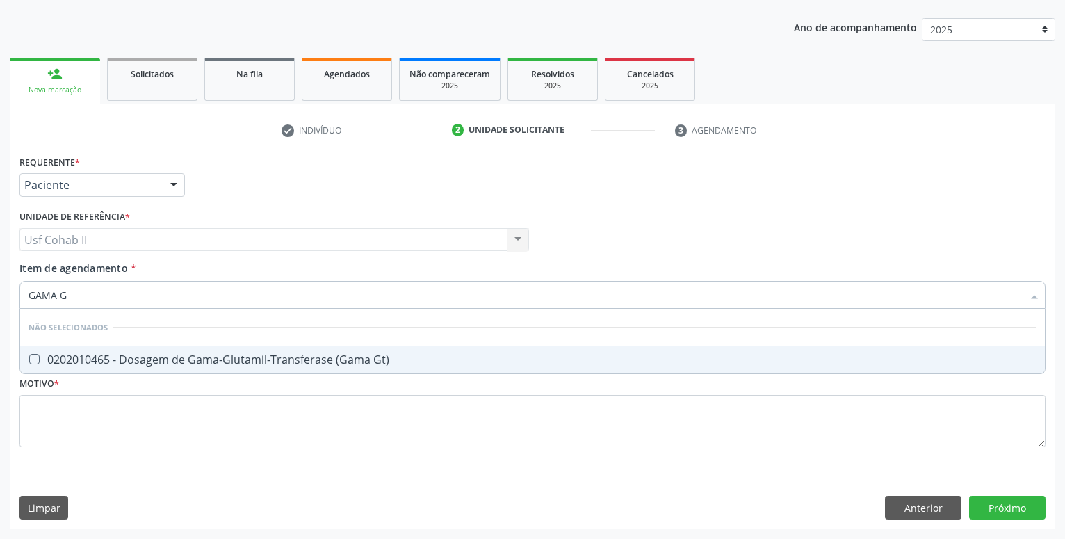
click at [146, 354] on div "0202010465 - Dosagem de Gama-Glutamil-Transferase (Gama Gt)" at bounding box center [532, 359] width 1008 height 11
checkbox Gt\) "true"
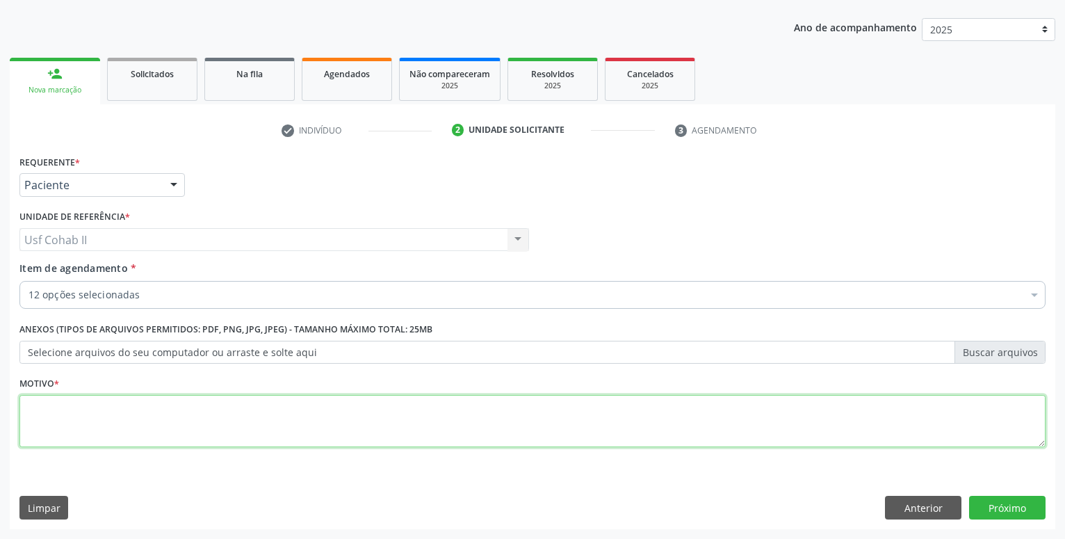
click at [125, 413] on textarea at bounding box center [532, 421] width 1026 height 53
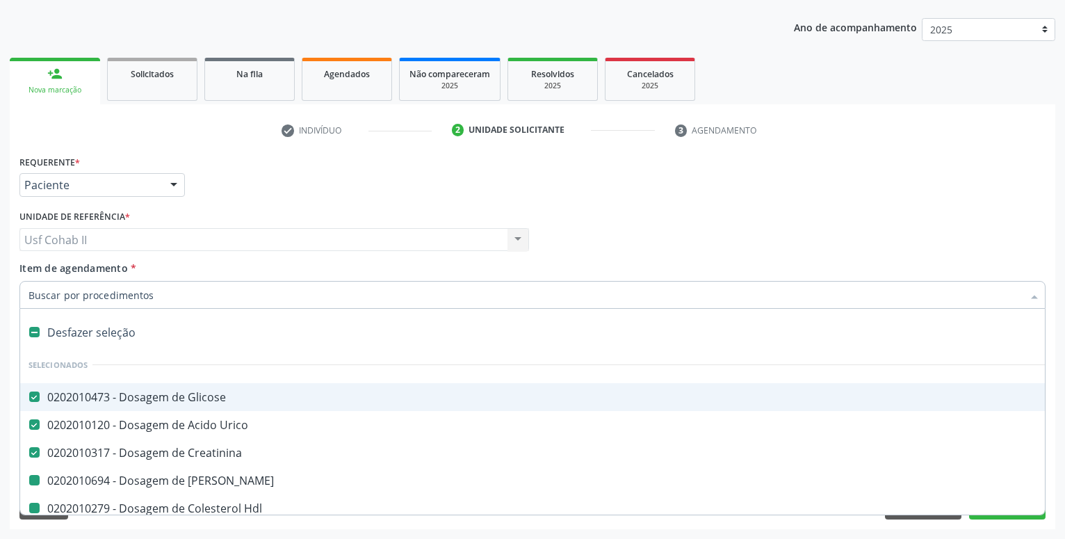
type input "H"
checkbox Ureia "false"
checkbox Hdl "false"
checkbox Ldl "false"
checkbox Total "false"
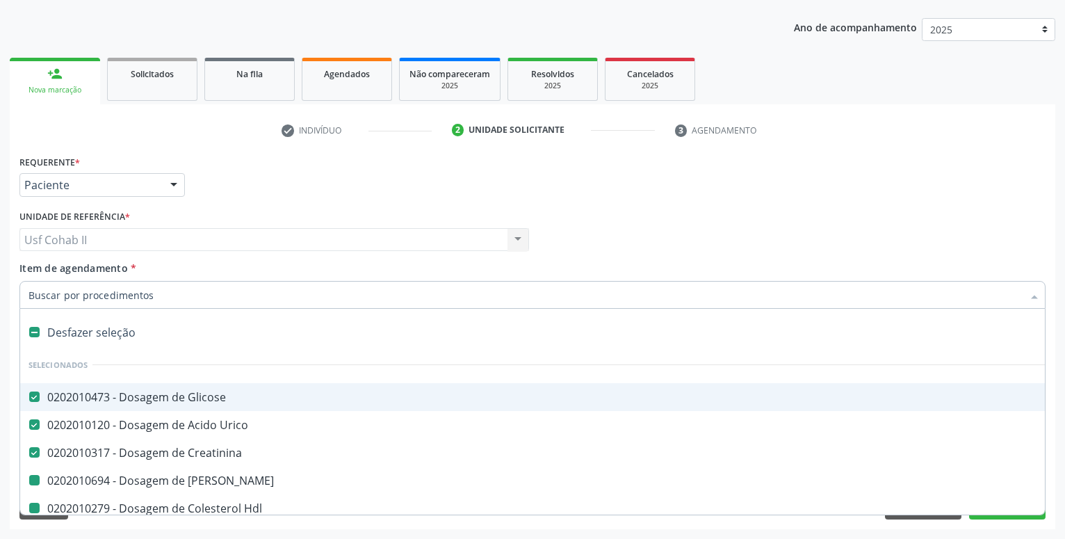
checkbox \(Tgo\) "false"
checkbox \(Tgp\) "false"
checkbox Triglicerideos "false"
checkbox Glicosilada "false"
checkbox Gt\) "false"
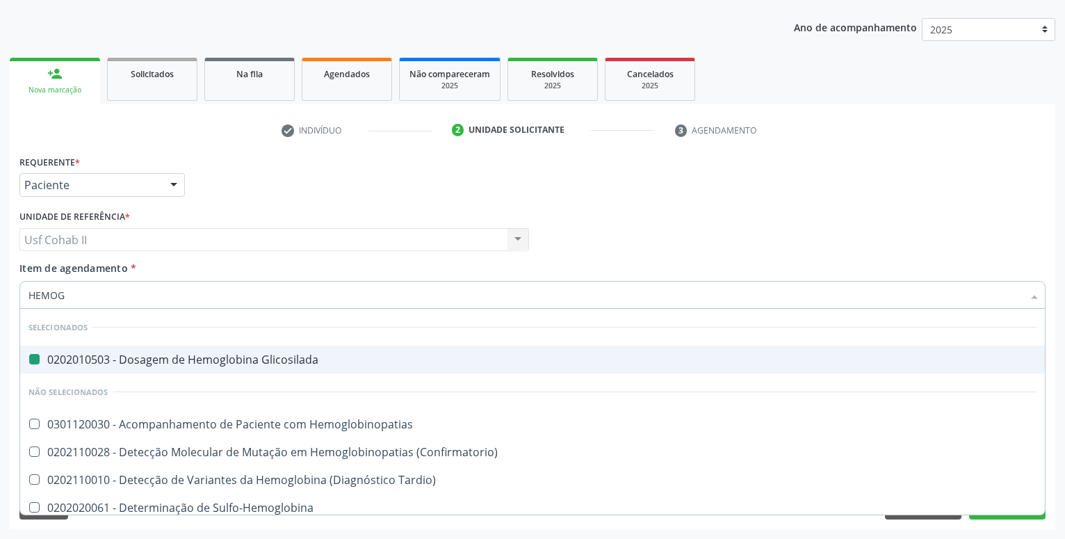
type input "HEMOGR"
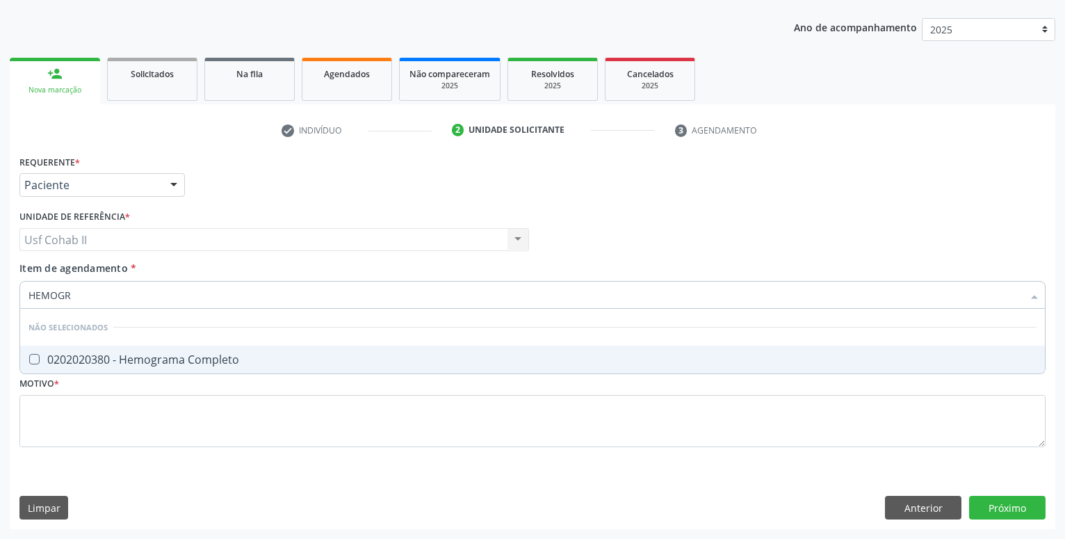
click at [188, 354] on div "0202020380 - Hemograma Completo" at bounding box center [532, 359] width 1008 height 11
checkbox Completo "true"
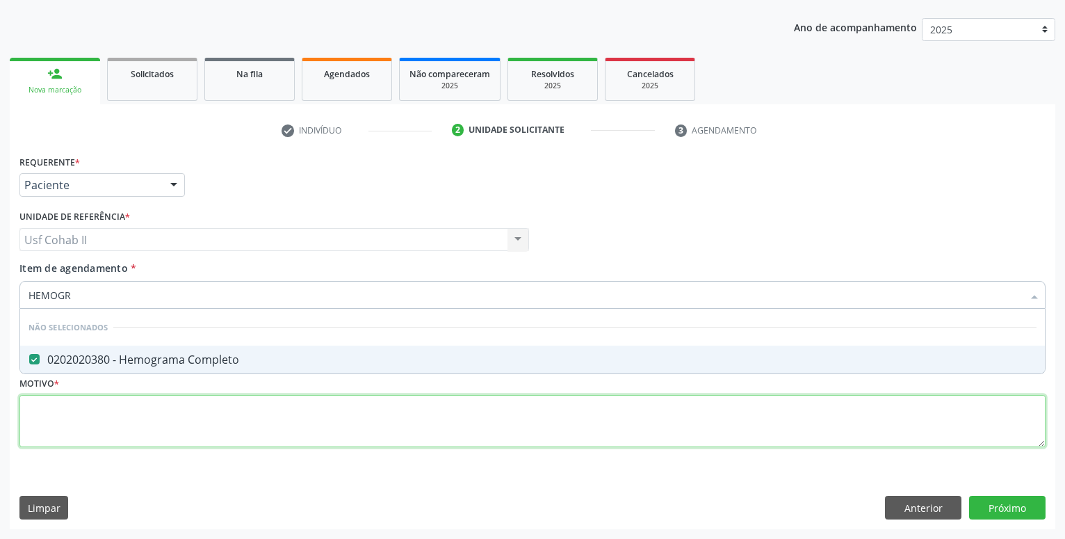
click at [125, 417] on textarea at bounding box center [532, 421] width 1026 height 53
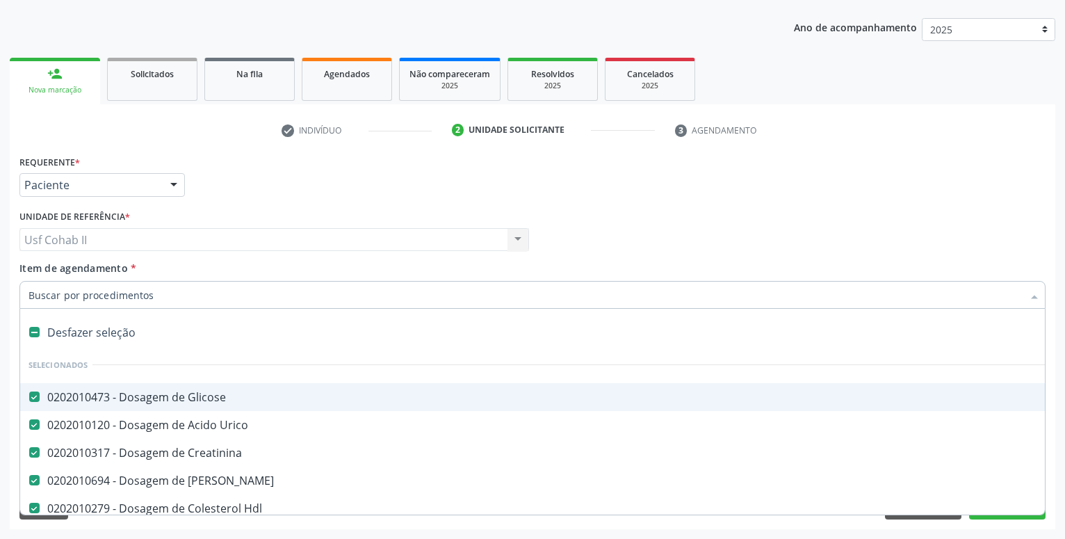
type input "L"
checkbox Gt\) "false"
checkbox Completo "false"
type input "LA"
checkbox Ureia "false"
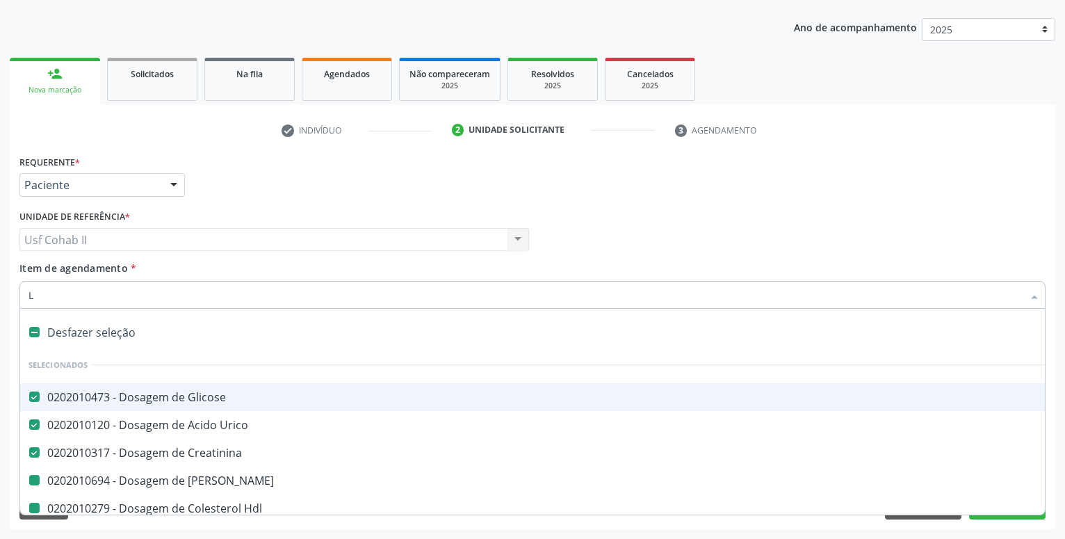
checkbox Hdl "false"
checkbox Ldl "false"
checkbox Total "false"
checkbox \(Tgo\) "false"
checkbox \(Tgp\) "false"
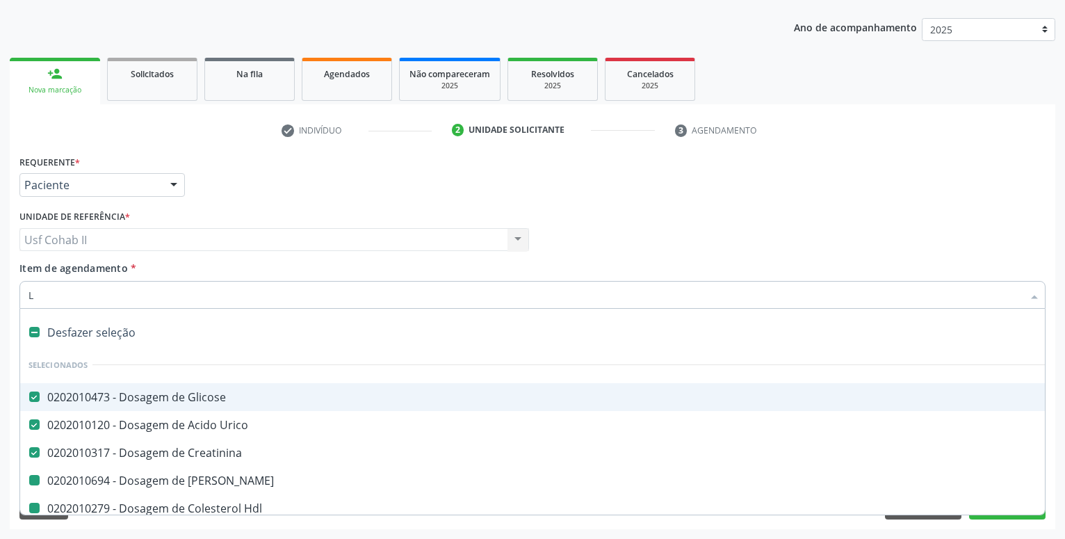
checkbox Triglicerideos "false"
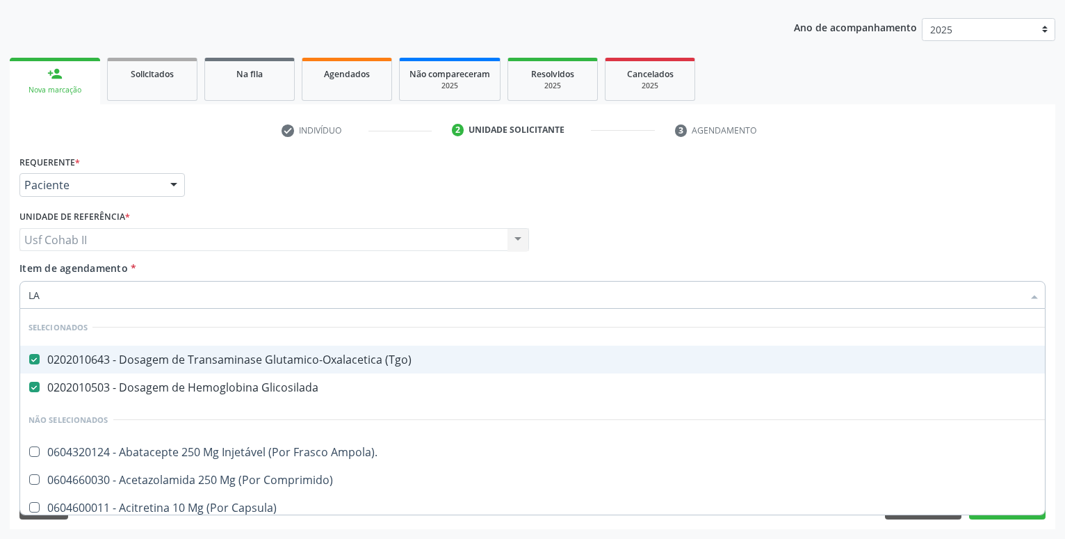
type input "L"
checkbox Ampola\)\ "true"
checkbox Comprimido\) "true"
checkbox Capsula\) "true"
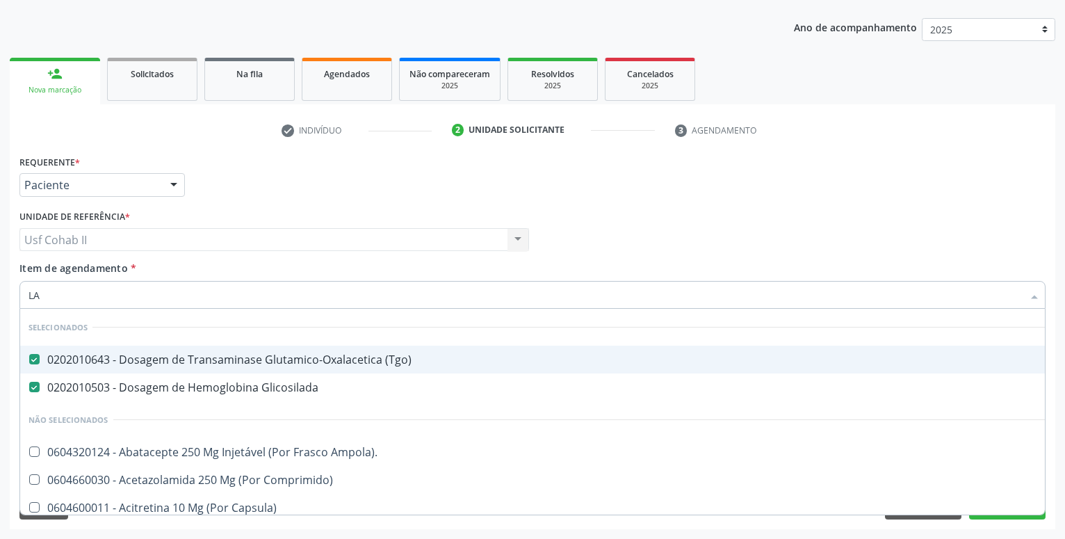
checkbox Risco "true"
checkbox \(Uai\)\ "true"
checkbox Coclear "true"
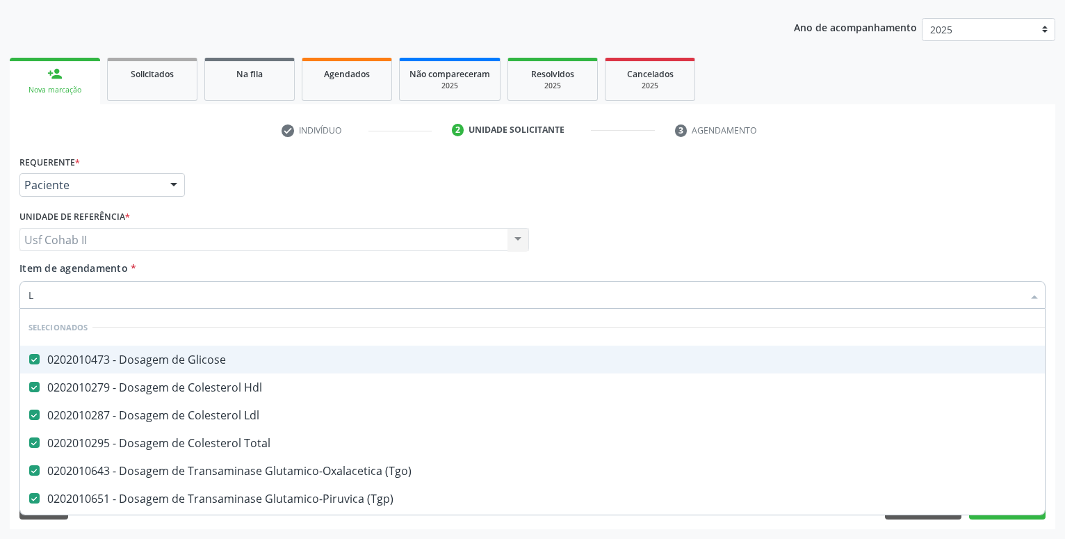
checkbox Manutenção "true"
checkbox Preenchida\) "true"
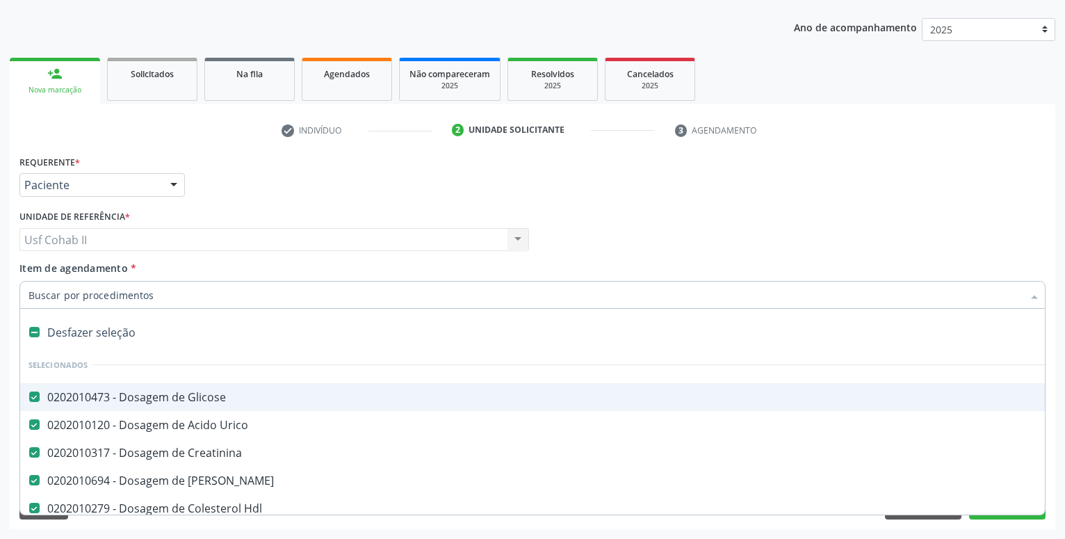
type input "T"
checkbox Gt\) "false"
checkbox Completo "false"
checkbox Glicosilada "false"
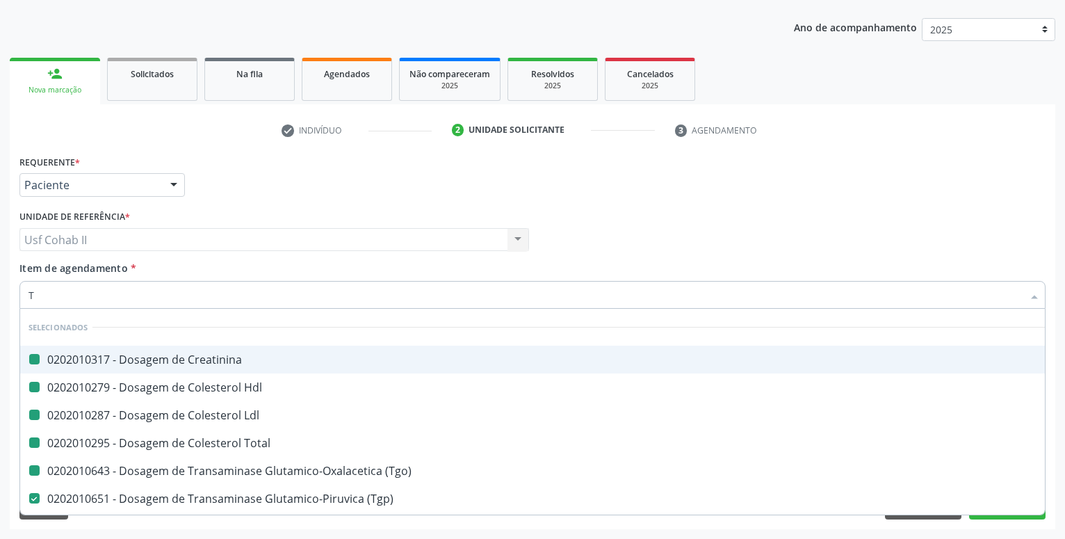
type input "T4"
checkbox Creatinina "false"
checkbox Hdl "false"
checkbox Total "false"
checkbox \(Tgo\) "false"
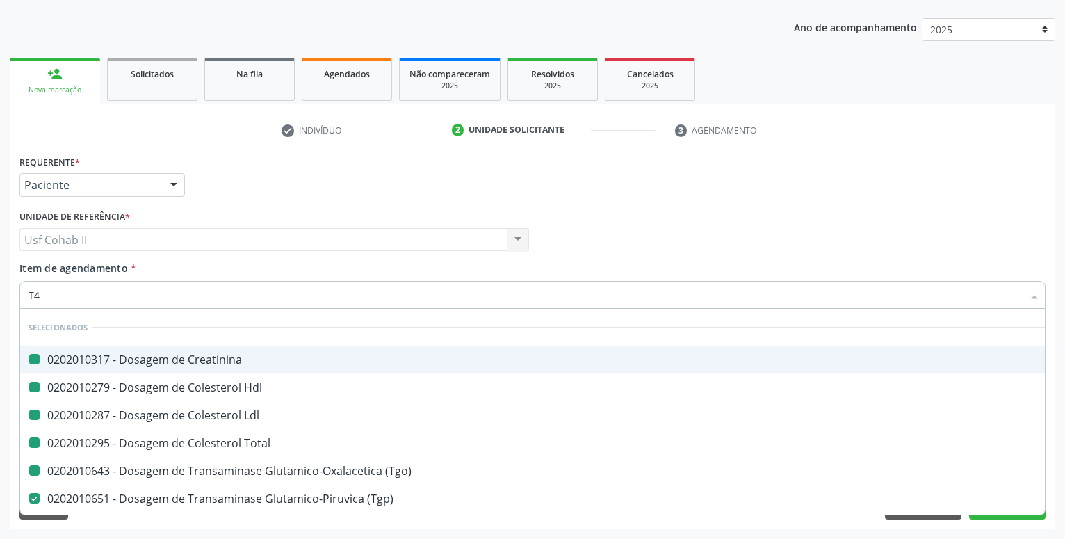
checkbox Ldl "false"
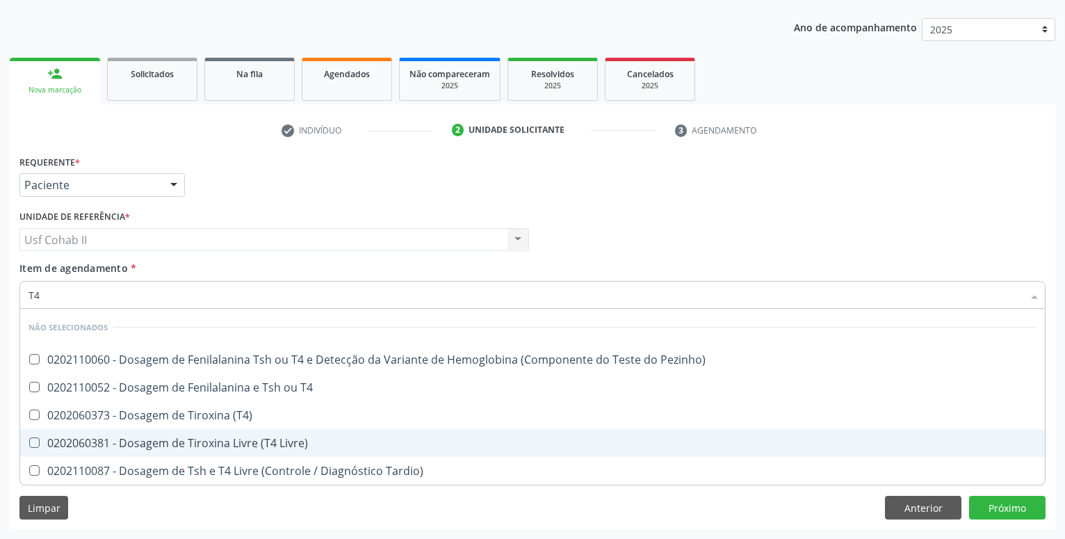
click at [268, 439] on div "0202060381 - Dosagem de Tiroxina Livre (T4 Livre)" at bounding box center [532, 442] width 1008 height 11
checkbox Livre\) "true"
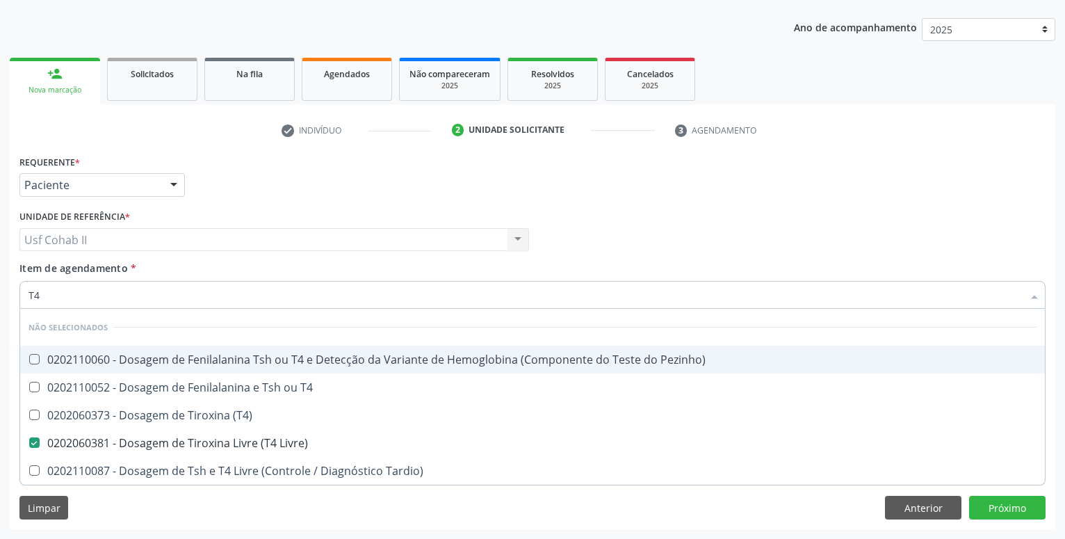
click at [290, 198] on div "Requerente * Paciente Profissional de Saúde Paciente Nenhum resultado encontrad…" at bounding box center [532, 178] width 1033 height 54
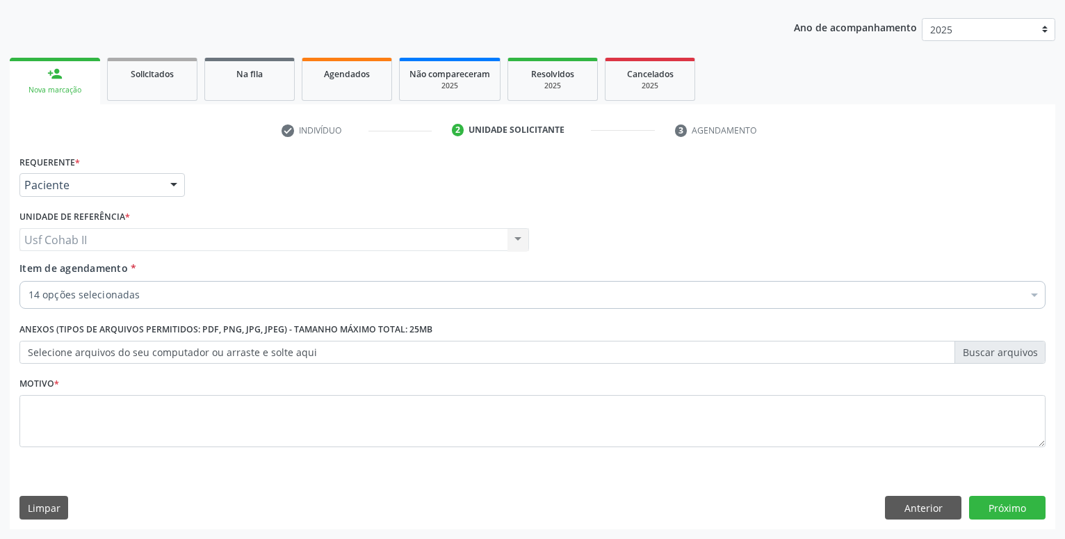
checkbox Glicose "true"
checkbox Urico "true"
checkbox Hdl "true"
checkbox Creatinina "true"
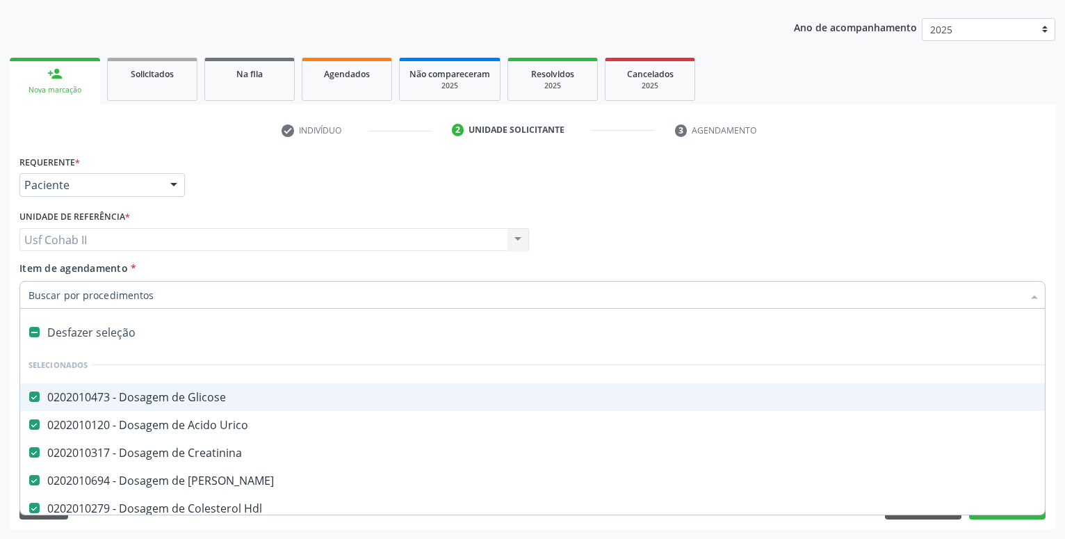
type input "T"
checkbox Gt\) "false"
checkbox Completo "false"
checkbox Livre\) "false"
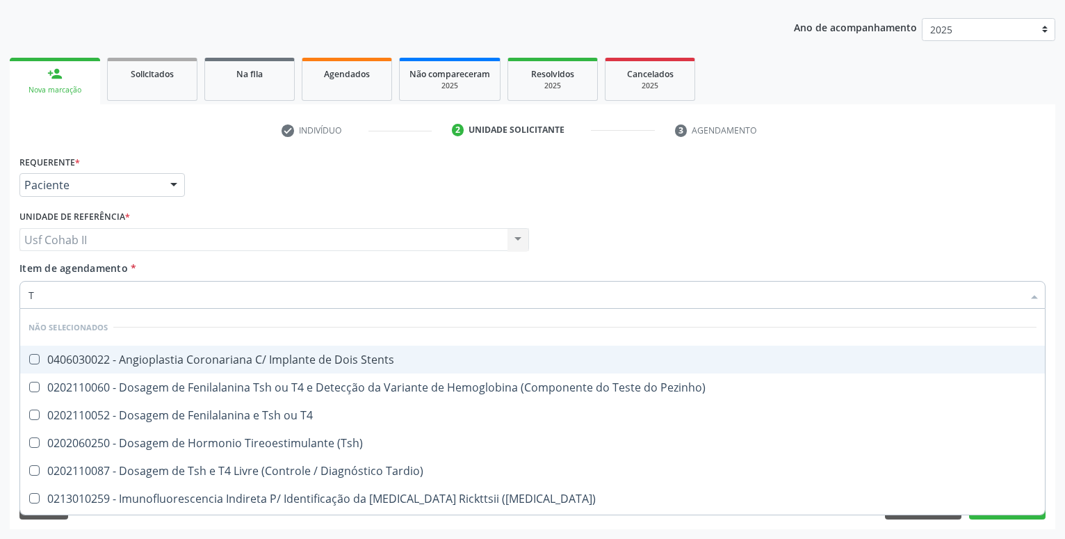
type input "TS"
checkbox Stents "false"
checkbox Pezinho\) "false"
checkbox \(Tsh\) "false"
checkbox Tardio\) "false"
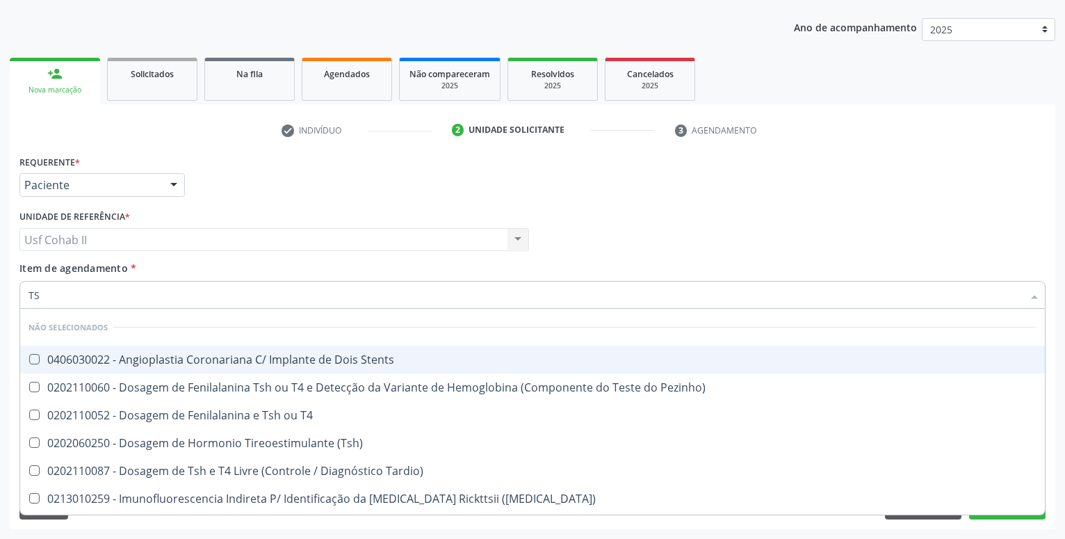
checkbox T4 "false"
checkbox Maculosa\) "false"
checkbox Aço "false"
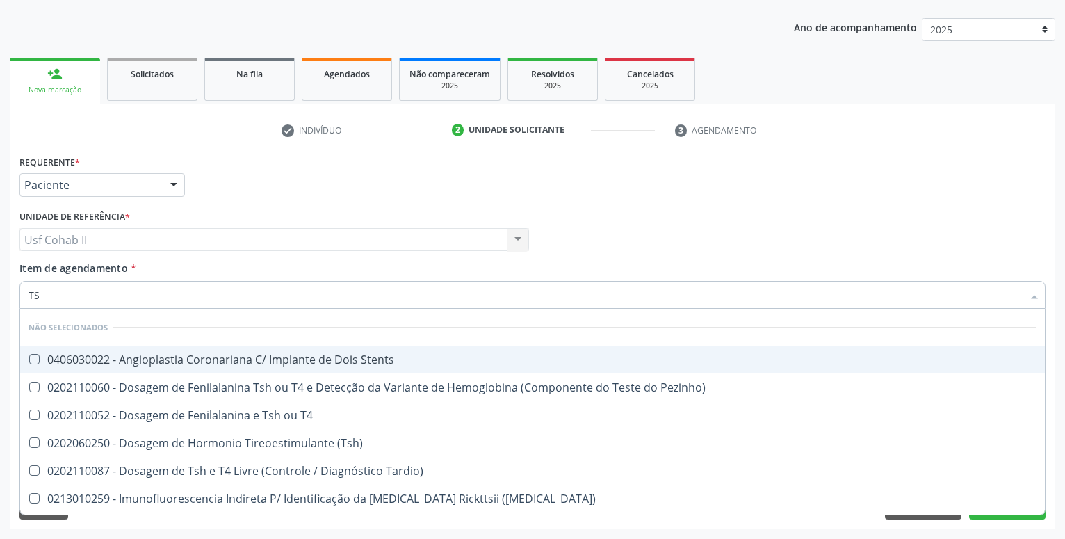
checkbox Ptb-Pts-Kbm "false"
type input "TSH"
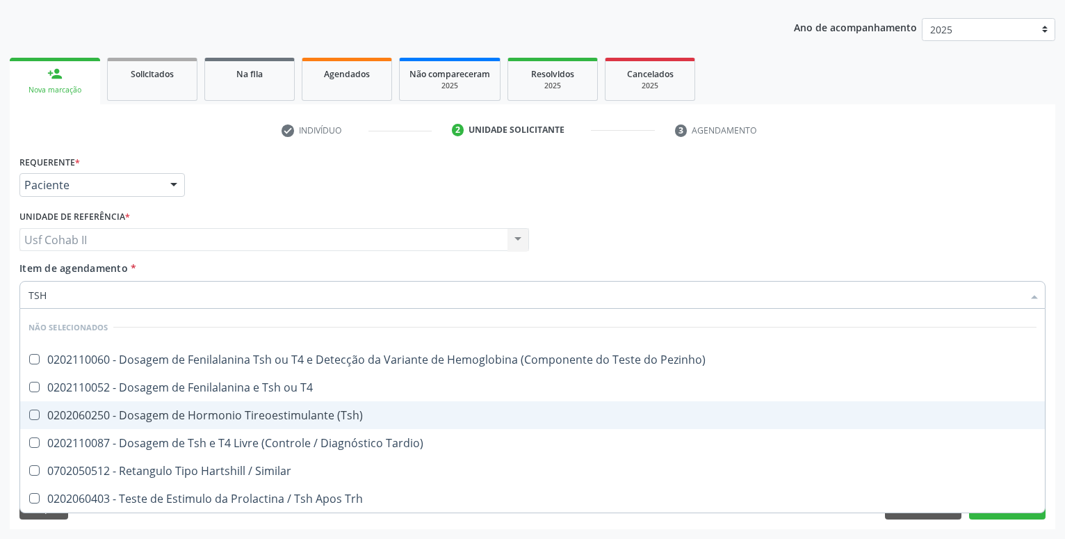
click at [293, 414] on div "0202060250 - Dosagem de Hormonio Tireoestimulante (Tsh)" at bounding box center [532, 414] width 1008 height 11
checkbox \(Tsh\) "true"
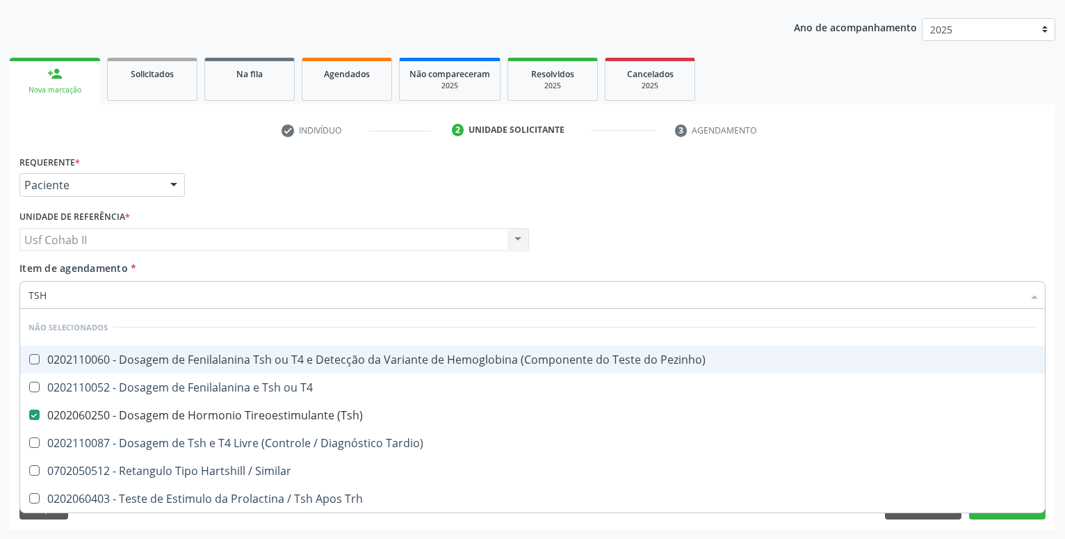
click at [284, 190] on div "Requerente * Paciente Profissional de Saúde Paciente Nenhum resultado encontrad…" at bounding box center [532, 178] width 1033 height 54
checkbox Pezinho\) "true"
checkbox T4 "true"
checkbox Tardio\) "true"
checkbox Similar "true"
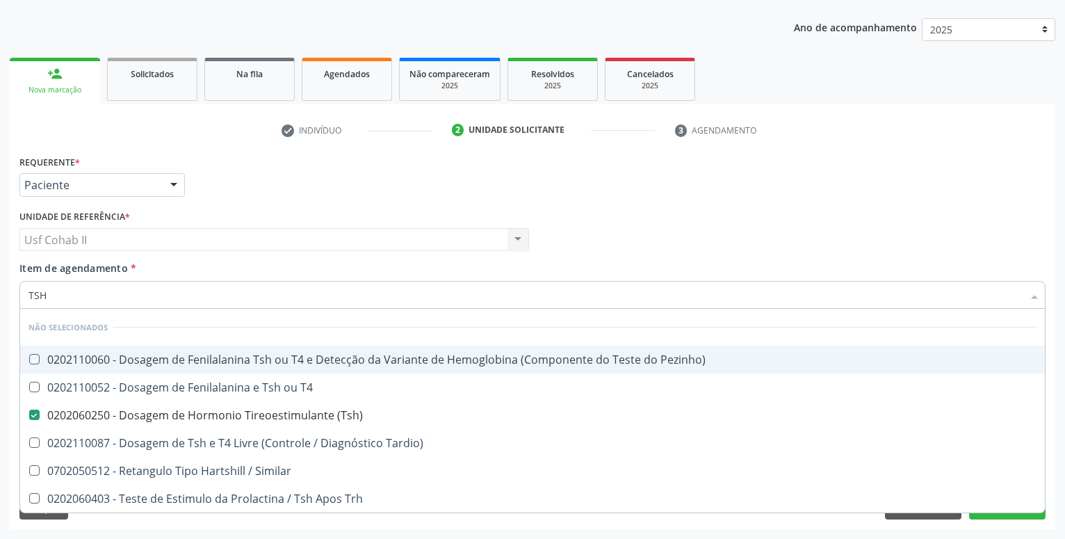
checkbox Trh "true"
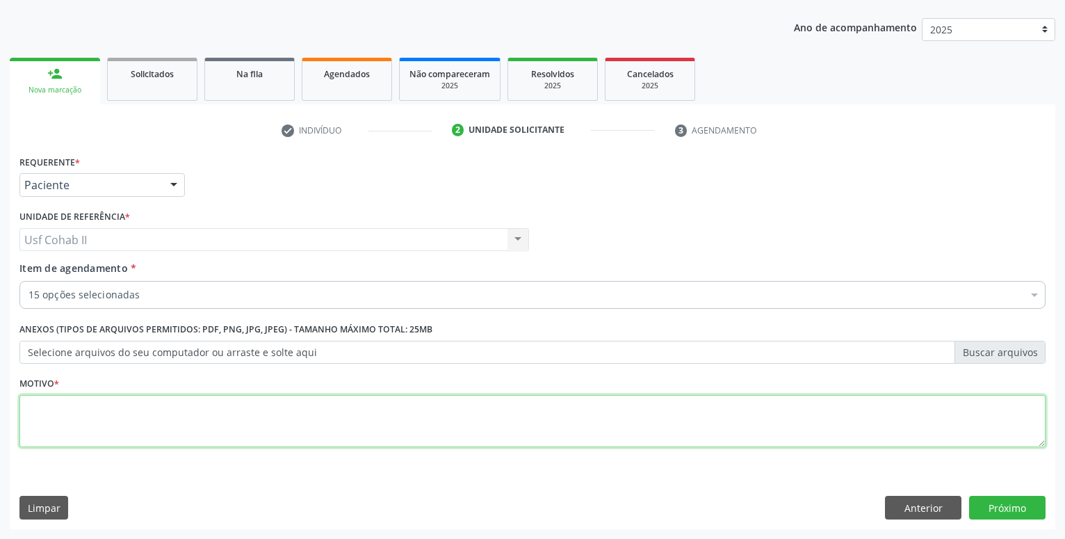
click at [218, 418] on textarea at bounding box center [532, 421] width 1026 height 53
type textarea "."
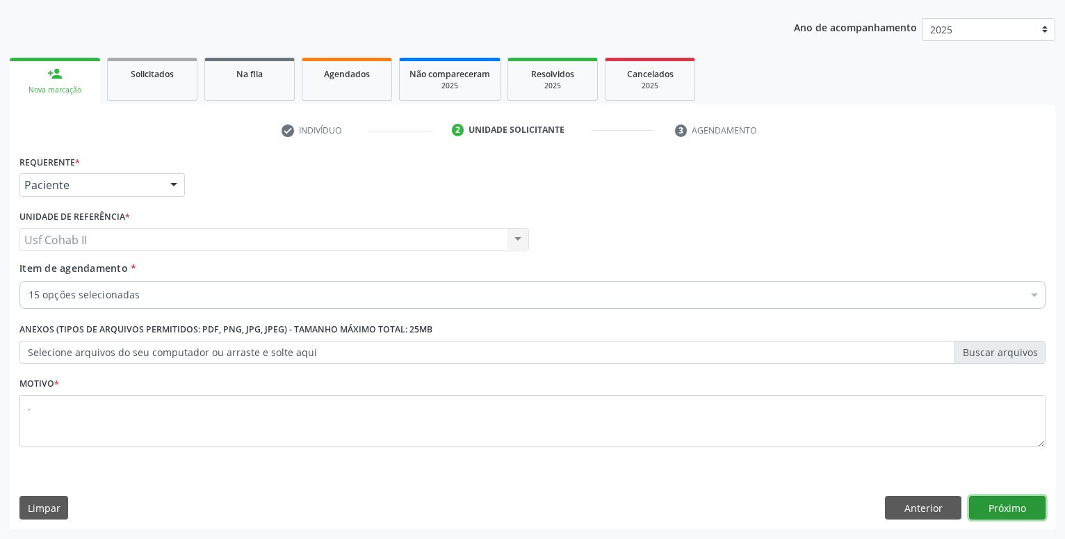
click at [1021, 504] on button "Próximo" at bounding box center [1007, 507] width 76 height 24
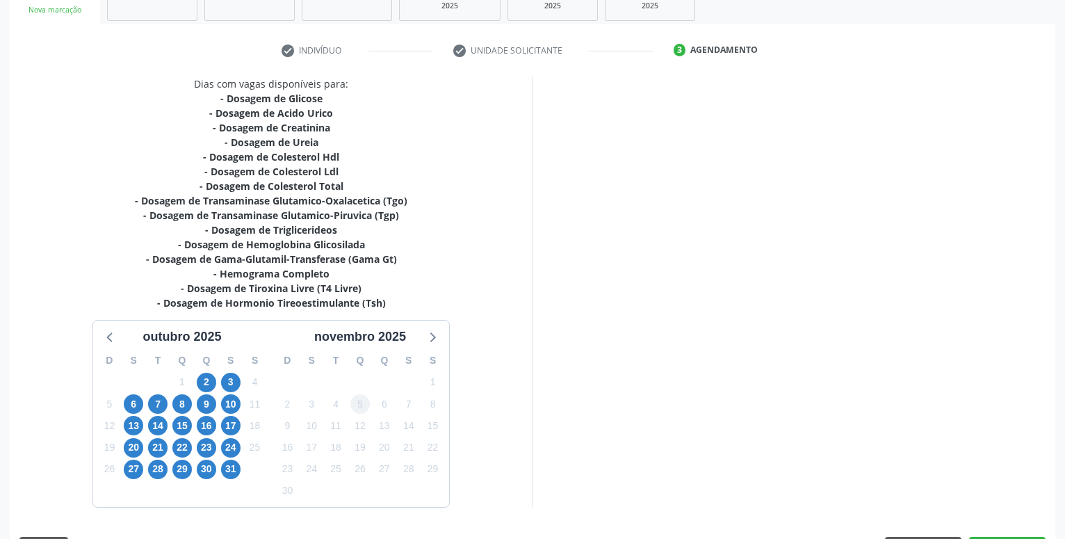
scroll to position [270, 0]
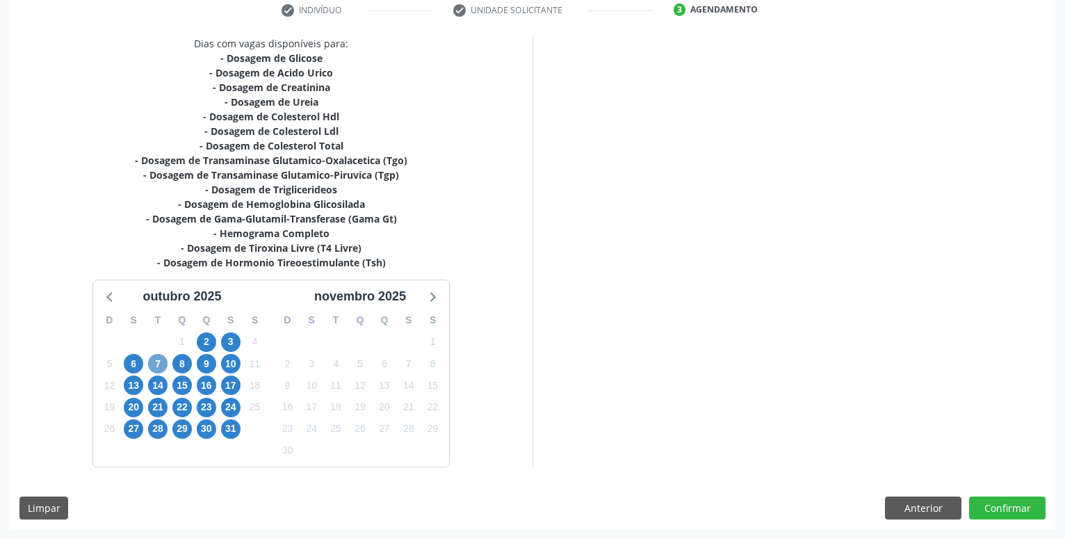
click at [156, 360] on span "7" at bounding box center [157, 363] width 19 height 19
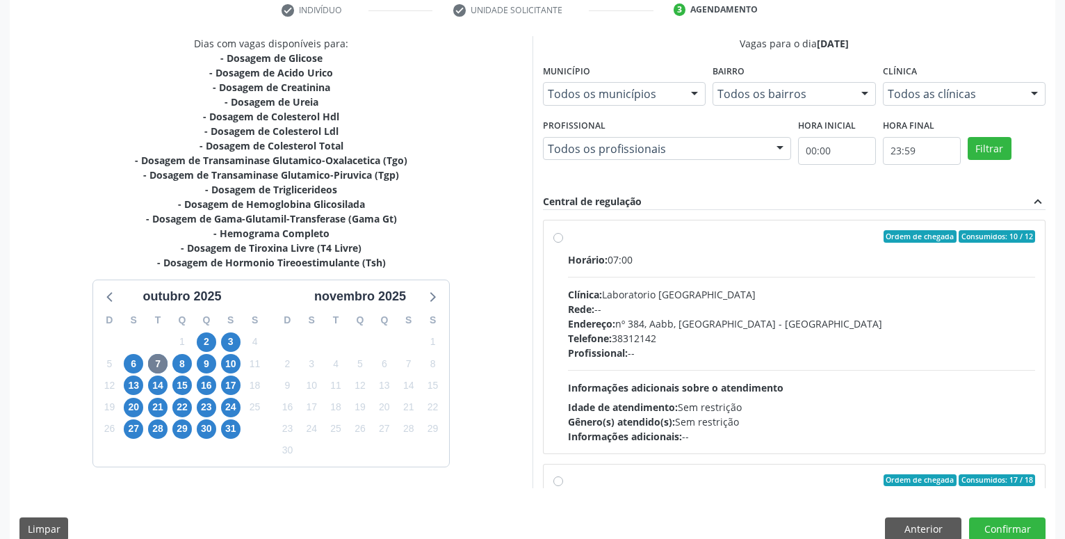
click at [568, 239] on label "Ordem de chegada Consumidos: 10 / 12 Horário: 07:00 Clínica: Laboratorio Sao Fr…" at bounding box center [801, 336] width 467 height 213
click at [560, 239] on input "Ordem de chegada Consumidos: 10 / 12 Horário: 07:00 Clínica: Laboratorio Sao Fr…" at bounding box center [558, 236] width 10 height 13
radio input "true"
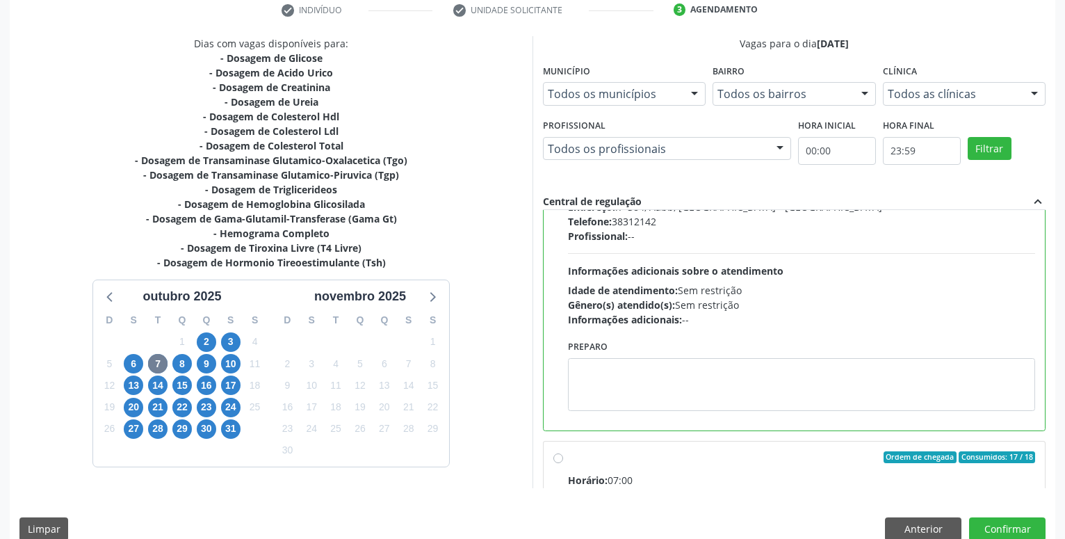
scroll to position [238, 0]
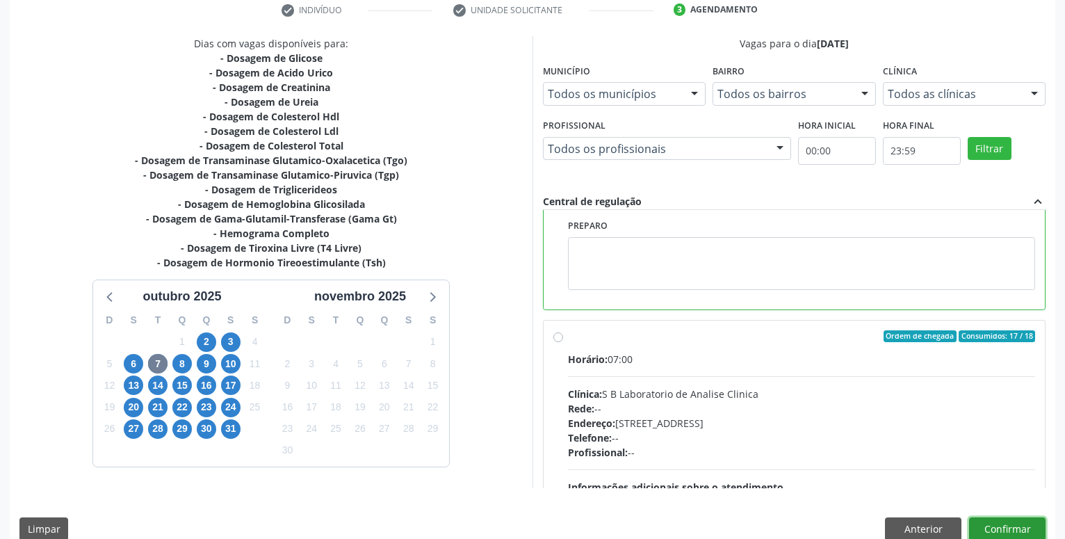
click at [1024, 532] on button "Confirmar" at bounding box center [1007, 529] width 76 height 24
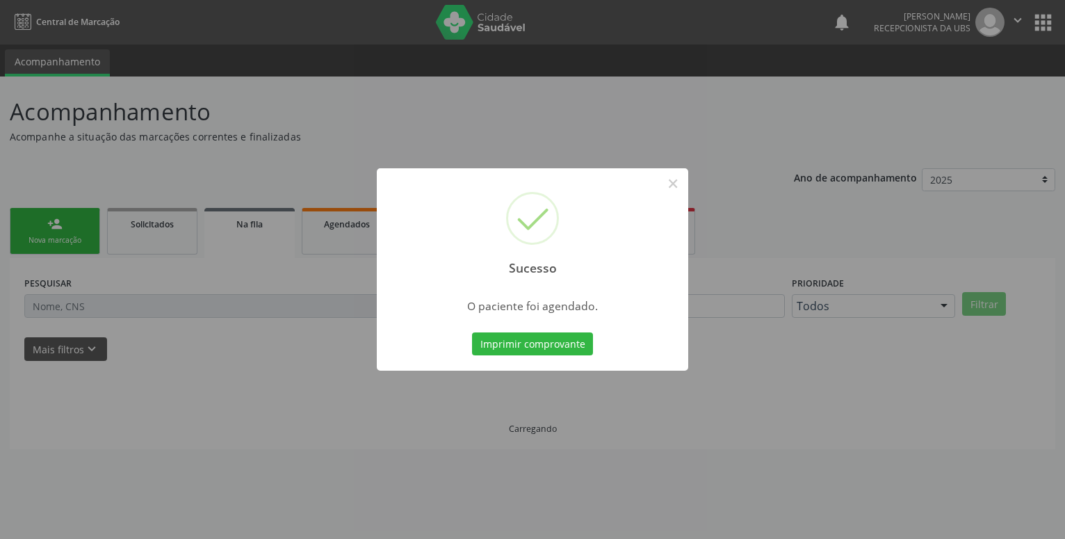
scroll to position [0, 0]
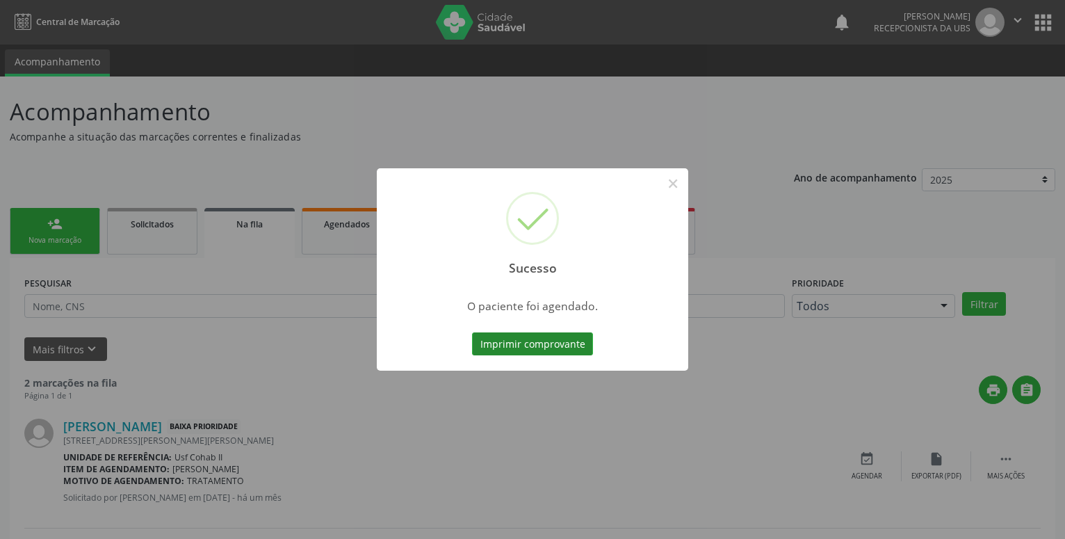
click at [582, 334] on button "Imprimir comprovante" at bounding box center [532, 344] width 121 height 24
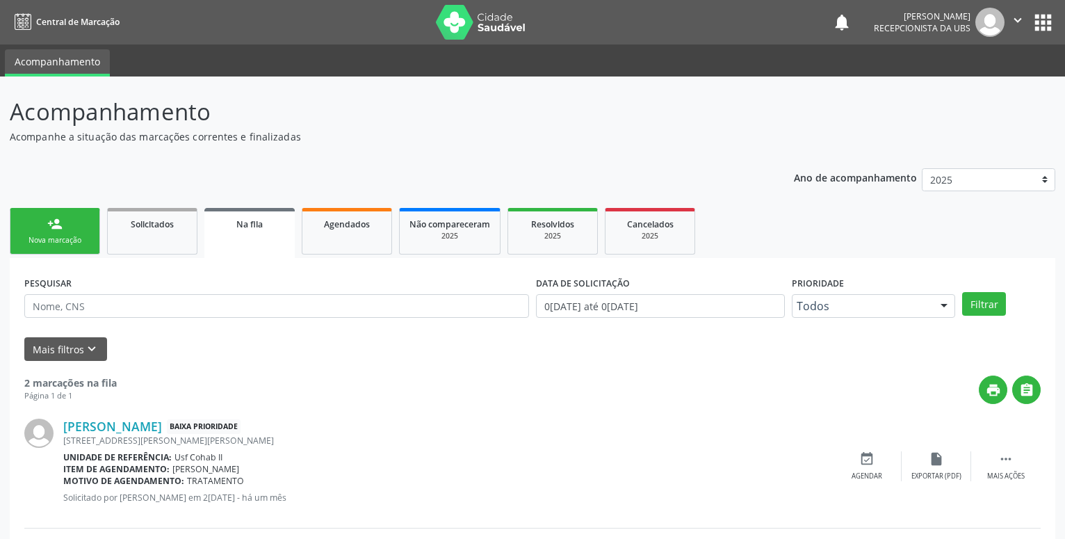
click at [66, 236] on div "Nova marcação" at bounding box center [54, 240] width 69 height 10
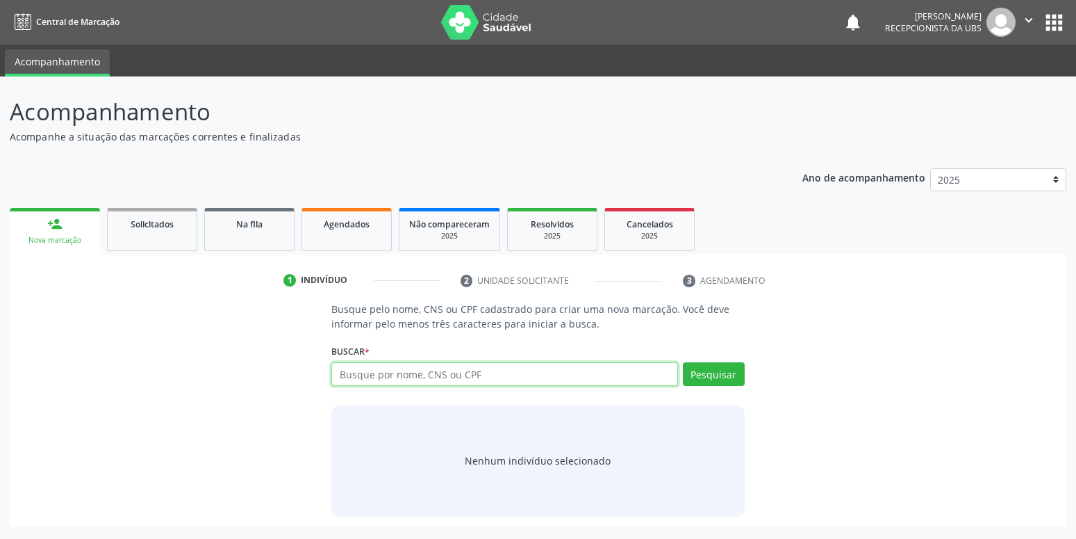
click at [425, 377] on input "text" at bounding box center [504, 374] width 346 height 24
type input "J"
type input "898005925238972"
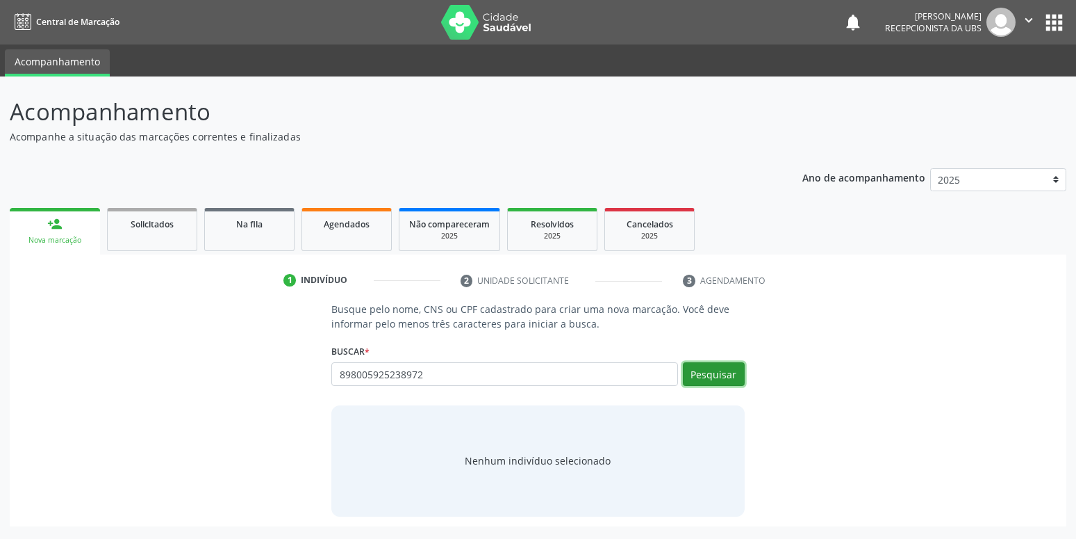
click at [702, 372] on button "Pesquisar" at bounding box center [714, 374] width 62 height 24
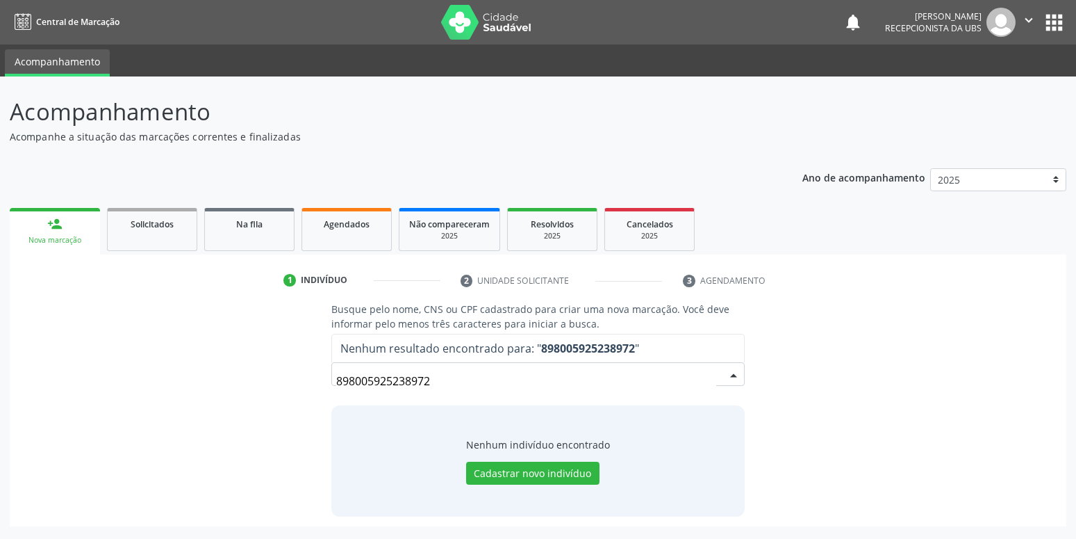
click at [440, 372] on input "898005925238972" at bounding box center [525, 381] width 379 height 28
drag, startPoint x: 447, startPoint y: 385, endPoint x: 303, endPoint y: 397, distance: 144.4
click at [336, 395] on input "898005925238972" at bounding box center [525, 381] width 379 height 28
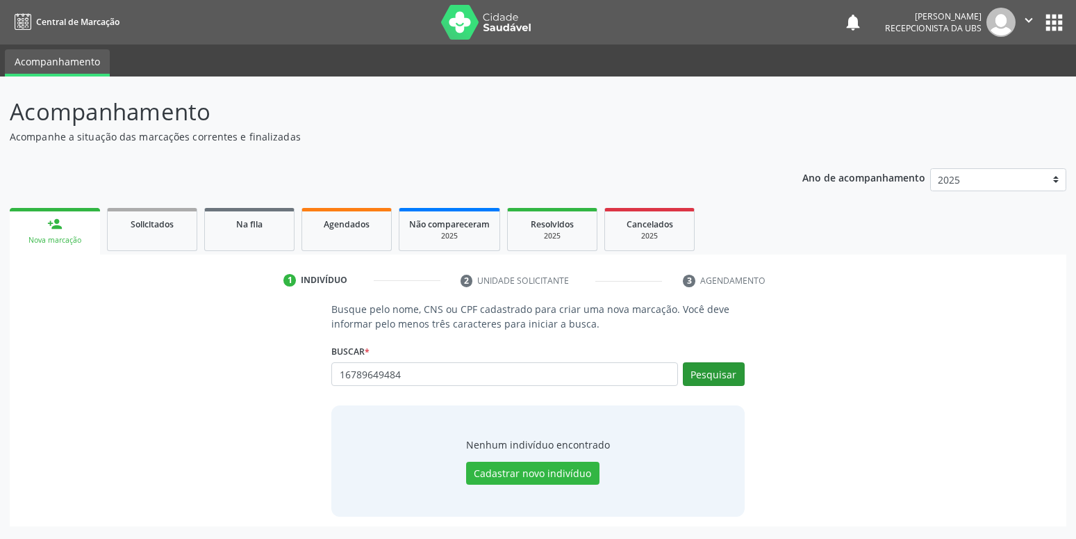
type input "16789649484"
click at [714, 375] on button "Pesquisar" at bounding box center [714, 374] width 62 height 24
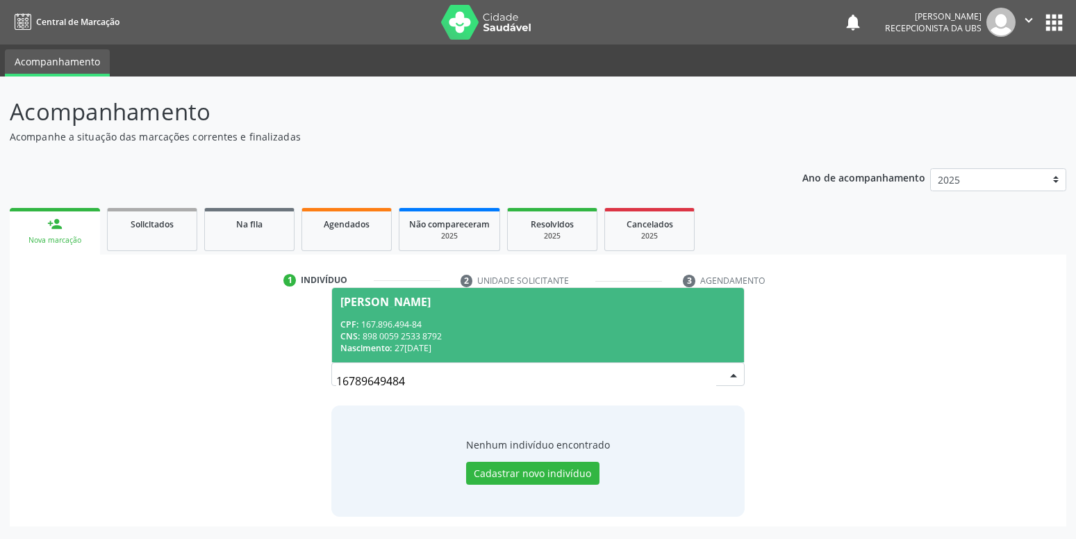
click at [573, 359] on span "[PERSON_NAME] CPF: 167.896.494-84 CNS: 898 0059 2533 8792 Nascimento: 2[DATE]" at bounding box center [537, 325] width 411 height 74
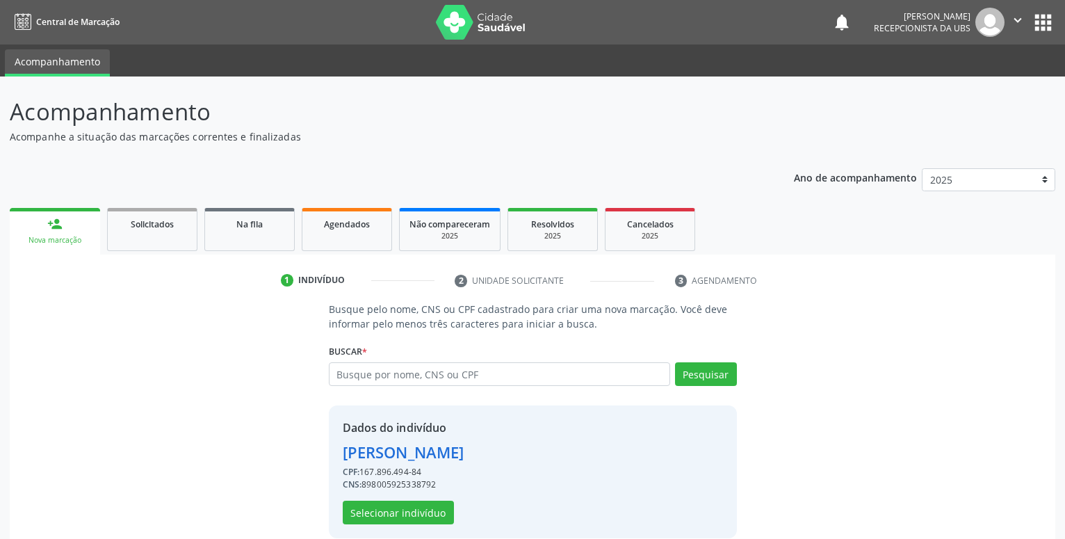
scroll to position [19, 0]
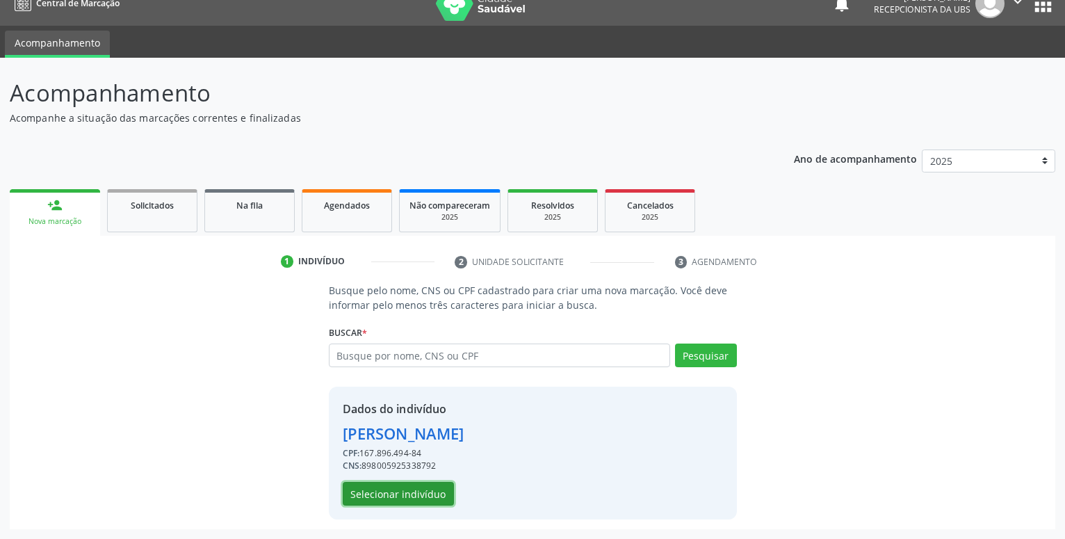
click at [406, 492] on button "Selecionar indivíduo" at bounding box center [398, 494] width 111 height 24
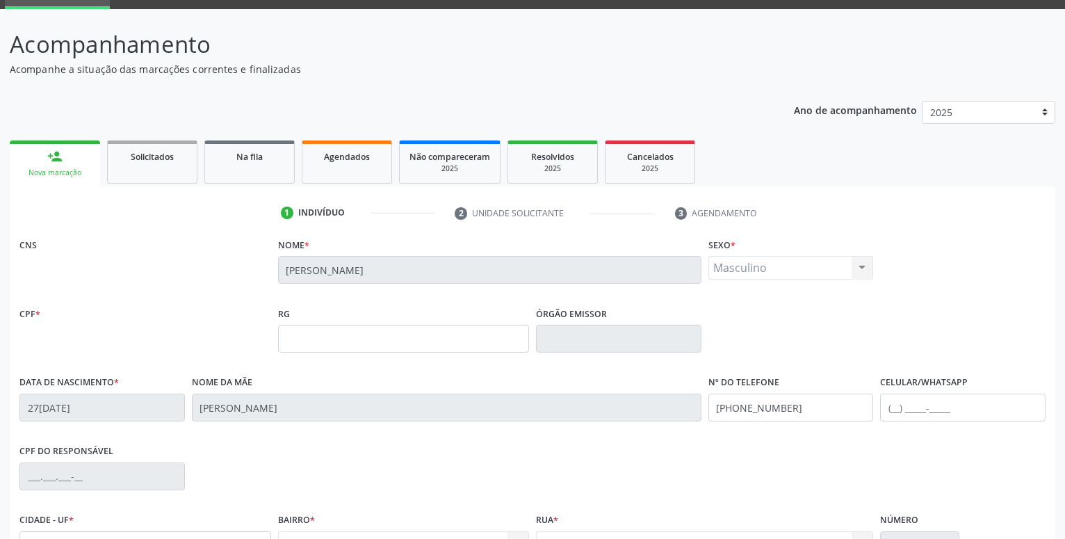
scroll to position [90, 0]
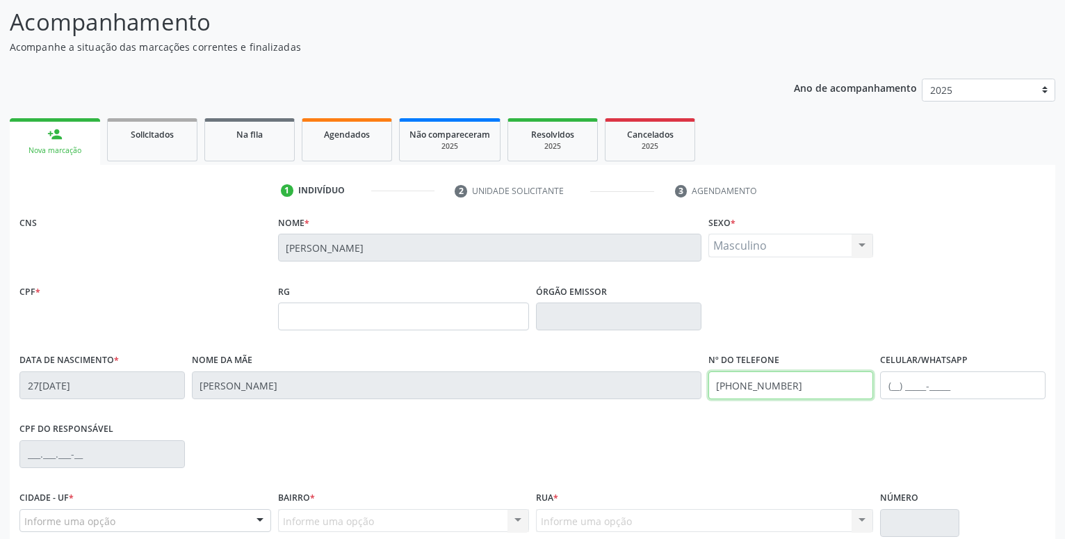
drag, startPoint x: 802, startPoint y: 382, endPoint x: 586, endPoint y: 388, distance: 216.2
click at [708, 388] on input "[PHONE_NUMBER]" at bounding box center [790, 385] width 165 height 28
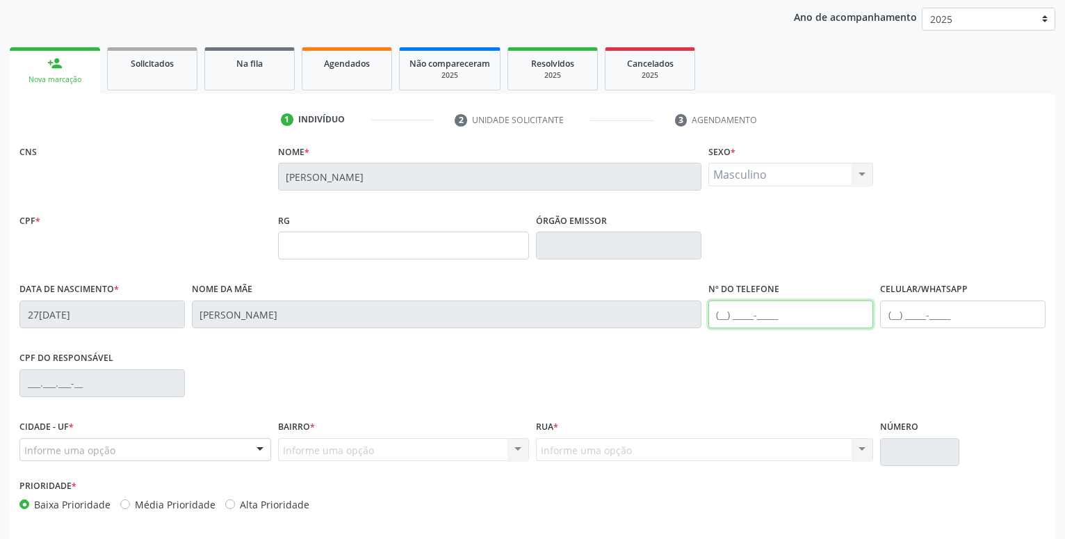
scroll to position [215, 0]
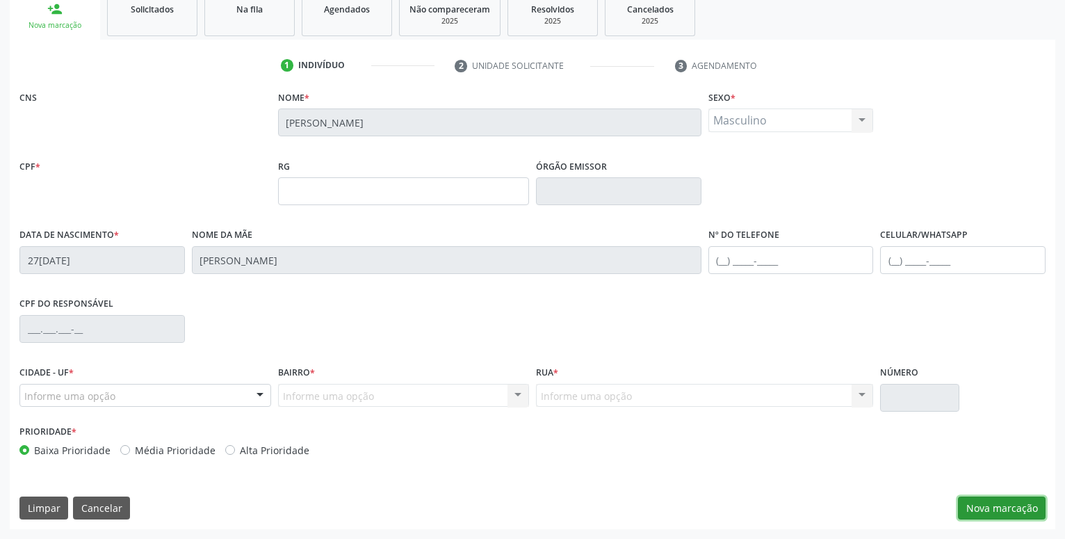
click at [989, 511] on button "Nova marcação" at bounding box center [1002, 508] width 88 height 24
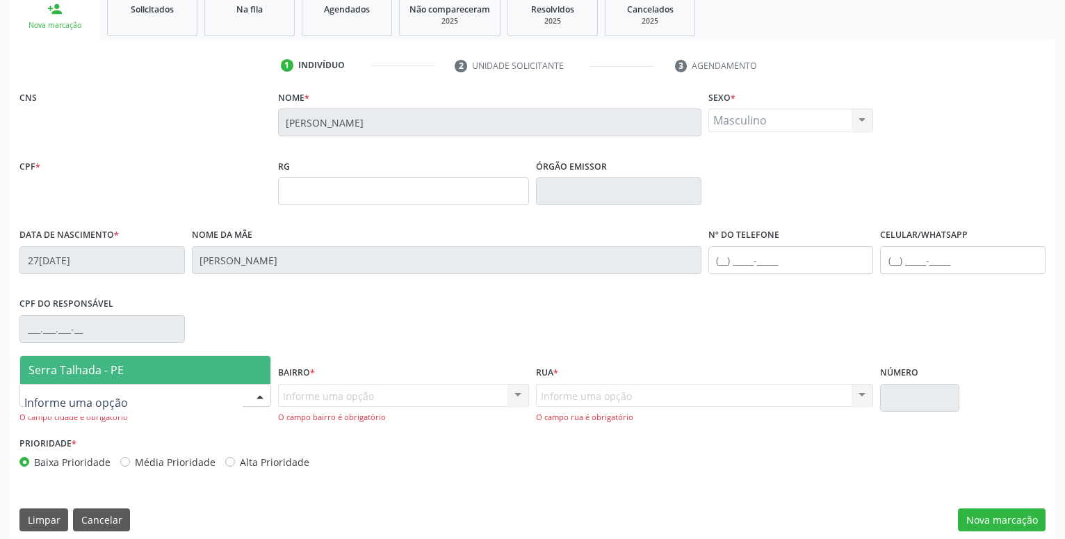
click at [143, 395] on div at bounding box center [145, 396] width 252 height 24
click at [154, 366] on span "Serra Talhada - PE" at bounding box center [145, 370] width 250 height 28
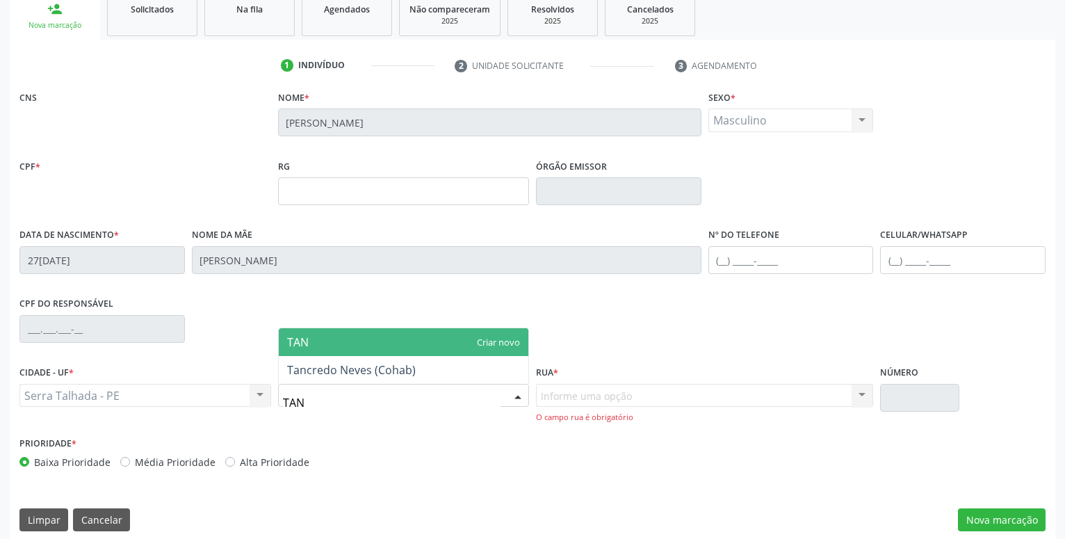
type input "TANC"
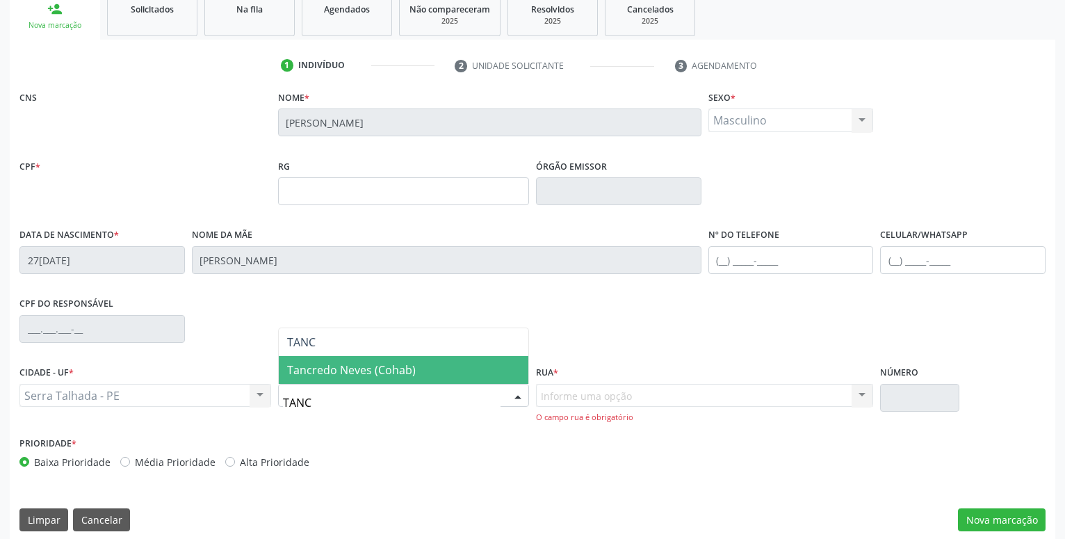
click at [339, 361] on span "Tancredo Neves (Cohab)" at bounding box center [404, 370] width 250 height 28
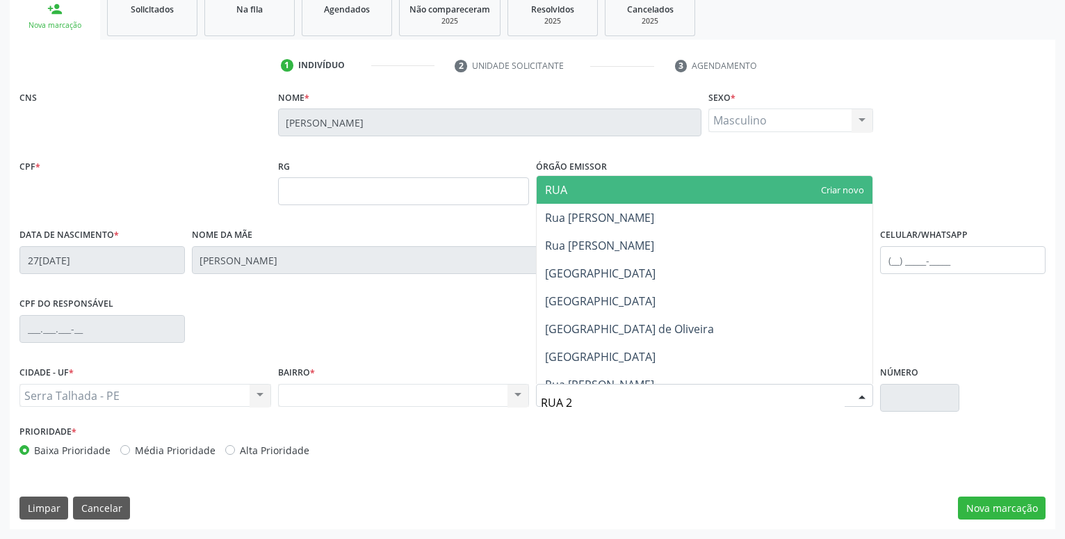
type input "RUA 24"
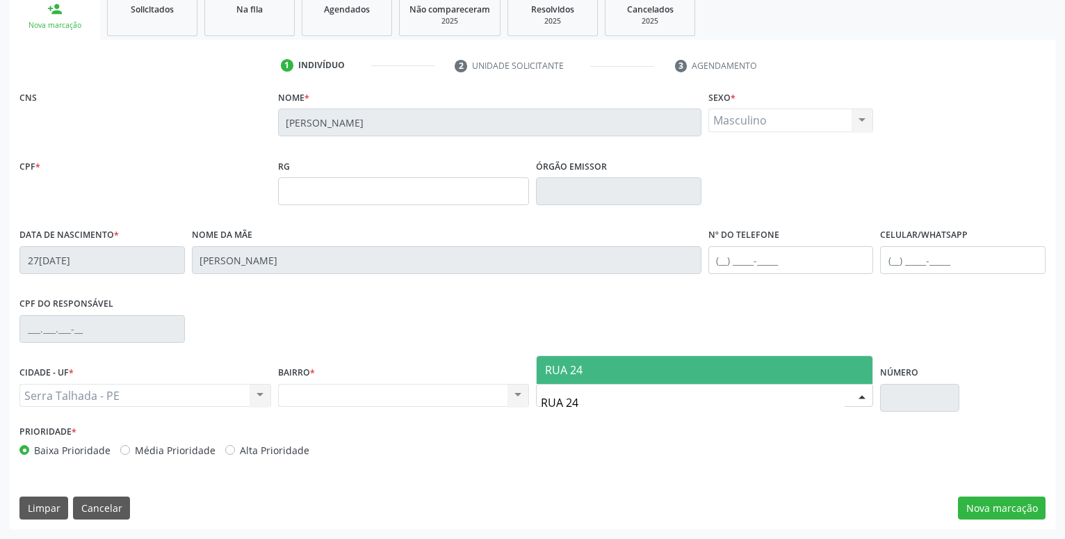
click at [645, 375] on span "RUA 24" at bounding box center [704, 370] width 336 height 28
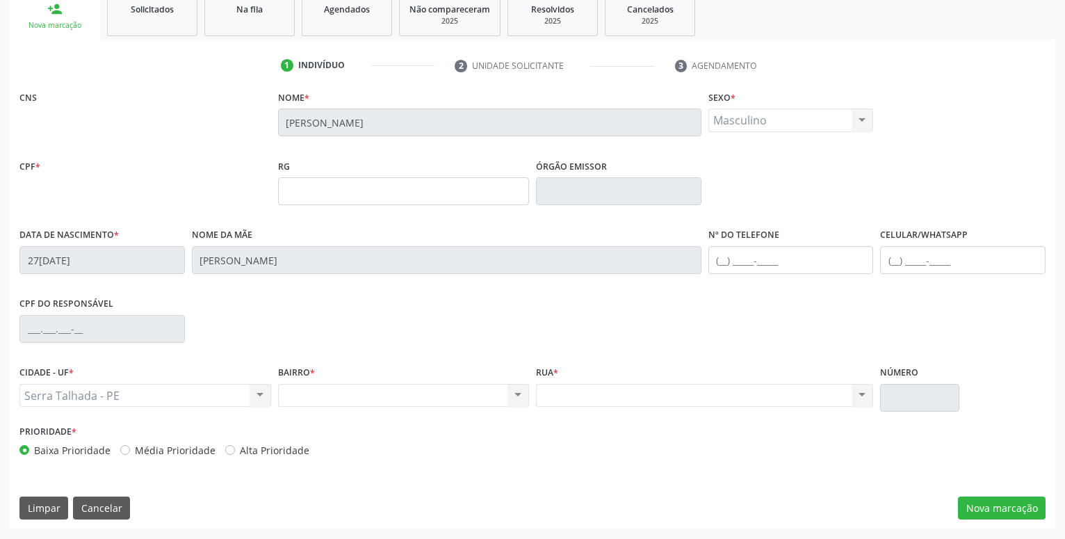
click at [598, 446] on div "Prioridade * Baixa Prioridade Média Prioridade Alta Prioridade" at bounding box center [532, 444] width 1033 height 46
click at [1000, 504] on button "Nova marcação" at bounding box center [1002, 508] width 88 height 24
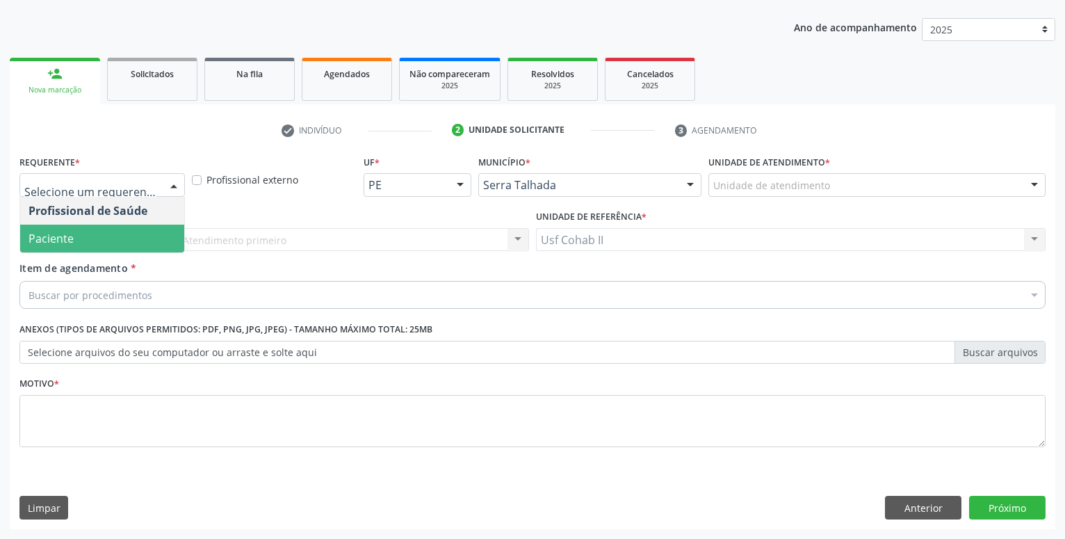
click at [117, 233] on span "Paciente" at bounding box center [102, 238] width 164 height 28
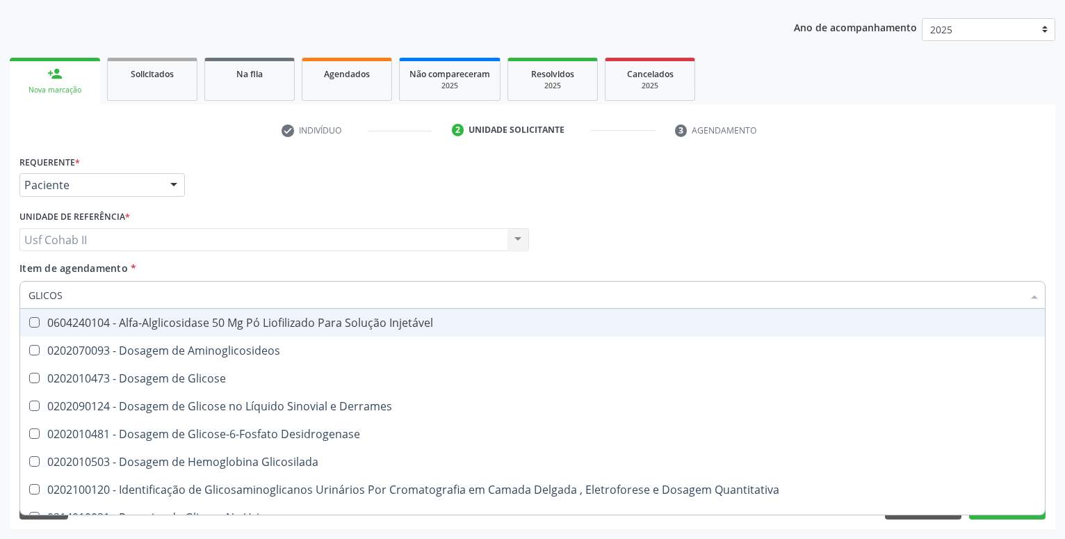
type input "GLICOSE"
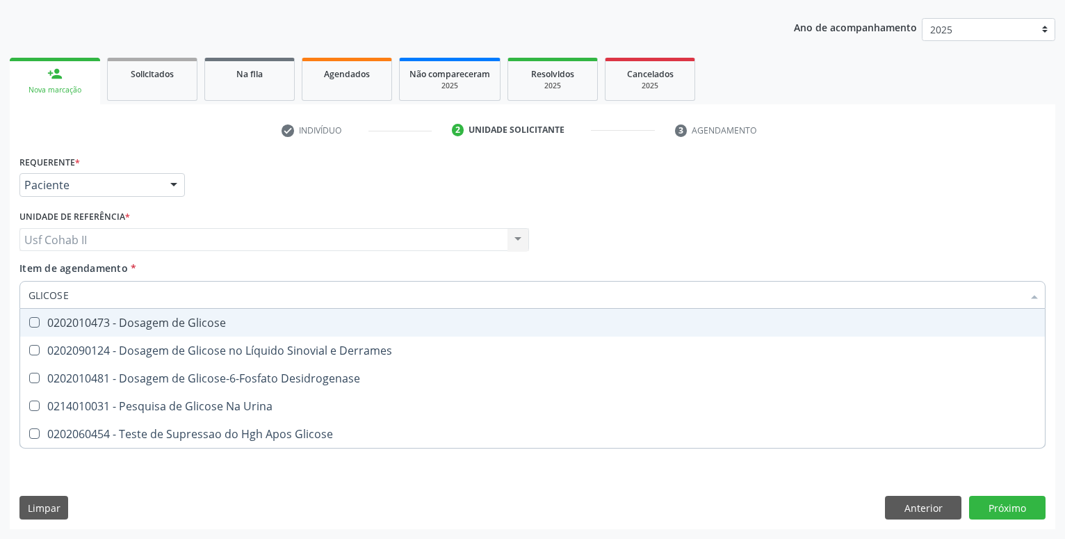
click at [147, 325] on div "0202010473 - Dosagem de Glicose" at bounding box center [532, 322] width 1008 height 11
checkbox Glicose "true"
type input "GLICOSE"
click at [215, 192] on div "Requerente * Paciente Profissional de Saúde Paciente Nenhum resultado encontrad…" at bounding box center [532, 178] width 1033 height 54
checkbox Derrames "true"
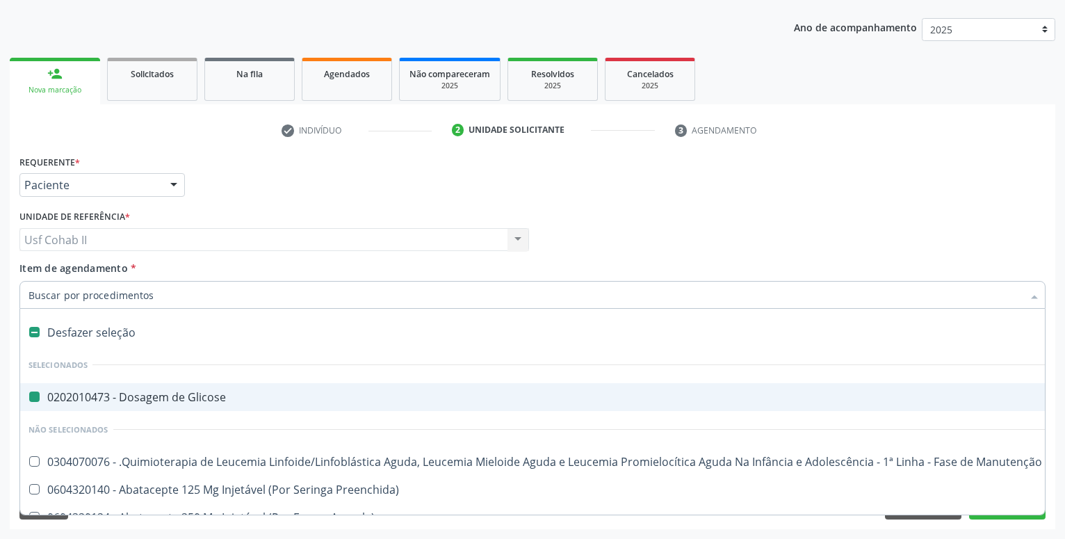
type input "H"
checkbox Glicose "false"
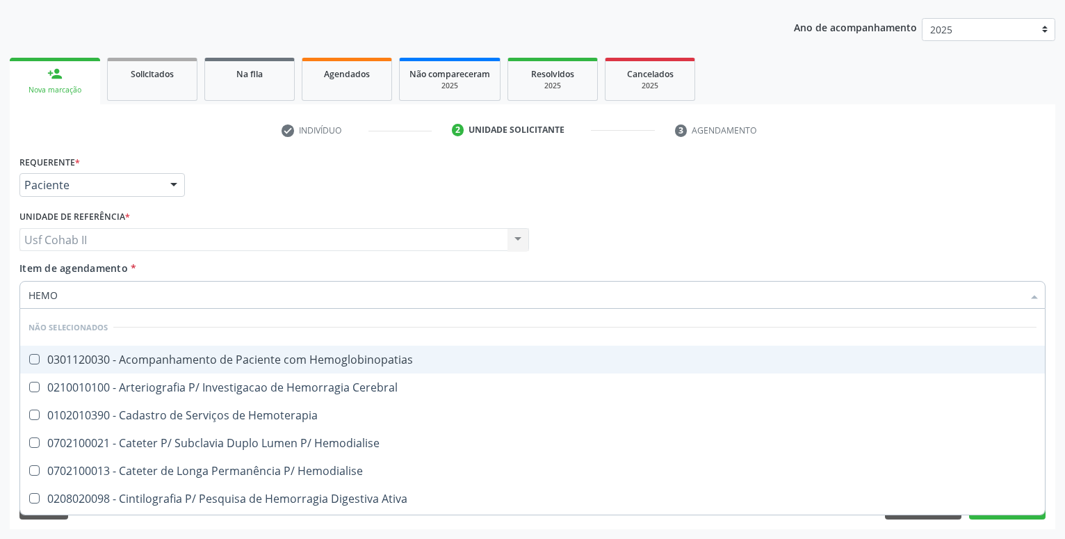
type input "HEMOG"
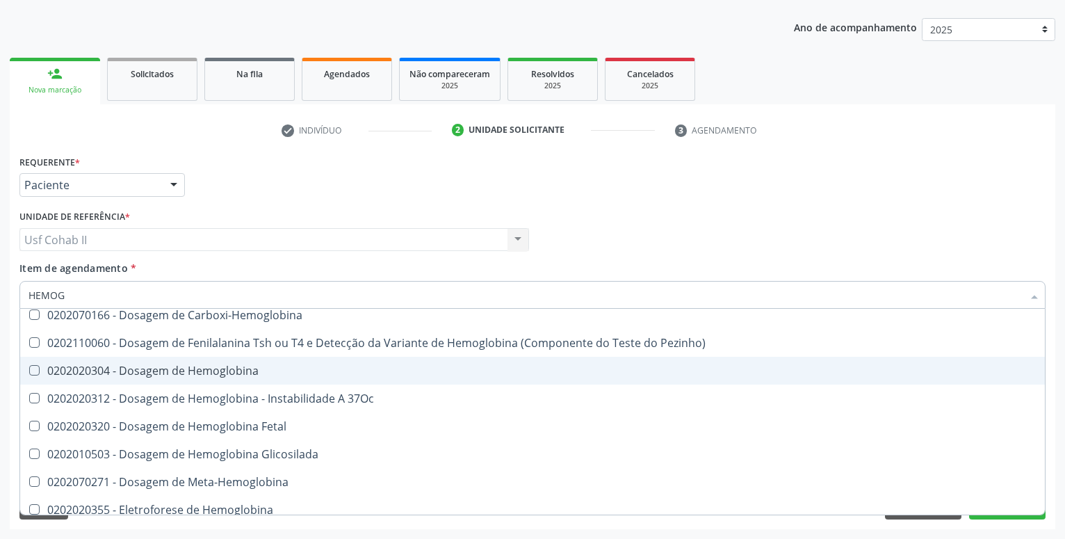
scroll to position [275, 0]
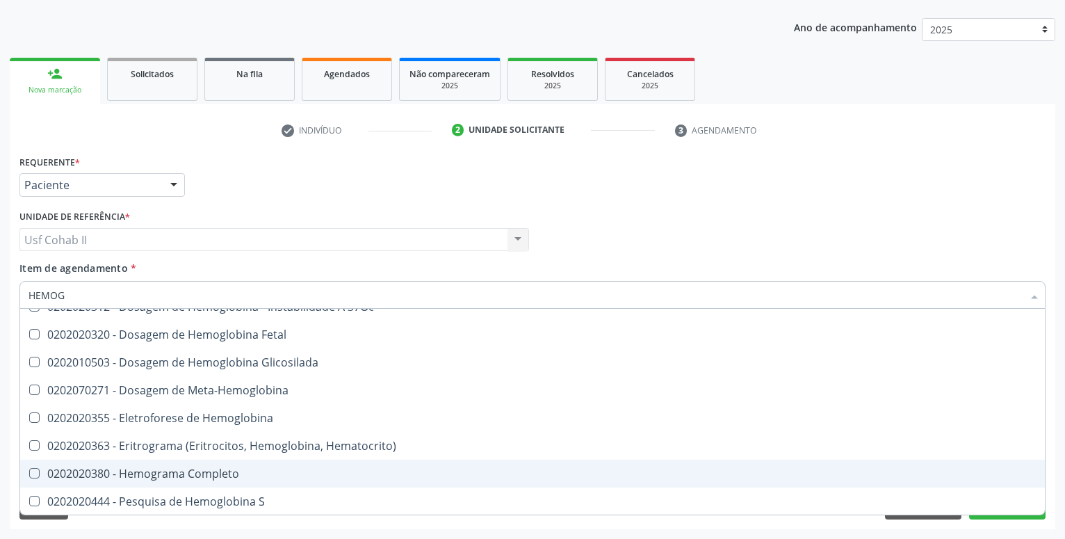
click at [207, 469] on div "0202020380 - Hemograma Completo" at bounding box center [532, 473] width 1008 height 11
checkbox Completo "true"
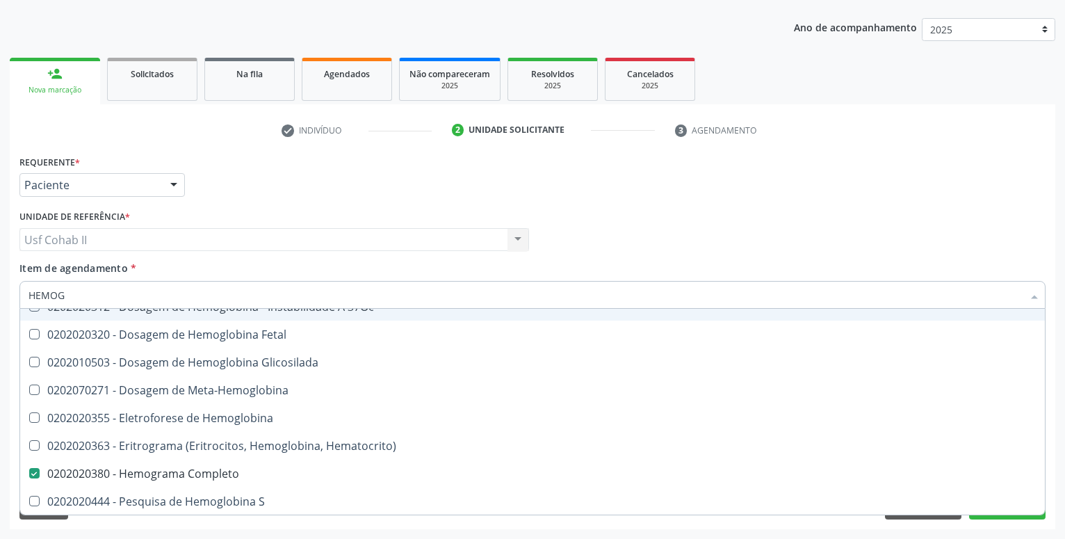
click at [224, 191] on div "Requerente * Paciente Profissional de Saúde Paciente Nenhum resultado encontrad…" at bounding box center [532, 178] width 1033 height 54
checkbox Hemoglobinopatias "true"
checkbox Completo "false"
checkbox \(Confirmatorio\) "true"
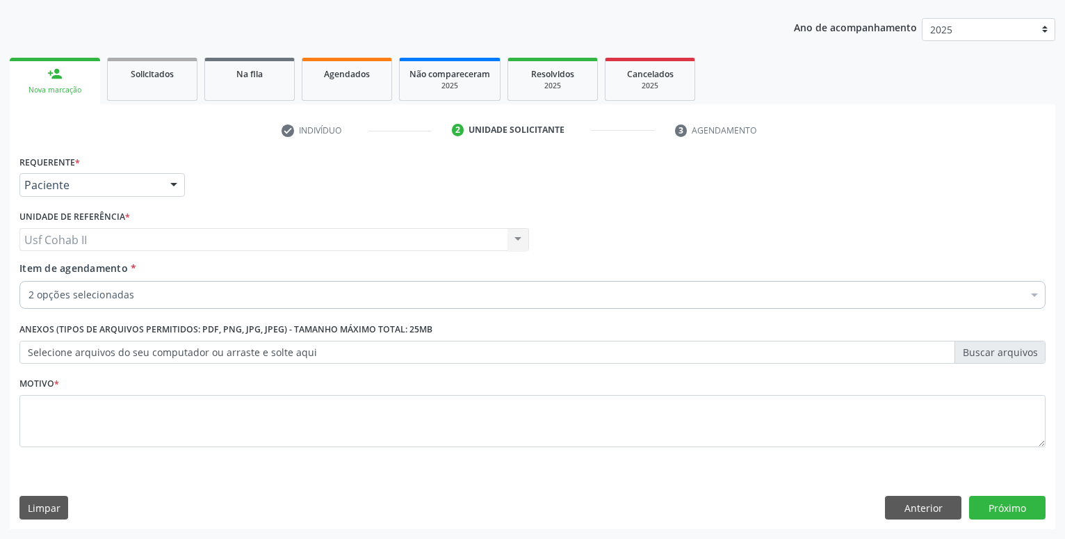
scroll to position [0, 0]
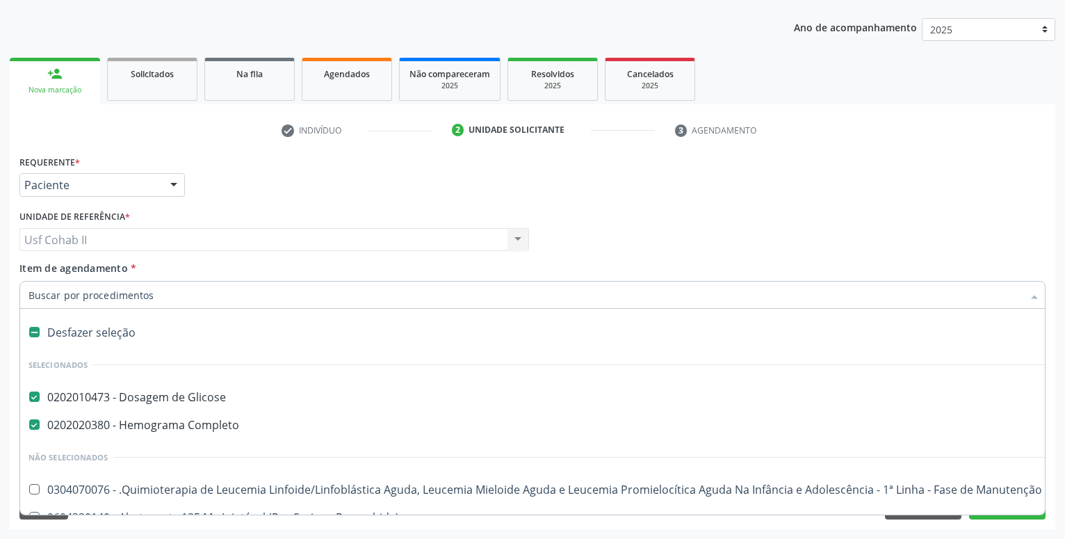
click at [186, 288] on div at bounding box center [532, 295] width 1026 height 28
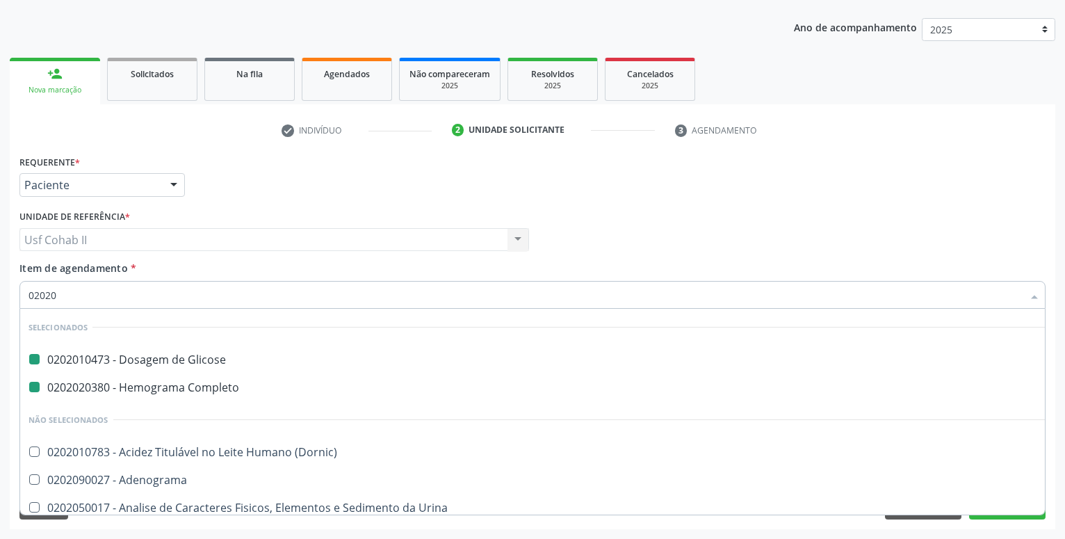
type input "020205"
checkbox Glicose "false"
checkbox Completo "false"
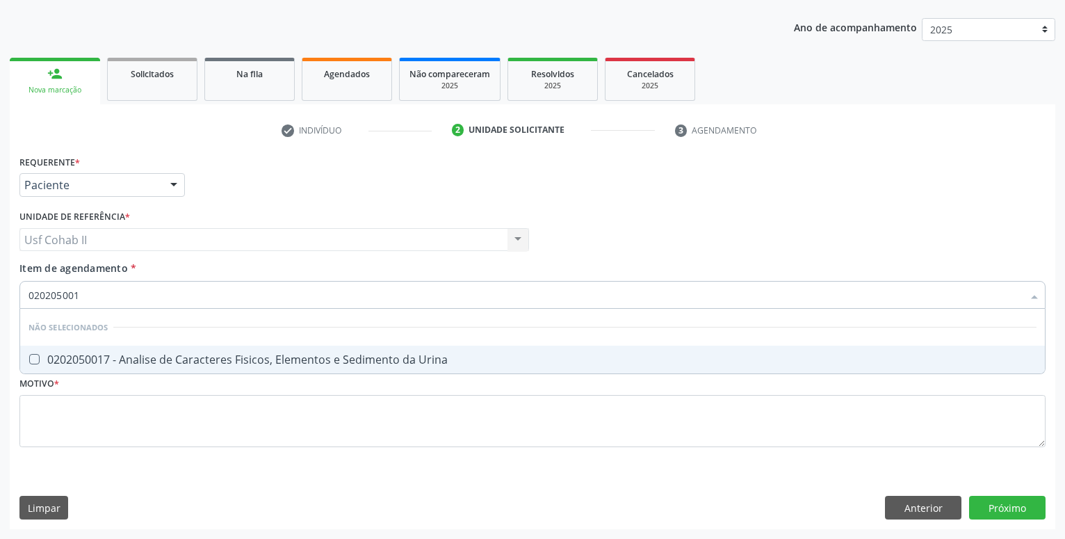
type input "0202050017"
click at [247, 356] on div "0202050017 - Analise de Caracteres Fisicos, Elementos e Sedimento da Urina" at bounding box center [532, 359] width 1008 height 11
checkbox Urina "true"
click at [243, 205] on div "Requerente * Paciente Profissional de Saúde Paciente Nenhum resultado encontrad…" at bounding box center [532, 178] width 1033 height 54
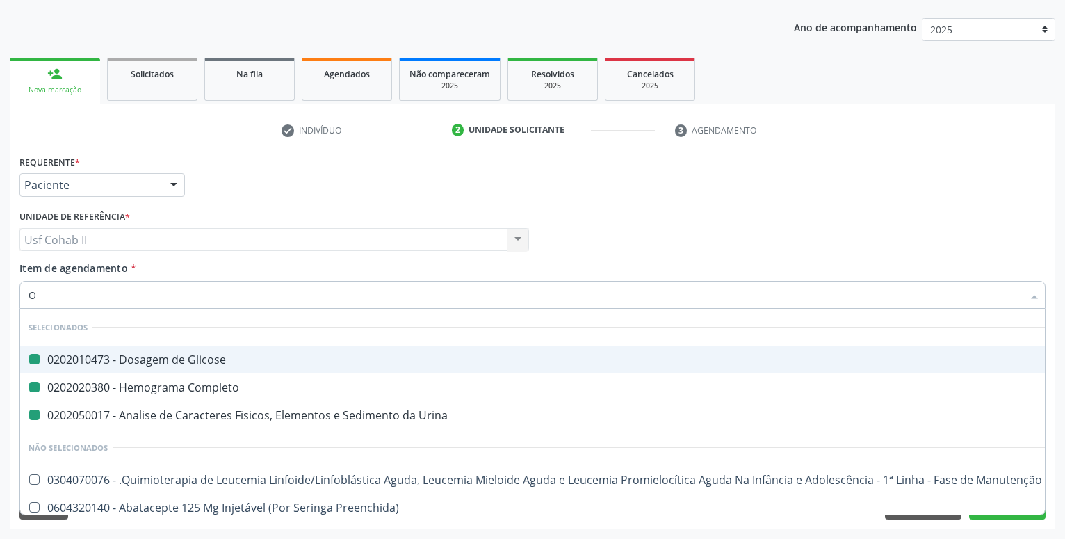
type input "OV"
checkbox Glicose "false"
checkbox Completo "false"
checkbox Urina "false"
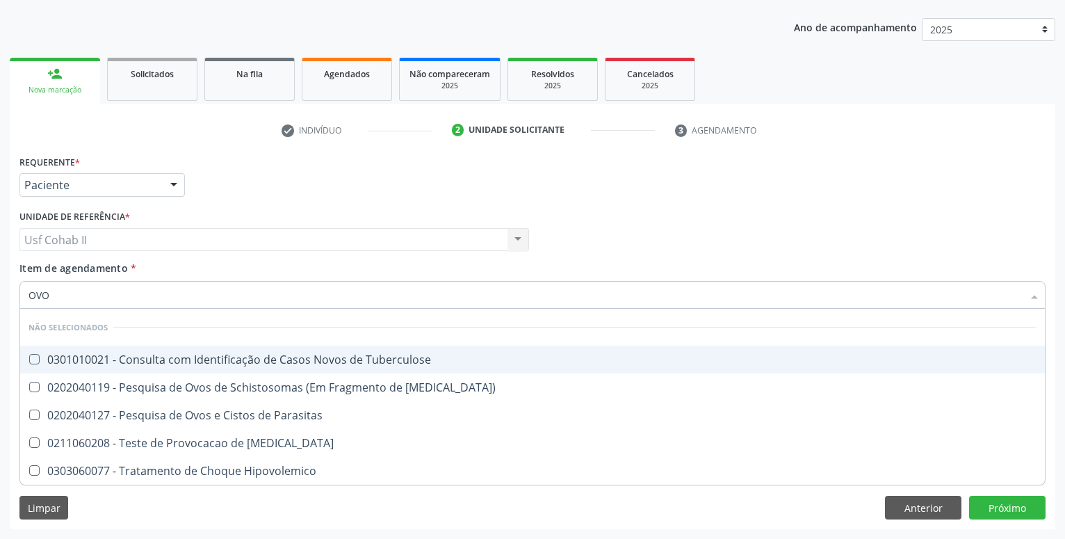
type input "OVOS"
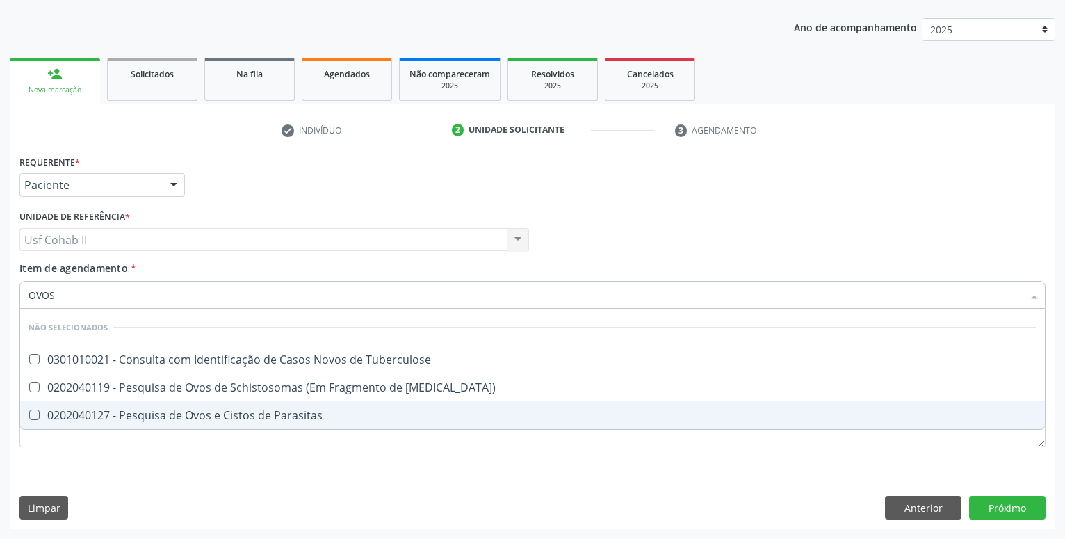
click at [168, 419] on div "0202040127 - Pesquisa de Ovos e Cistos de Parasitas" at bounding box center [532, 414] width 1008 height 11
checkbox Parasitas "true"
click at [140, 482] on div "Requerente * Paciente Profissional de Saúde Paciente Nenhum resultado encontrad…" at bounding box center [532, 339] width 1045 height 377
checkbox Tuberculose "true"
checkbox Mucosa\) "true"
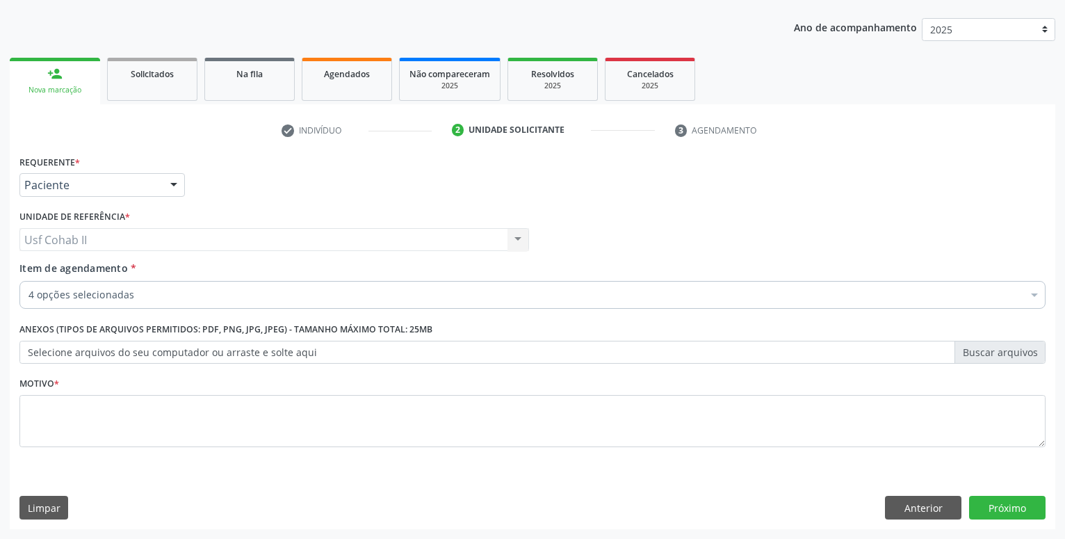
click at [247, 177] on div "Requerente * Paciente Profissional de Saúde Paciente Nenhum resultado encontrad…" at bounding box center [532, 178] width 1033 height 54
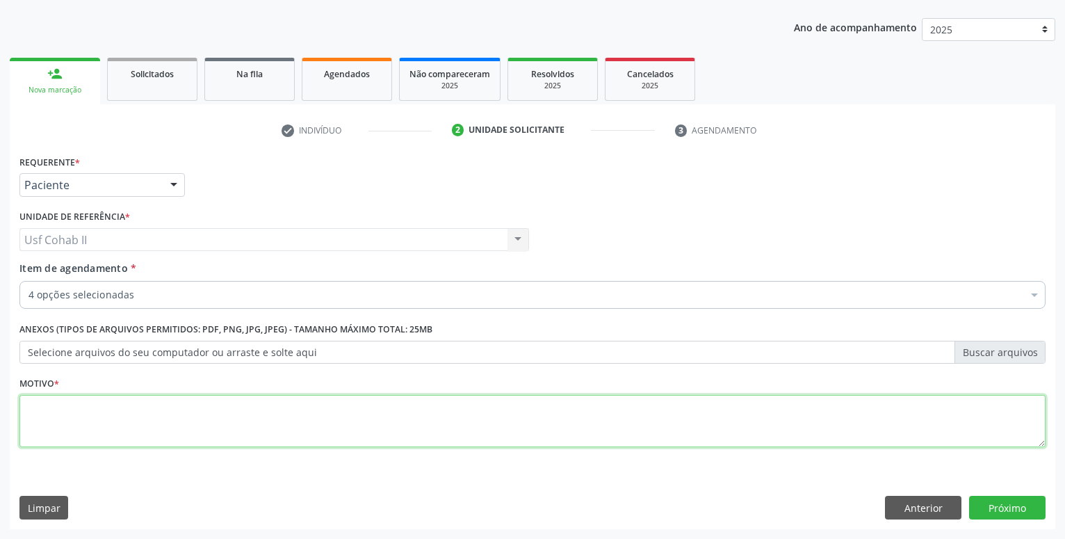
click at [233, 411] on textarea at bounding box center [532, 421] width 1026 height 53
type textarea "."
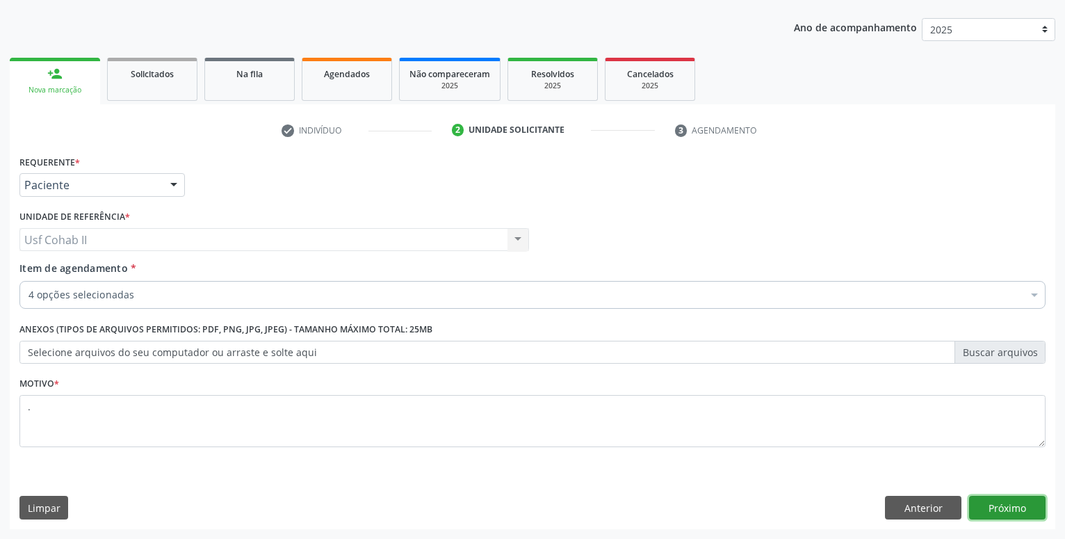
click at [1013, 504] on button "Próximo" at bounding box center [1007, 507] width 76 height 24
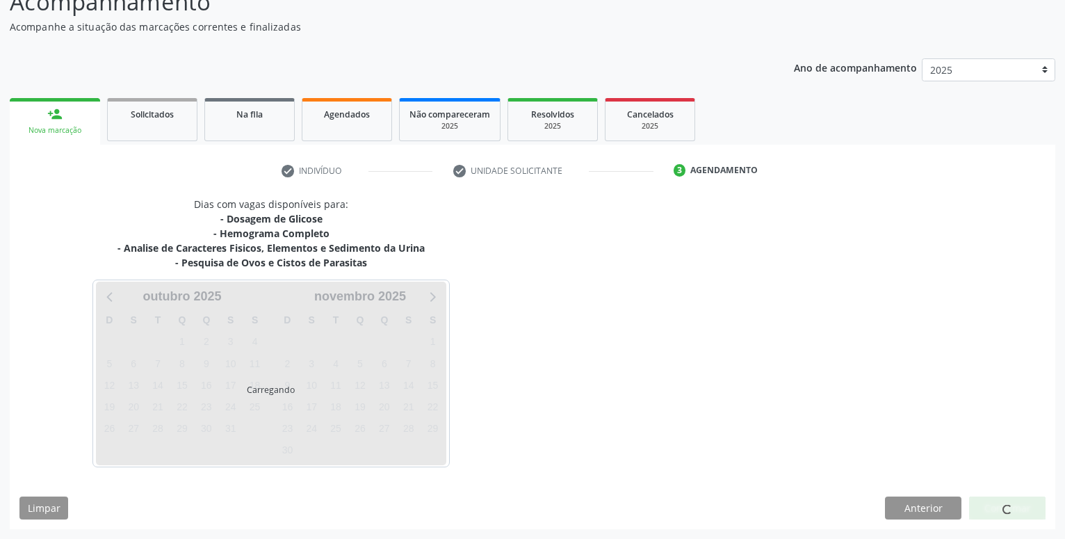
scroll to position [110, 0]
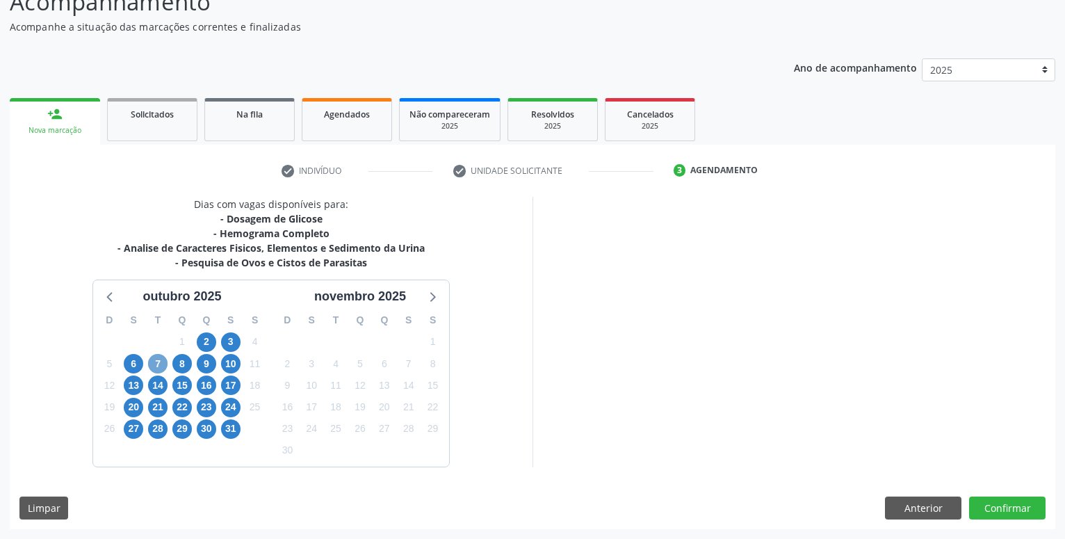
click at [155, 363] on span "7" at bounding box center [157, 363] width 19 height 19
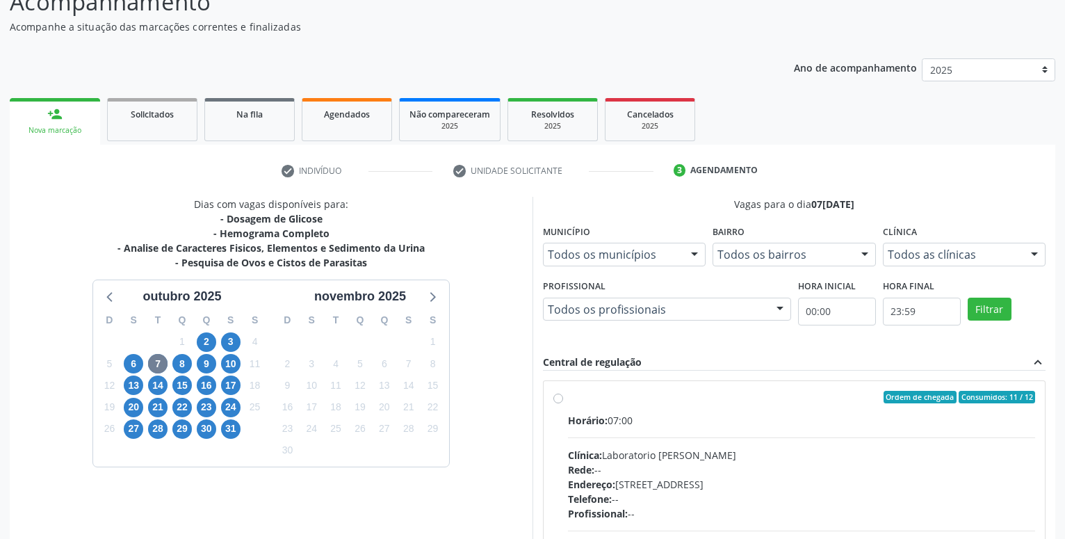
click at [568, 398] on label "Ordem de chegada Consumidos: 11 / 12 Horário: 07:00 Clínica: Laboratorio [PERSO…" at bounding box center [801, 497] width 467 height 213
click at [557, 398] on input "Ordem de chegada Consumidos: 11 / 12 Horário: 07:00 Clínica: Laboratorio [PERSO…" at bounding box center [558, 397] width 10 height 13
radio input "true"
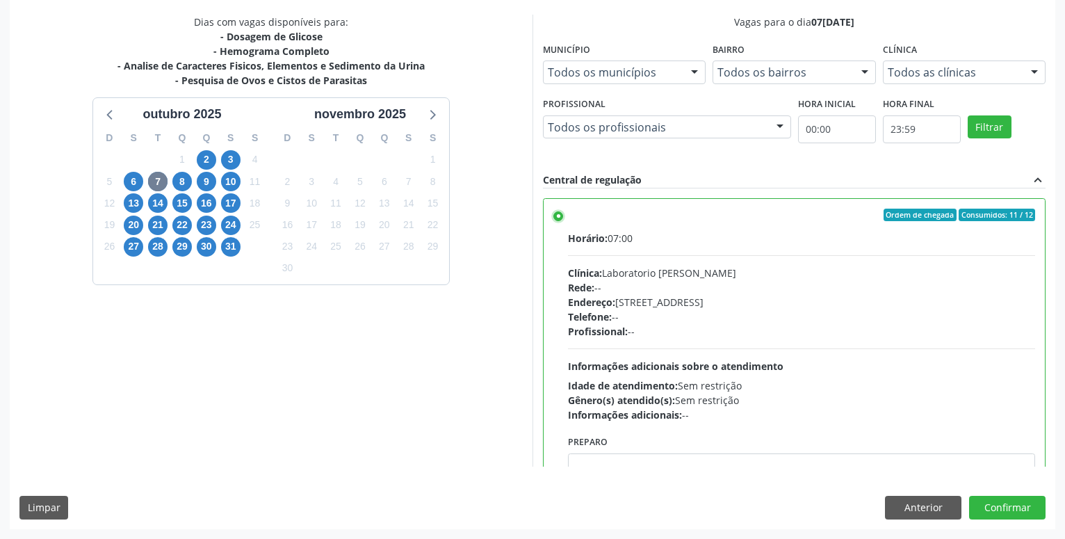
scroll to position [238, 0]
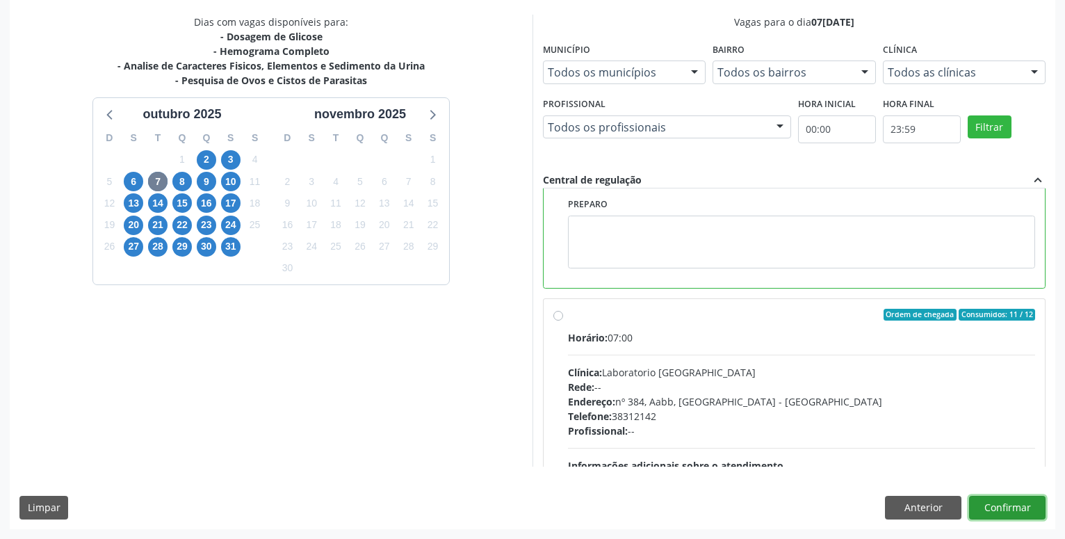
click at [1027, 507] on button "Confirmar" at bounding box center [1007, 507] width 76 height 24
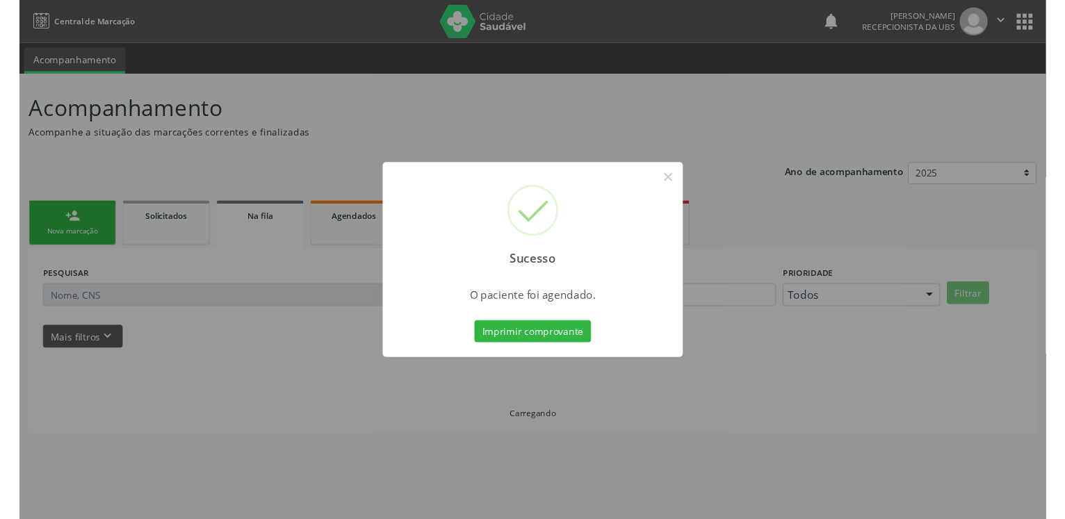
scroll to position [0, 0]
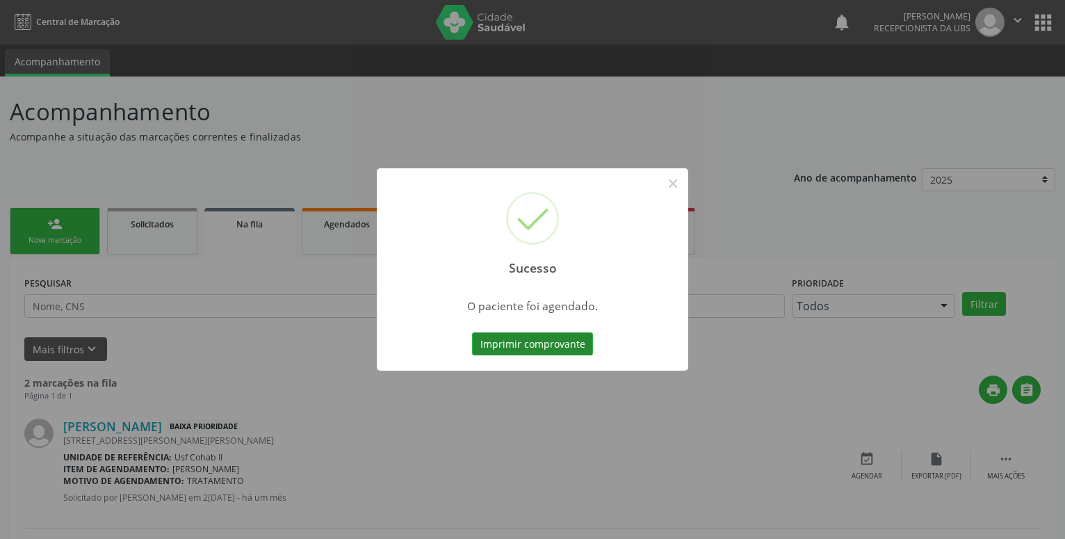
click at [514, 345] on button "Imprimir comprovante" at bounding box center [532, 344] width 121 height 24
